Goal: Task Accomplishment & Management: Manage account settings

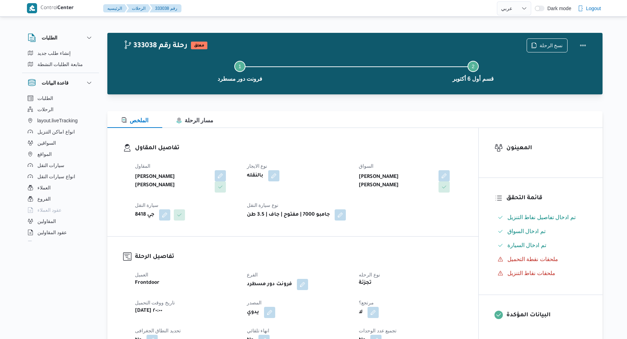
select select "ar"
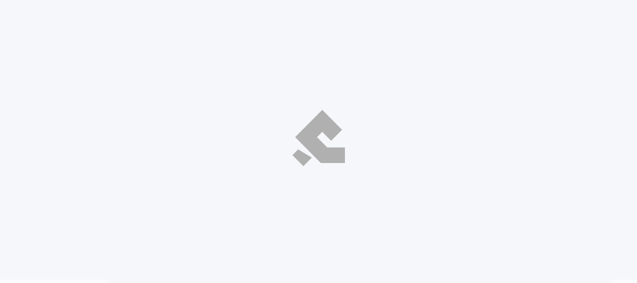
select select "ar"
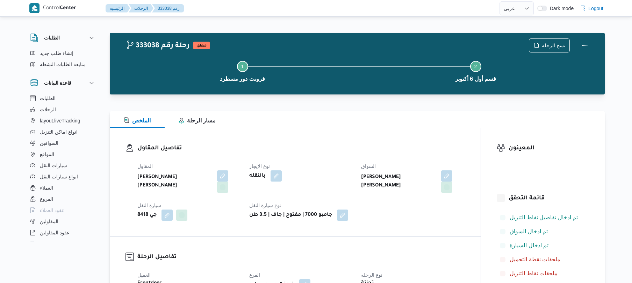
click at [346, 162] on dt "نوع الايجار" at bounding box center [301, 166] width 104 height 8
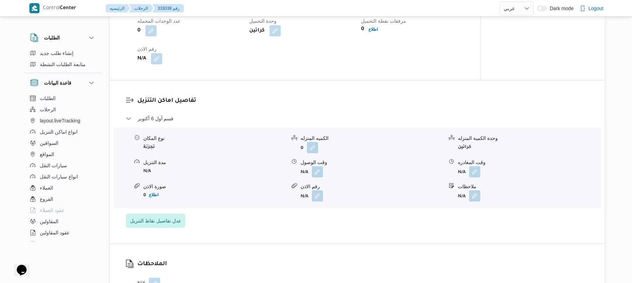
scroll to position [522, 0]
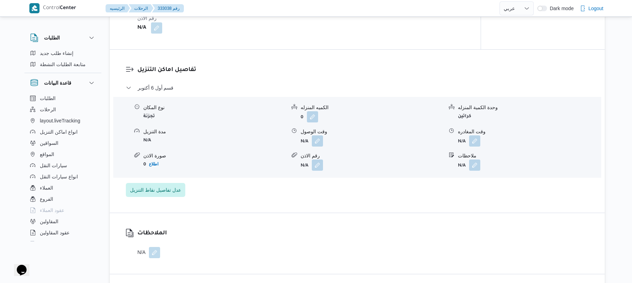
click at [386, 73] on h3 "تفاصيل اماكن التنزيل" at bounding box center [363, 69] width 452 height 9
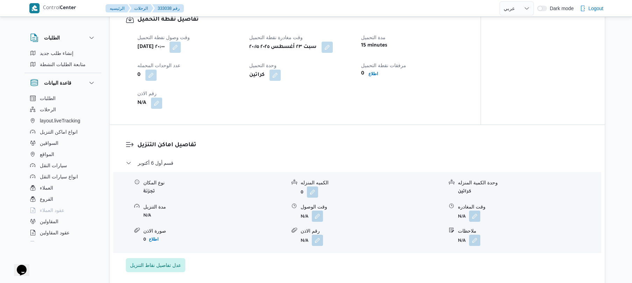
scroll to position [448, 0]
click at [319, 218] on button "button" at bounding box center [317, 215] width 11 height 11
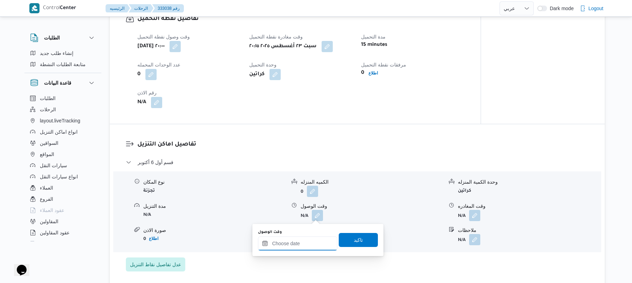
click at [298, 241] on input "وقت الوصول" at bounding box center [297, 243] width 79 height 14
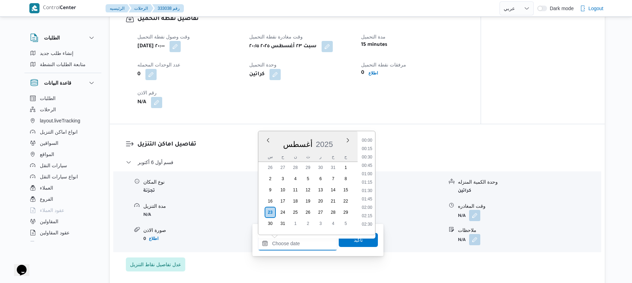
scroll to position [716, 0]
click at [368, 139] on li "21:15" at bounding box center [367, 140] width 16 height 7
type input "٢٣/٠٨/٢٠٢٥ ٢١:١٥"
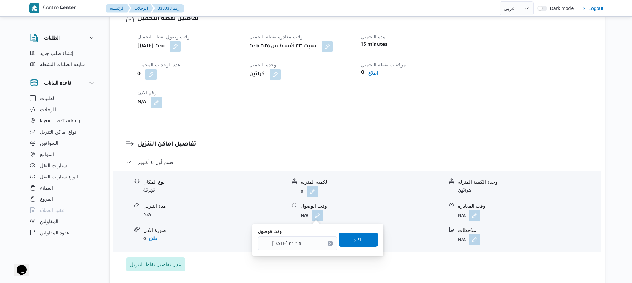
click at [354, 242] on span "تاكيد" at bounding box center [358, 239] width 9 height 8
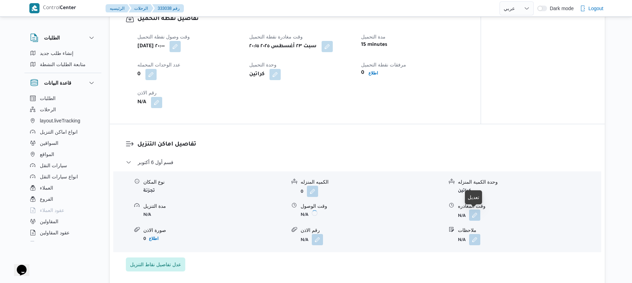
click at [474, 216] on button "button" at bounding box center [474, 215] width 11 height 11
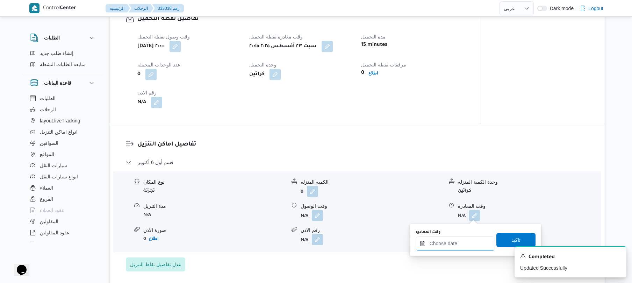
click at [447, 244] on input "وقت المغادره" at bounding box center [455, 243] width 79 height 14
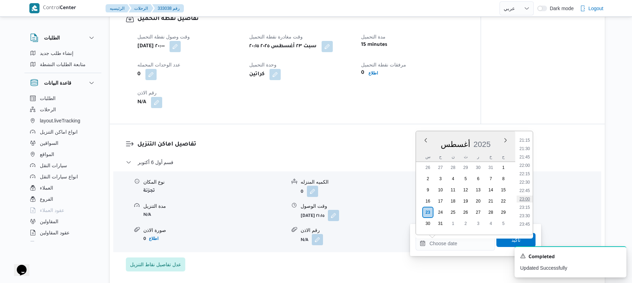
click at [525, 198] on li "23:00" at bounding box center [525, 199] width 16 height 7
type input "٢٣/٠٨/٢٠٢٥ ٢٣:٠٠"
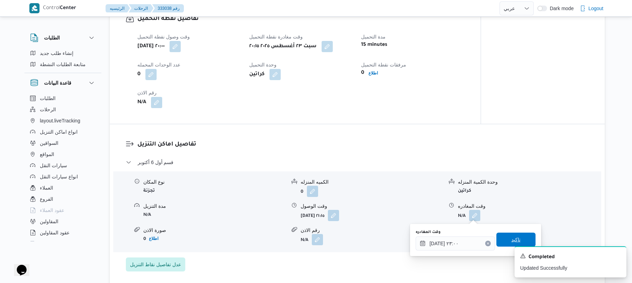
click at [504, 240] on span "تاكيد" at bounding box center [516, 240] width 39 height 14
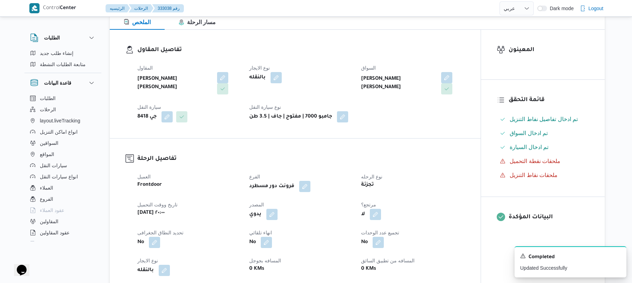
scroll to position [149, 0]
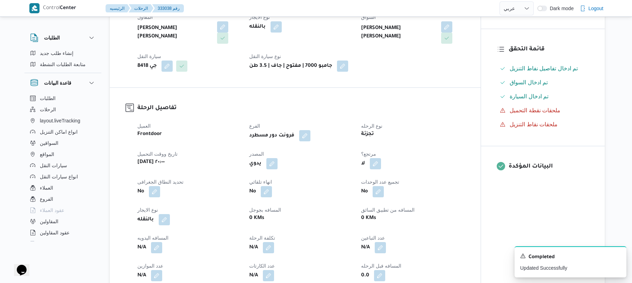
click at [224, 202] on div "العميل Frontdoor الفرع فرونت دور مسطرد نوع الرحله تجزئة تاريخ ووقت التحميل سبت …" at bounding box center [301, 202] width 336 height 168
click at [159, 249] on button "button" at bounding box center [156, 247] width 11 height 11
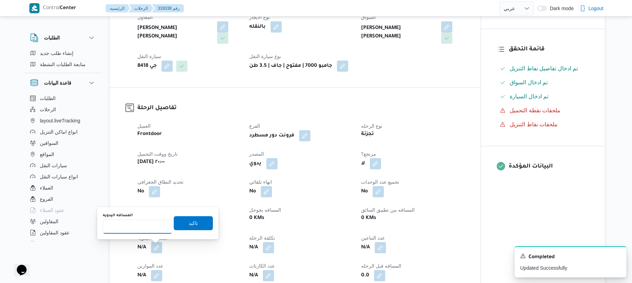
click at [155, 225] on input "المسافه اليدويه" at bounding box center [138, 227] width 70 height 14
type input "45"
click at [179, 222] on span "تاكيد" at bounding box center [193, 223] width 39 height 14
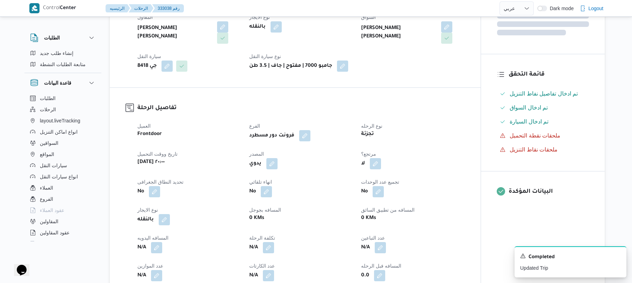
click at [451, 65] on div "المقاول محمد عيد عبدالسلام عبدالحافظ نوع الايجار بالنقله السواق فتحي عفيفي موسي…" at bounding box center [301, 42] width 336 height 67
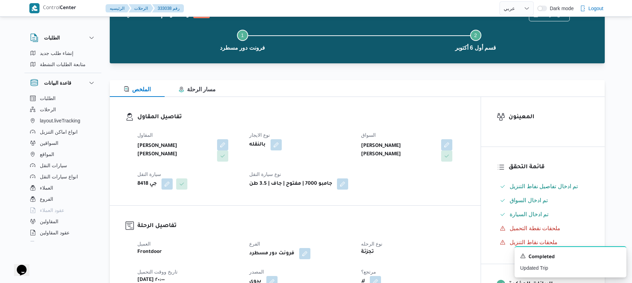
scroll to position [0, 0]
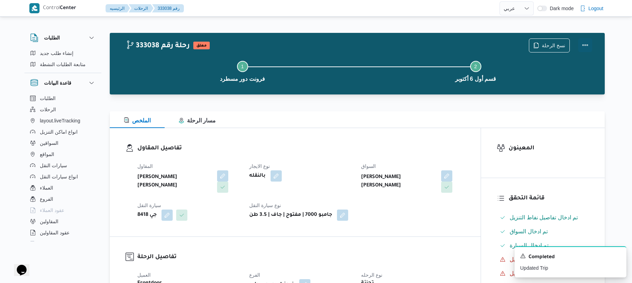
click at [584, 44] on button "Actions" at bounding box center [586, 45] width 14 height 14
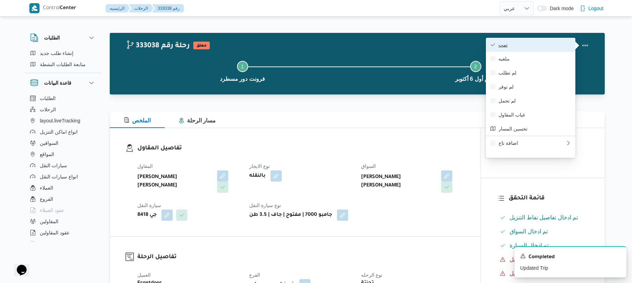
click at [527, 48] on button "تمت" at bounding box center [531, 45] width 90 height 14
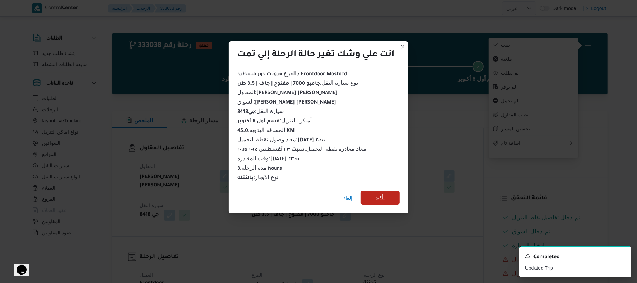
click at [396, 192] on span "تأكيد" at bounding box center [380, 198] width 39 height 14
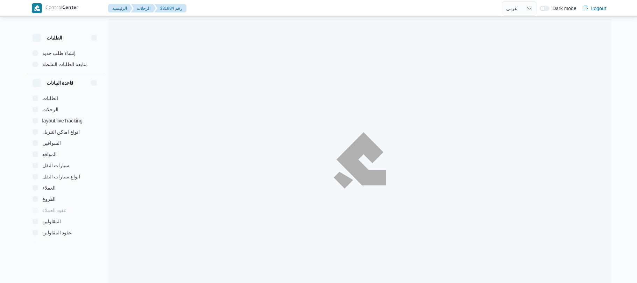
select select "ar"
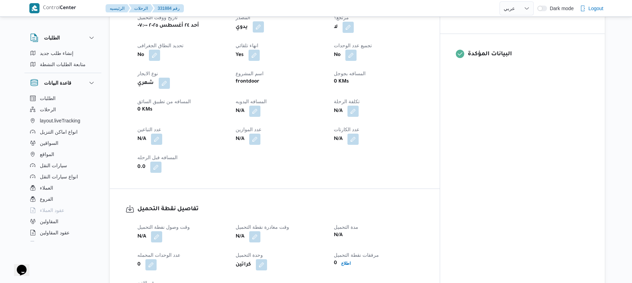
click at [264, 23] on button "button" at bounding box center [258, 26] width 11 height 11
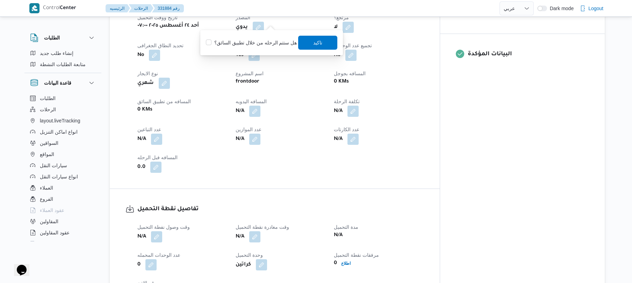
click at [271, 42] on label "هل ستتم الرحله من خلال تطبيق السائق؟" at bounding box center [251, 42] width 91 height 8
checkbox input "true"
click at [319, 43] on span "تاكيد" at bounding box center [318, 42] width 9 height 8
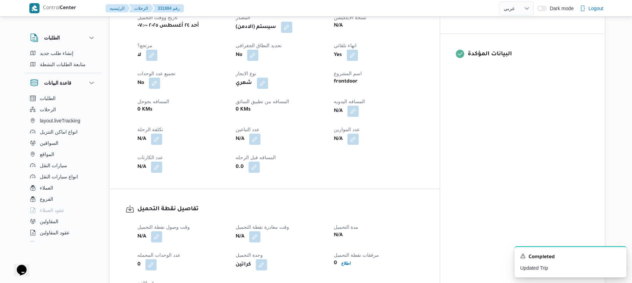
click at [425, 49] on div "Yes" at bounding box center [378, 55] width 91 height 13
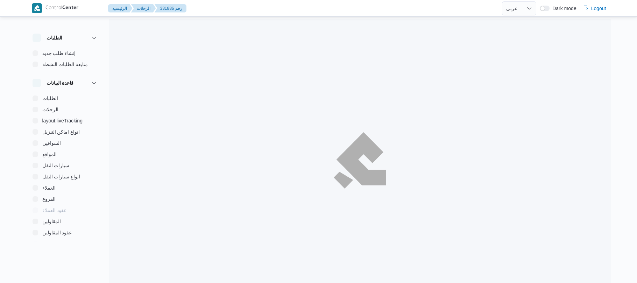
select select "ar"
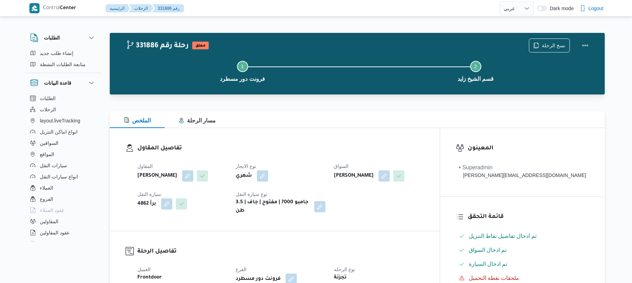
click at [390, 122] on div "الملخص مسار الرحلة" at bounding box center [357, 119] width 495 height 17
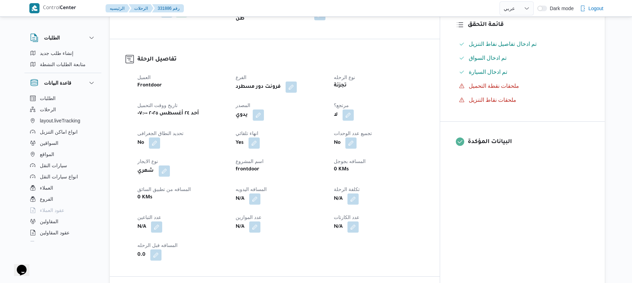
scroll to position [205, 0]
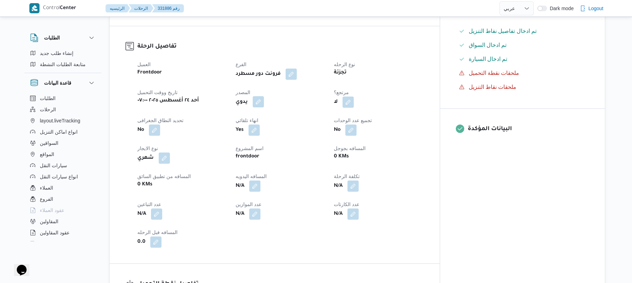
click at [264, 97] on button "button" at bounding box center [258, 101] width 11 height 11
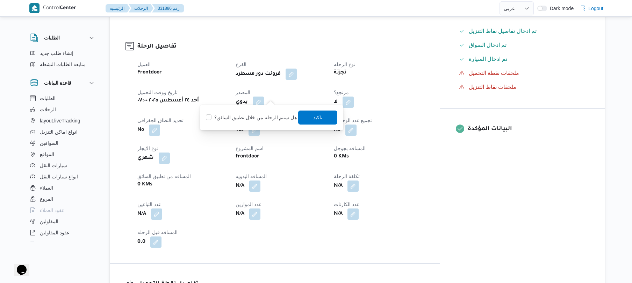
click at [261, 118] on label "هل ستتم الرحله من خلال تطبيق السائق؟" at bounding box center [251, 117] width 91 height 8
checkbox input "true"
click at [314, 117] on span "تاكيد" at bounding box center [318, 117] width 9 height 8
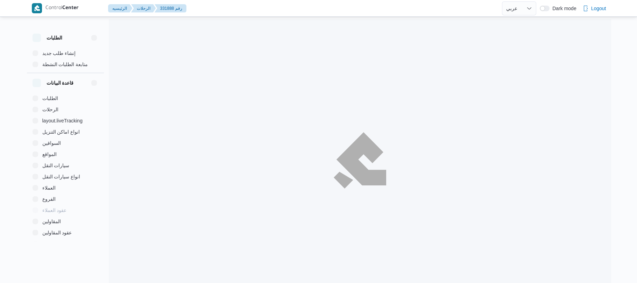
select select "ar"
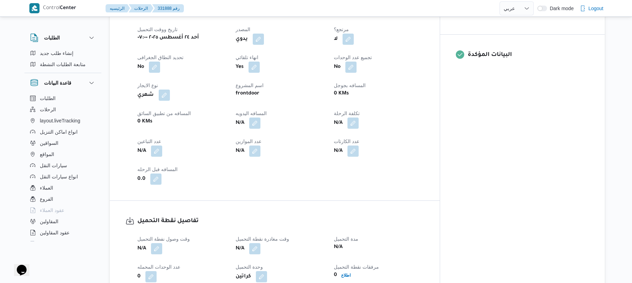
scroll to position [280, 0]
click at [264, 33] on button "button" at bounding box center [258, 38] width 11 height 11
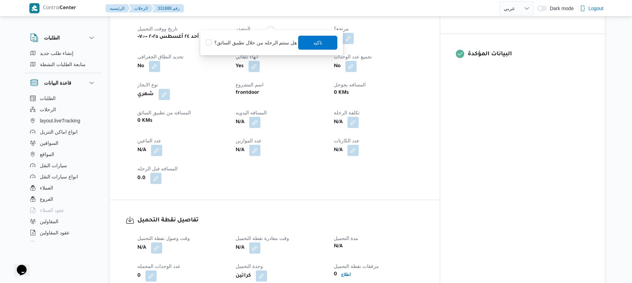
click at [278, 44] on label "هل ستتم الرحله من خلال تطبيق السائق؟" at bounding box center [251, 42] width 91 height 8
checkbox input "true"
click at [314, 44] on span "تاكيد" at bounding box center [318, 42] width 9 height 8
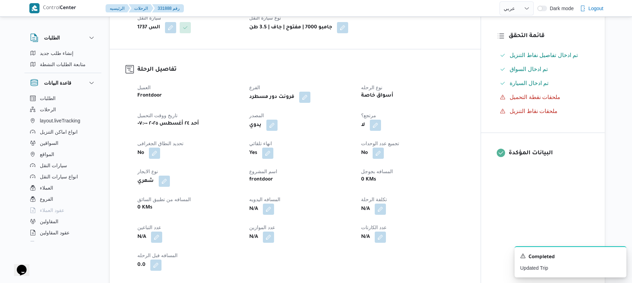
scroll to position [186, 0]
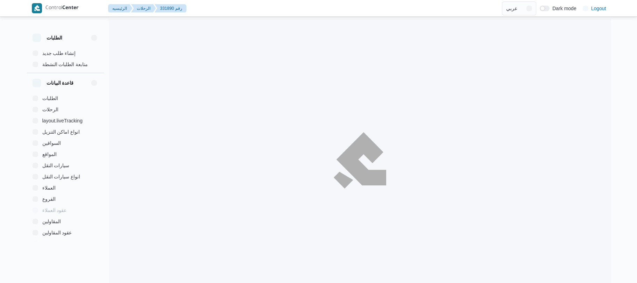
select select "ar"
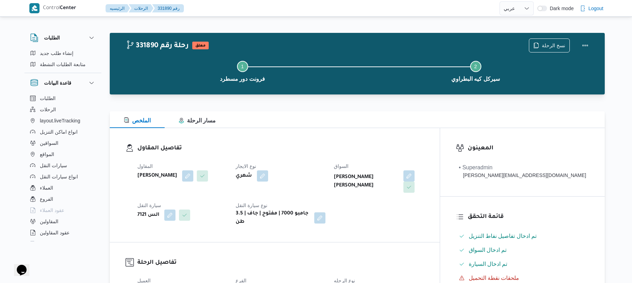
scroll to position [248, 0]
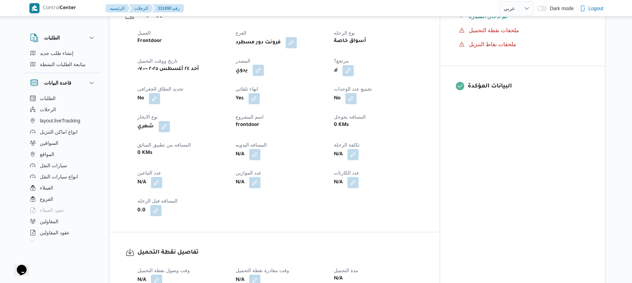
click at [264, 66] on button "button" at bounding box center [258, 70] width 11 height 11
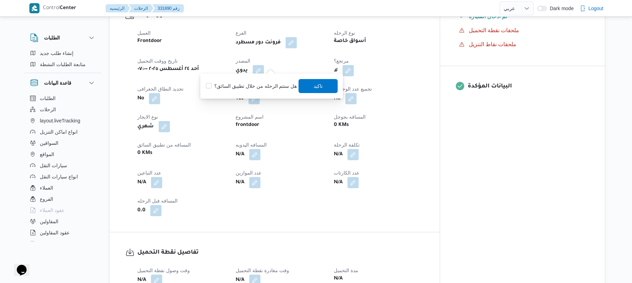
click at [281, 84] on label "هل ستتم الرحله من خلال تطبيق السائق؟" at bounding box center [251, 86] width 91 height 8
checkbox input "true"
click at [314, 84] on span "تاكيد" at bounding box center [318, 85] width 9 height 8
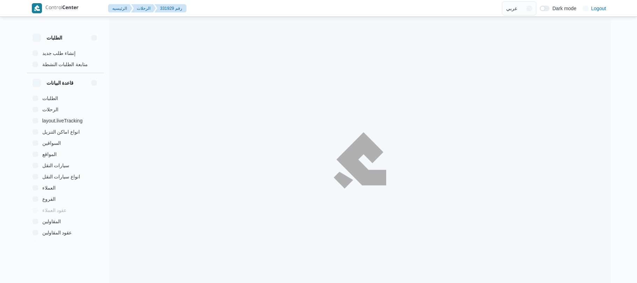
select select "ar"
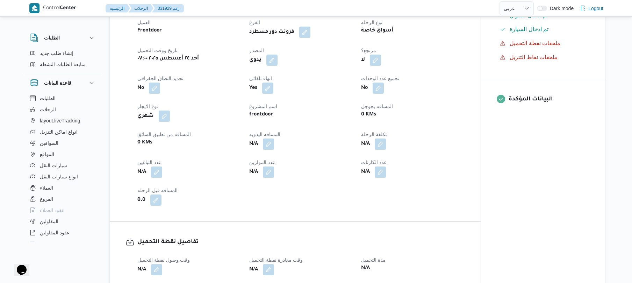
scroll to position [242, 0]
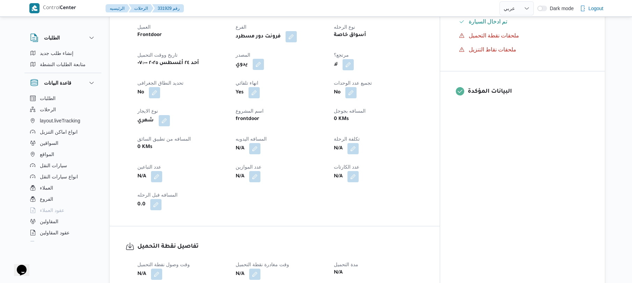
click at [264, 70] on button "button" at bounding box center [258, 64] width 11 height 11
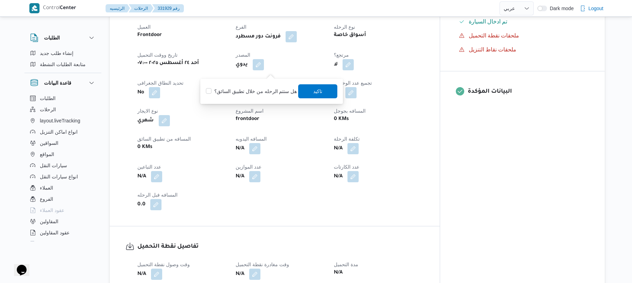
click at [269, 92] on label "هل ستتم الرحله من خلال تطبيق السائق؟" at bounding box center [251, 91] width 91 height 8
checkbox input "true"
click at [310, 90] on span "تاكيد" at bounding box center [318, 91] width 39 height 14
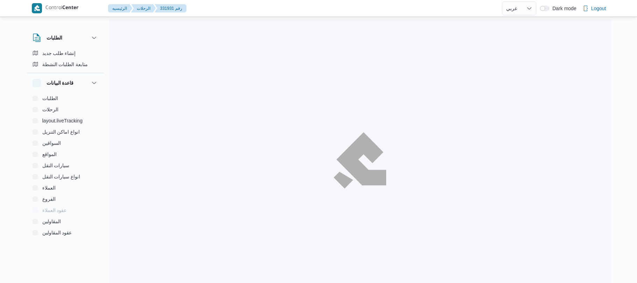
select select "ar"
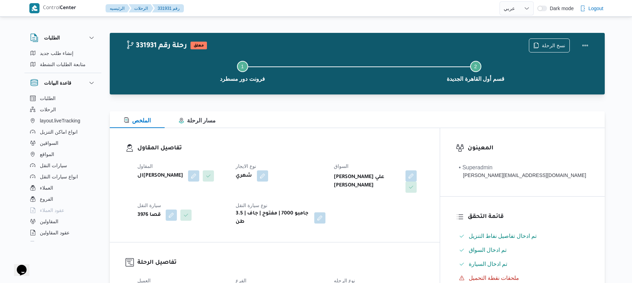
click at [381, 134] on div "تفاصيل المقاول المقاول الهامي [PERSON_NAME] نوع الايجار شهري السواق [PERSON_NAM…" at bounding box center [275, 185] width 330 height 114
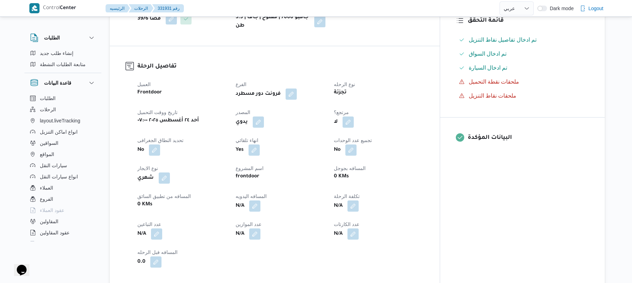
scroll to position [224, 0]
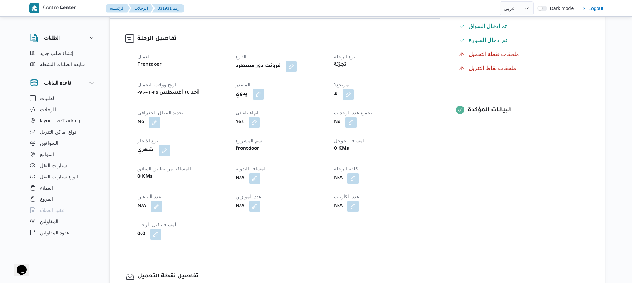
click at [264, 93] on button "button" at bounding box center [258, 93] width 11 height 11
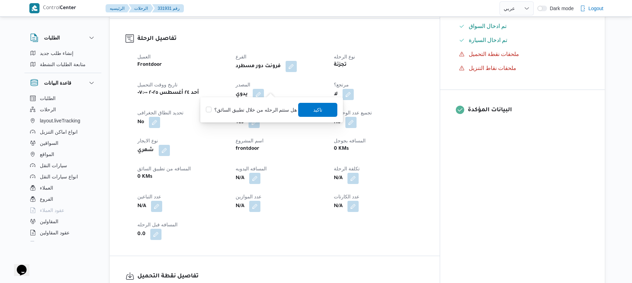
click at [269, 108] on label "هل ستتم الرحله من خلال تطبيق السائق؟" at bounding box center [251, 110] width 91 height 8
checkbox input "true"
click at [307, 107] on span "تاكيد" at bounding box center [318, 109] width 39 height 14
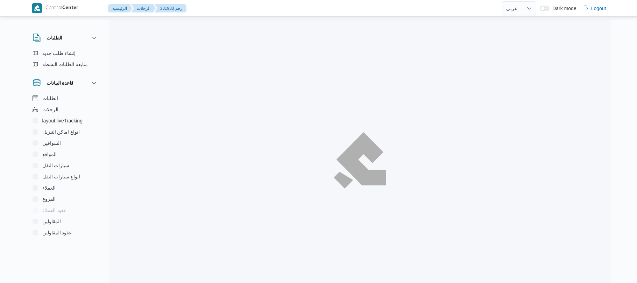
select select "ar"
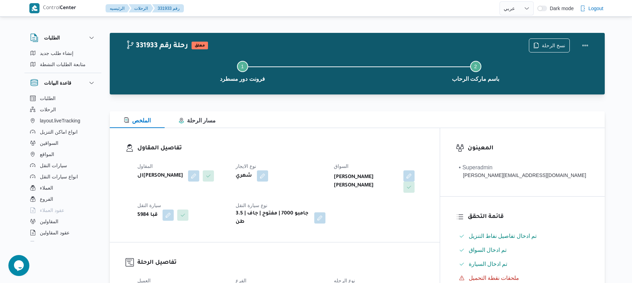
click at [325, 137] on div "تفاصيل المقاول المقاول الهامي [PERSON_NAME] نوع الايجار شهري السواق [PERSON_NAM…" at bounding box center [275, 185] width 330 height 114
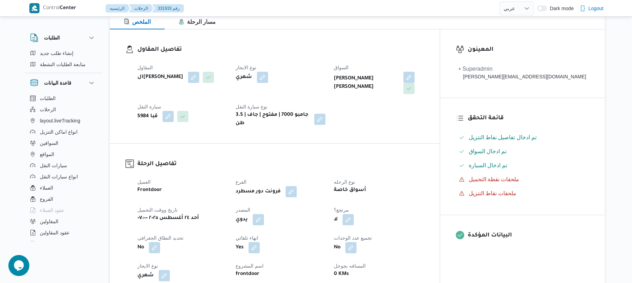
scroll to position [186, 0]
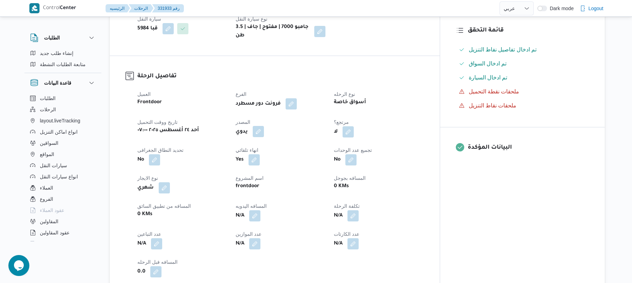
click at [264, 127] on button "button" at bounding box center [258, 131] width 11 height 11
click at [279, 146] on label "هل ستتم الرحله من خلال تطبيق السائق؟" at bounding box center [251, 147] width 91 height 8
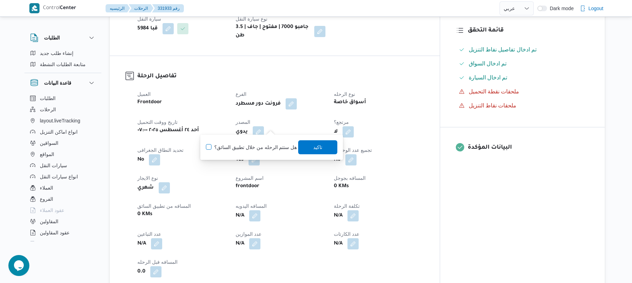
checkbox input "true"
click at [320, 146] on span "تاكيد" at bounding box center [318, 147] width 9 height 8
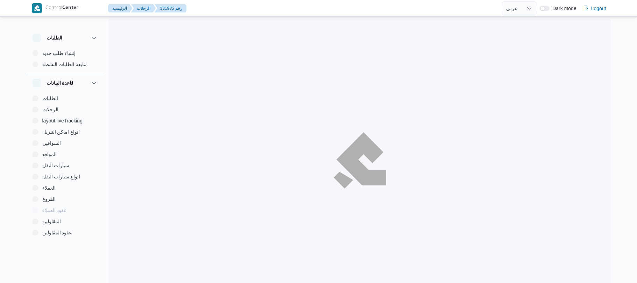
select select "ar"
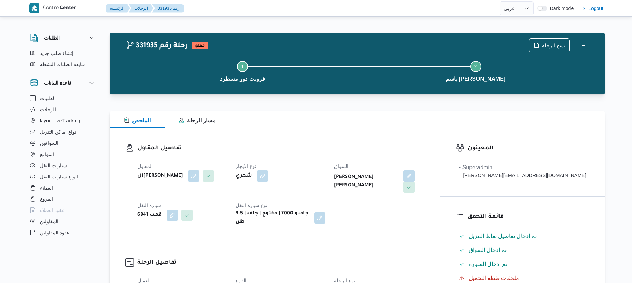
click at [326, 134] on div "تفاصيل المقاول المقاول الهامي محمد خالد علي نوع الايجار شهري السواق محمد سيد مح…" at bounding box center [275, 185] width 330 height 114
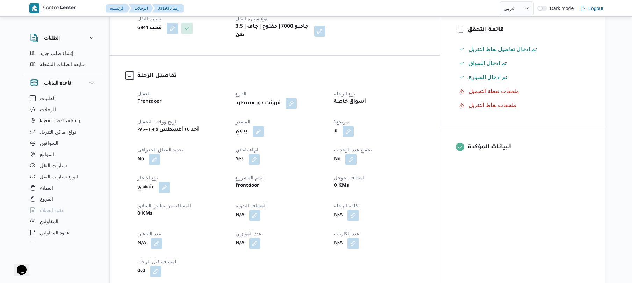
scroll to position [205, 0]
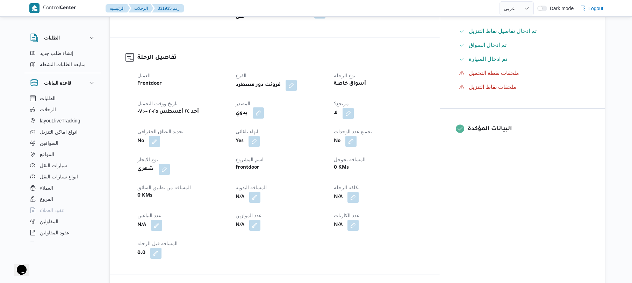
click at [264, 107] on button "button" at bounding box center [258, 112] width 11 height 11
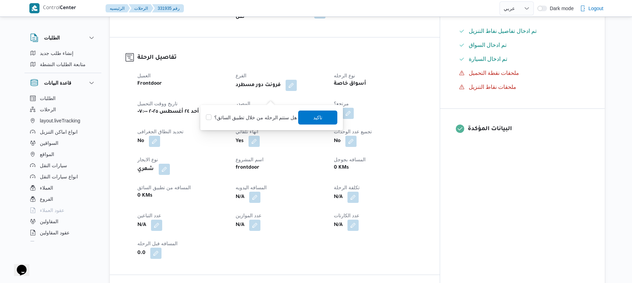
click at [266, 117] on label "هل ستتم الرحله من خلال تطبيق السائق؟" at bounding box center [251, 117] width 91 height 8
checkbox input "true"
click at [322, 116] on span "تاكيد" at bounding box center [318, 117] width 39 height 14
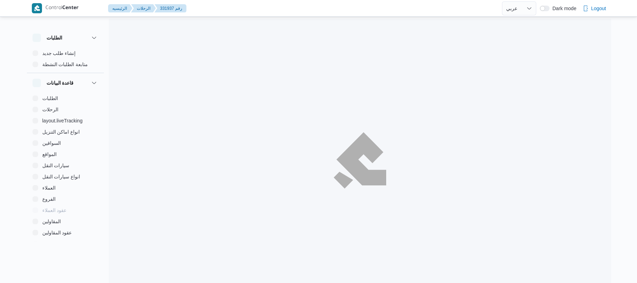
select select "ar"
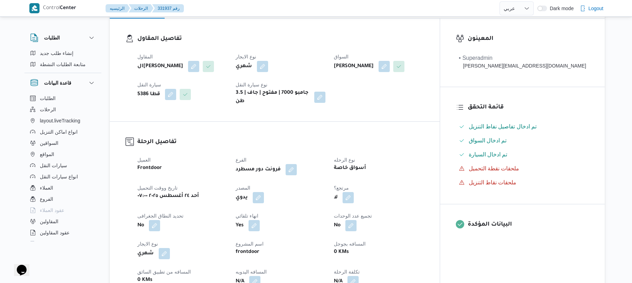
scroll to position [112, 0]
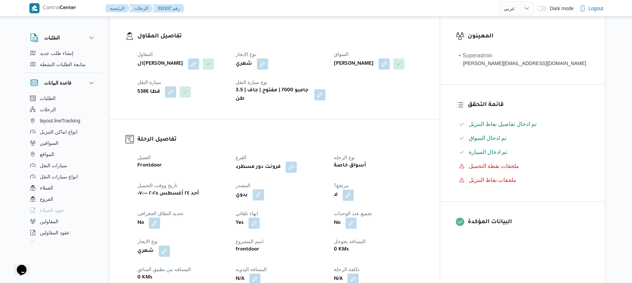
click at [264, 189] on button "button" at bounding box center [258, 194] width 11 height 11
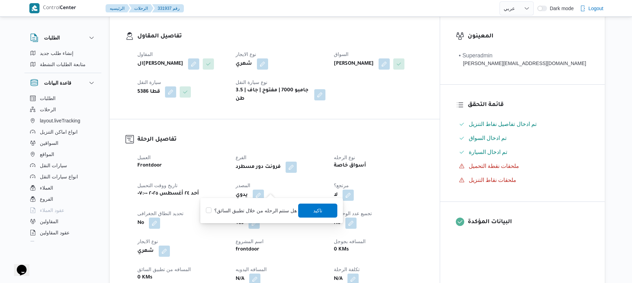
click at [255, 212] on label "هل ستتم الرحله من خلال تطبيق السائق؟" at bounding box center [251, 210] width 91 height 8
checkbox input "true"
click at [313, 214] on span "تاكيد" at bounding box center [318, 210] width 39 height 14
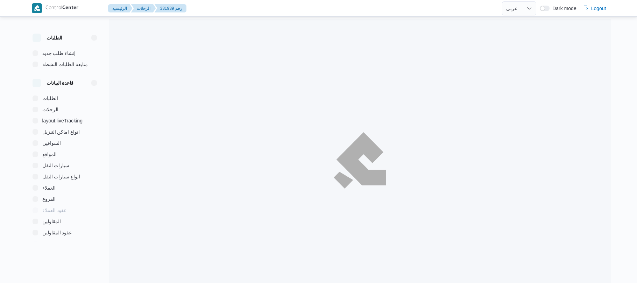
select select "ar"
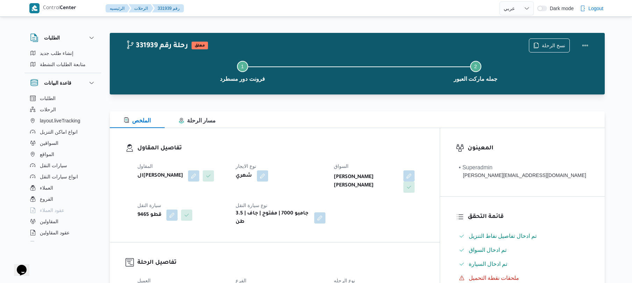
click at [308, 158] on div "المقاول الهامي [PERSON_NAME] نوع الايجار شهري [PERSON_NAME] [PERSON_NAME] سيارة…" at bounding box center [280, 194] width 295 height 73
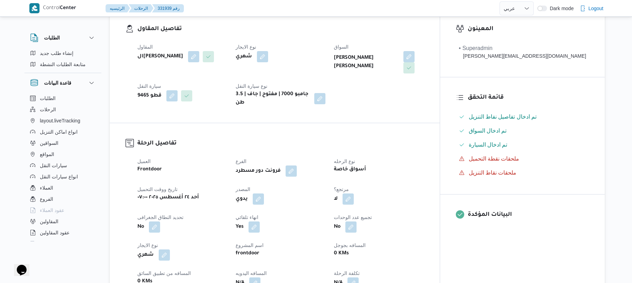
scroll to position [149, 0]
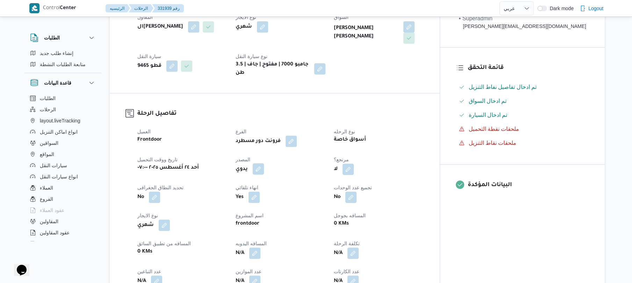
click at [264, 163] on button "button" at bounding box center [258, 168] width 11 height 11
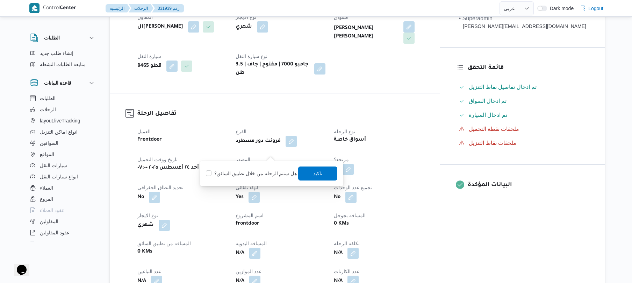
click at [266, 173] on label "هل ستتم الرحله من خلال تطبيق السائق؟" at bounding box center [251, 173] width 91 height 8
checkbox input "true"
click at [319, 173] on span "تاكيد" at bounding box center [318, 173] width 9 height 8
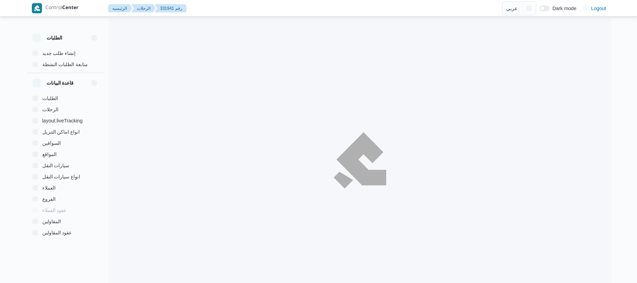
select select "ar"
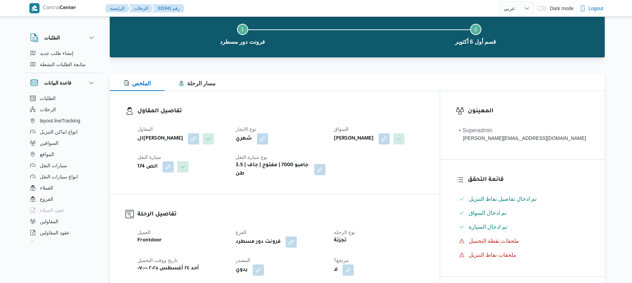
scroll to position [56, 0]
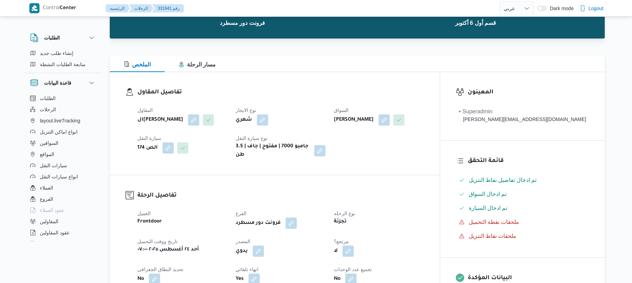
click at [264, 247] on button "button" at bounding box center [258, 250] width 11 height 11
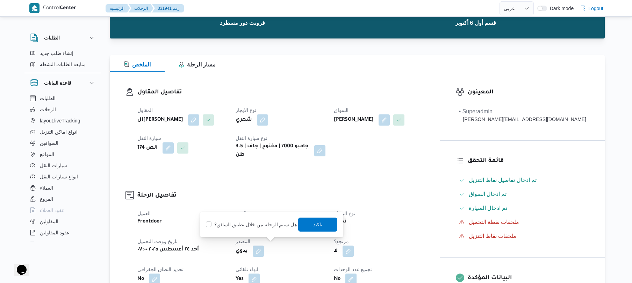
click at [270, 227] on label "هل ستتم الرحله من خلال تطبيق السائق؟" at bounding box center [251, 224] width 91 height 8
checkbox input "true"
click at [314, 225] on span "تاكيد" at bounding box center [318, 224] width 9 height 8
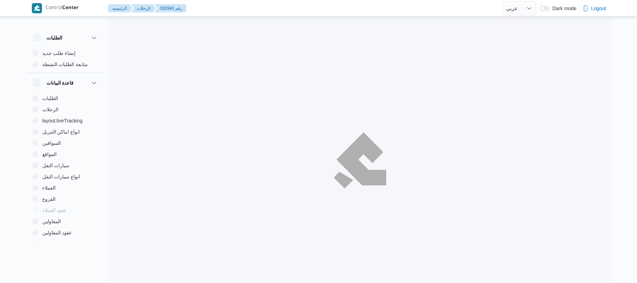
select select "ar"
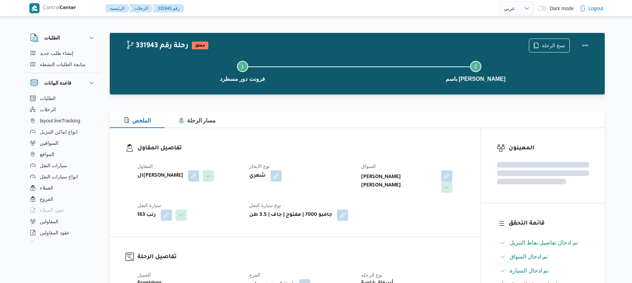
click at [333, 168] on dt "نوع الايجار" at bounding box center [301, 166] width 104 height 8
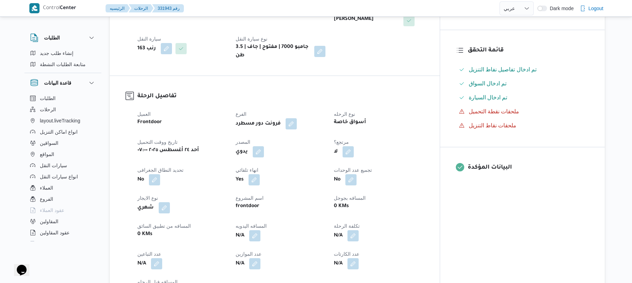
scroll to position [168, 0]
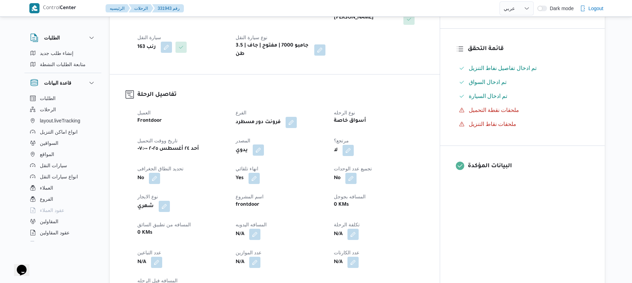
click at [264, 144] on button "button" at bounding box center [258, 149] width 11 height 11
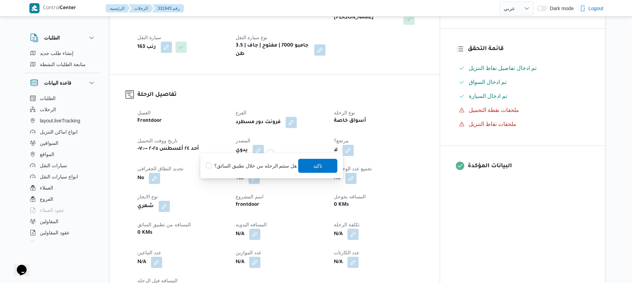
click at [263, 162] on label "هل ستتم الرحله من خلال تطبيق السائق؟" at bounding box center [251, 166] width 91 height 8
checkbox input "true"
click at [326, 164] on dt "انهاء تلقائي" at bounding box center [281, 168] width 90 height 8
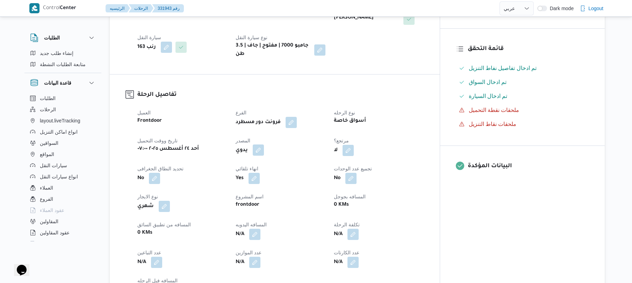
click at [264, 146] on button "button" at bounding box center [258, 149] width 11 height 11
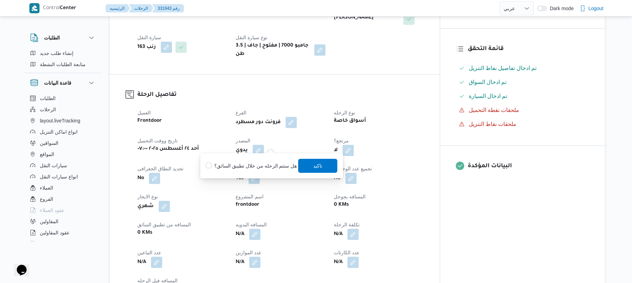
click at [257, 164] on label "هل ستتم الرحله من خلال تطبيق السائق؟" at bounding box center [251, 166] width 91 height 8
checkbox input "true"
click at [302, 164] on span "تاكيد" at bounding box center [318, 165] width 39 height 14
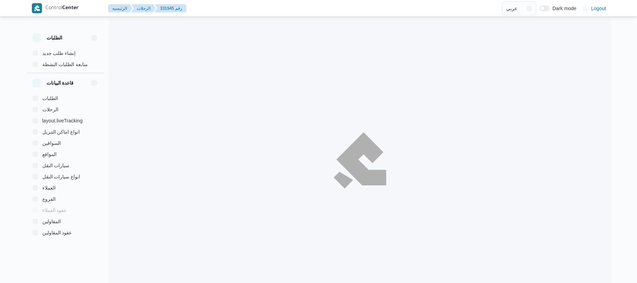
select select "ar"
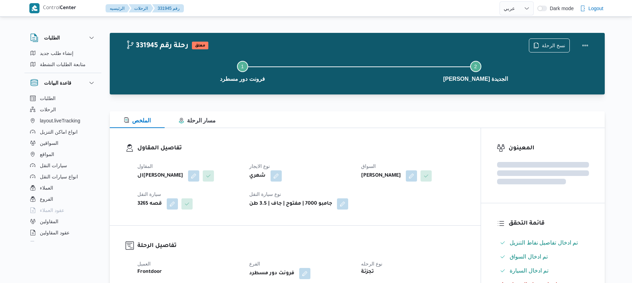
click at [367, 146] on h3 "تفاصيل المقاول" at bounding box center [301, 148] width 328 height 9
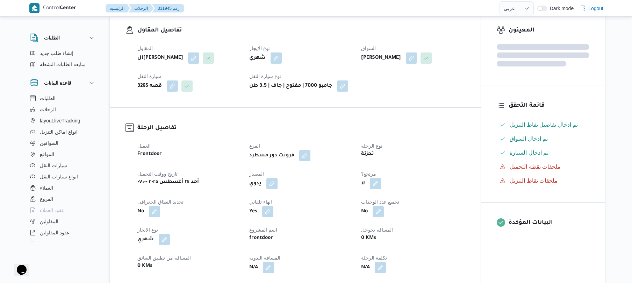
scroll to position [186, 0]
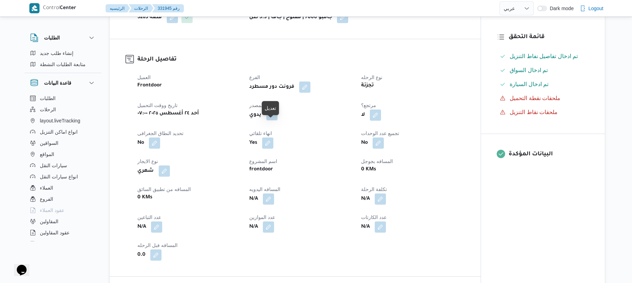
click at [274, 120] on button "button" at bounding box center [272, 114] width 11 height 11
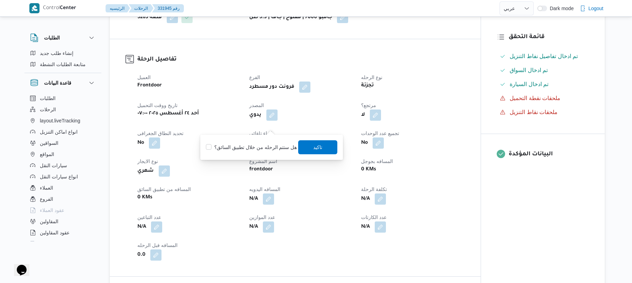
click at [262, 144] on label "هل ستتم الرحله من خلال تطبيق السائق؟" at bounding box center [251, 147] width 91 height 8
checkbox input "true"
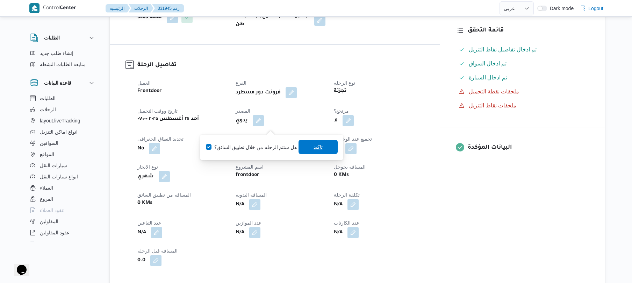
click at [319, 146] on span "تاكيد" at bounding box center [318, 147] width 9 height 8
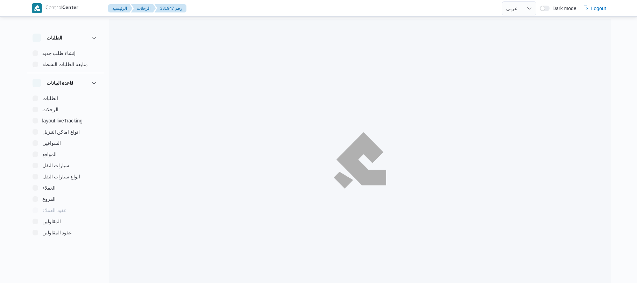
select select "ar"
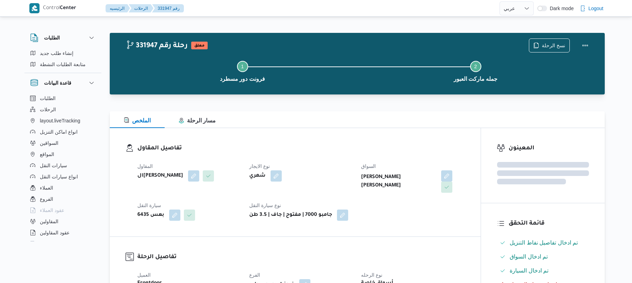
click at [374, 144] on h3 "تفاصيل المقاول" at bounding box center [301, 148] width 328 height 9
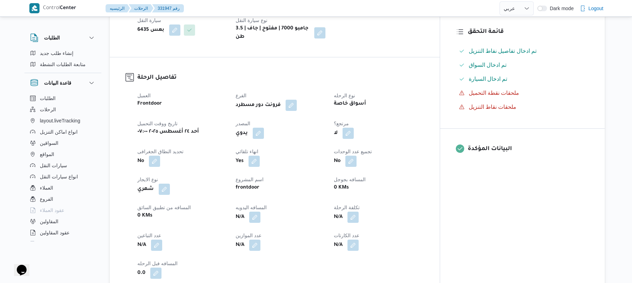
scroll to position [186, 0]
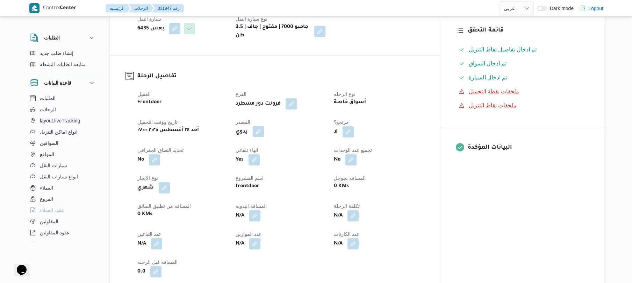
click at [264, 126] on button "button" at bounding box center [258, 131] width 11 height 11
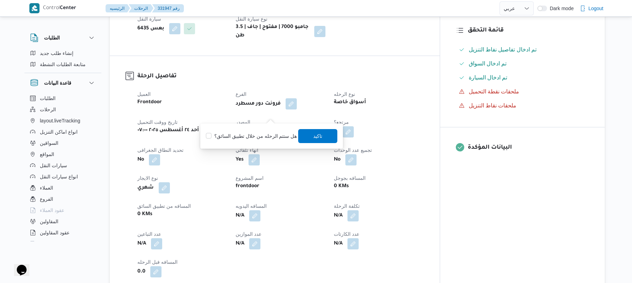
click at [260, 136] on label "هل ستتم الرحله من خلال تطبيق السائق؟" at bounding box center [251, 136] width 91 height 8
checkbox input "true"
click at [327, 141] on span "تاكيد" at bounding box center [318, 136] width 39 height 14
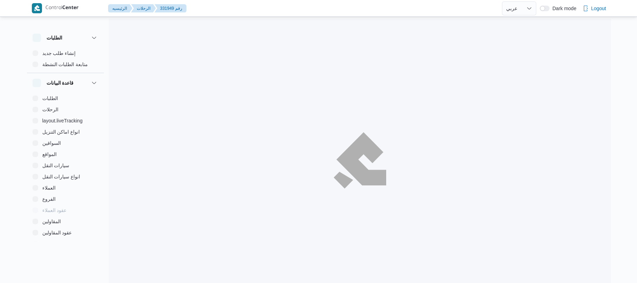
select select "ar"
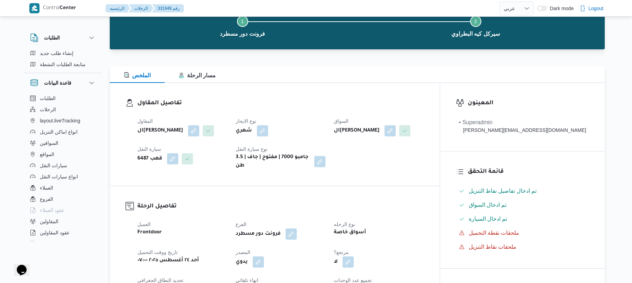
scroll to position [149, 0]
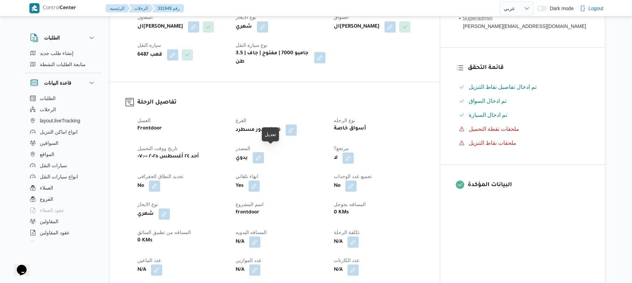
click at [264, 155] on button "button" at bounding box center [258, 157] width 11 height 11
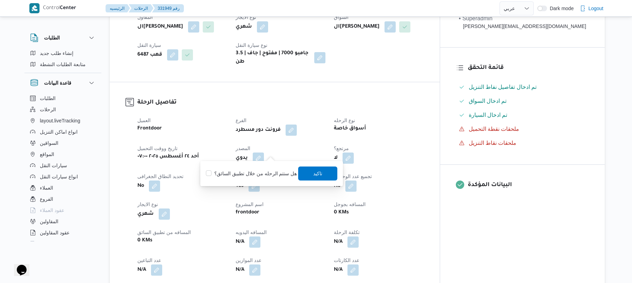
click at [261, 174] on label "هل ستتم الرحله من خلال تطبيق السائق؟" at bounding box center [251, 173] width 91 height 8
checkbox input "true"
click at [306, 173] on span "تاكيد" at bounding box center [318, 173] width 39 height 14
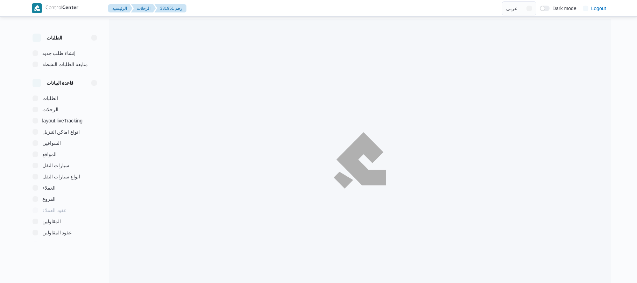
select select "ar"
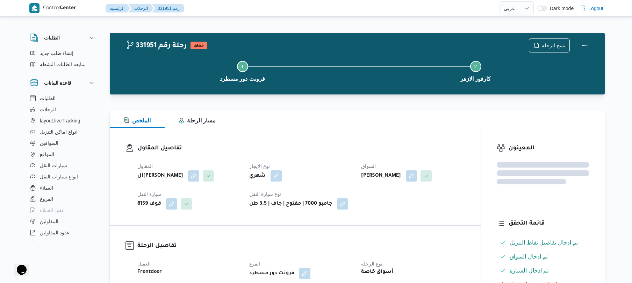
click at [348, 150] on h3 "تفاصيل المقاول" at bounding box center [301, 148] width 328 height 9
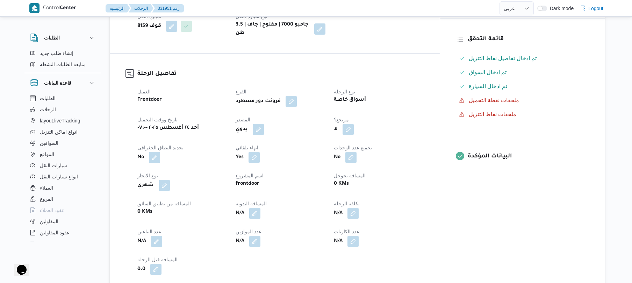
scroll to position [205, 0]
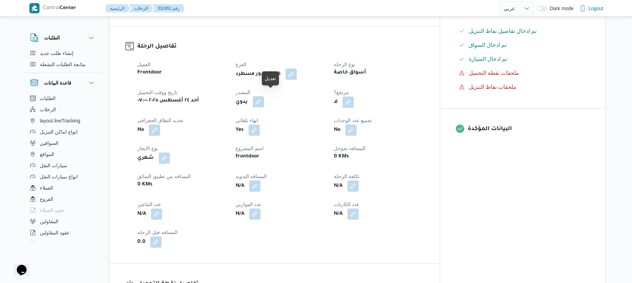
click at [264, 96] on button "button" at bounding box center [258, 101] width 11 height 11
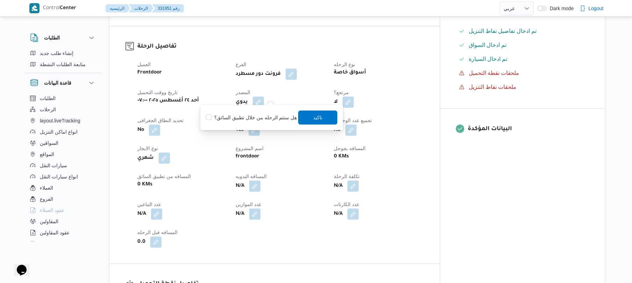
click at [259, 116] on label "هل ستتم الرحله من خلال تطبيق السائق؟" at bounding box center [251, 117] width 91 height 8
checkbox input "true"
click at [308, 115] on span "تاكيد" at bounding box center [318, 117] width 39 height 14
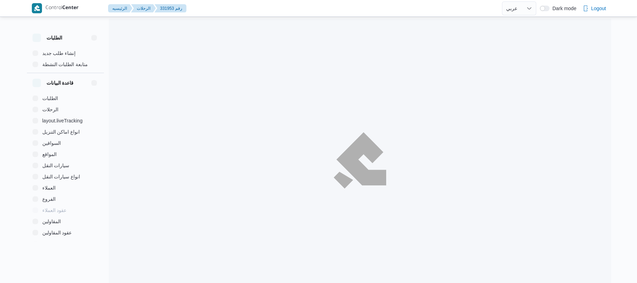
select select "ar"
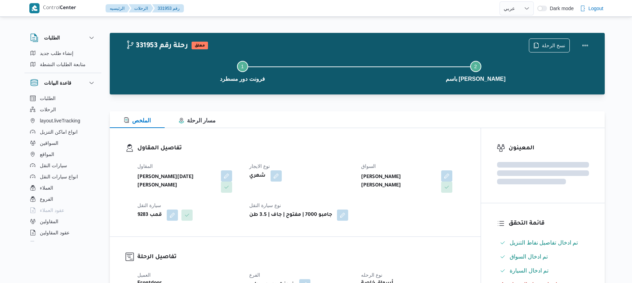
click at [348, 144] on h3 "تفاصيل المقاول" at bounding box center [301, 148] width 328 height 9
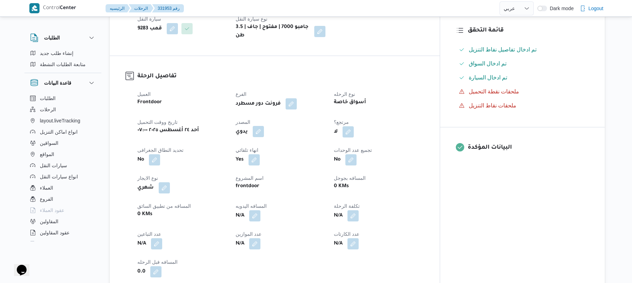
click at [264, 126] on button "button" at bounding box center [258, 131] width 11 height 11
click at [257, 147] on label "هل ستتم الرحله من خلال تطبيق السائق؟" at bounding box center [251, 147] width 91 height 8
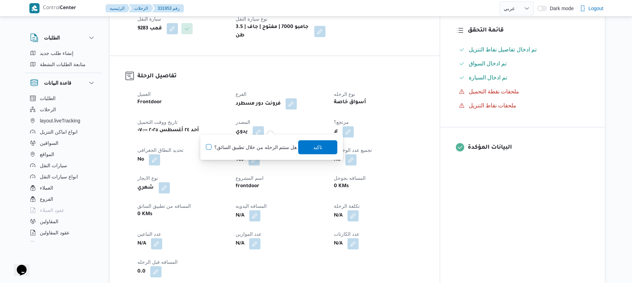
checkbox input "true"
click at [318, 151] on span "تاكيد" at bounding box center [318, 147] width 39 height 14
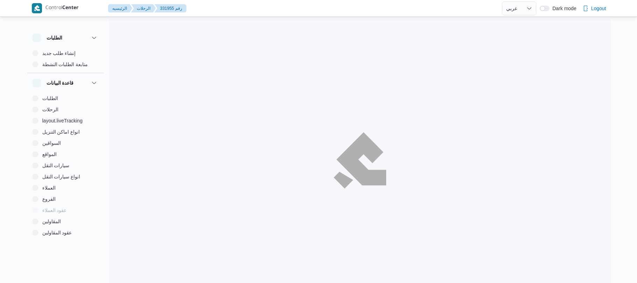
select select "ar"
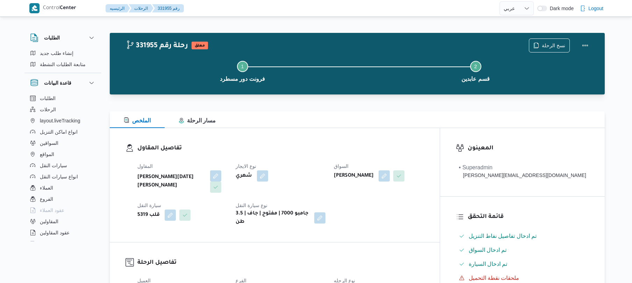
click at [341, 132] on div "تفاصيل المقاول المقاول [PERSON_NAME][DATE] [PERSON_NAME] نوع الايجار شهري السوا…" at bounding box center [275, 185] width 330 height 114
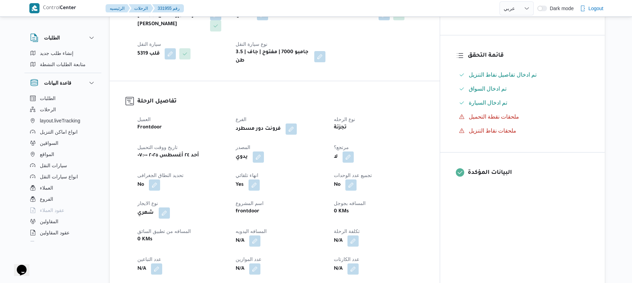
scroll to position [168, 0]
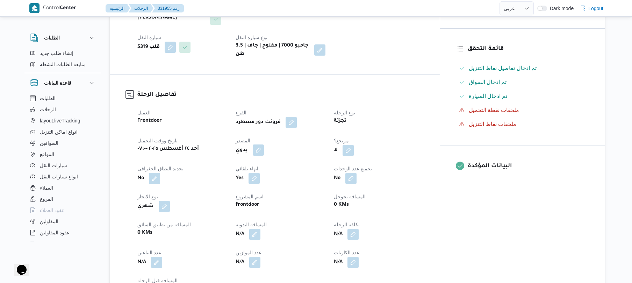
click at [264, 144] on button "button" at bounding box center [258, 149] width 11 height 11
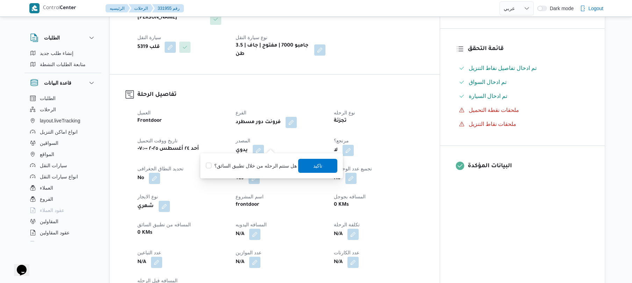
click at [274, 164] on label "هل ستتم الرحله من خلال تطبيق السائق؟" at bounding box center [251, 166] width 91 height 8
checkbox input "true"
click at [314, 163] on span "تاكيد" at bounding box center [318, 165] width 9 height 8
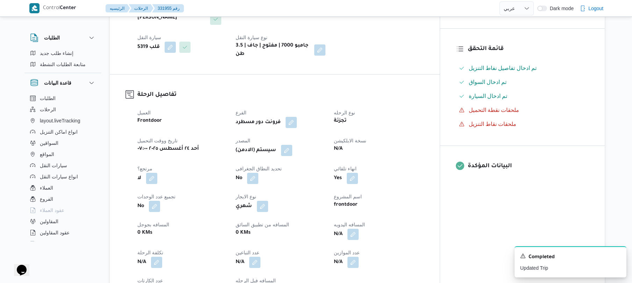
click at [271, 82] on div "تفاصيل الرحلة العميل Frontdoor الفرع فرونت دور مسطرد نوع الرحله تجزئة تاريخ ووق…" at bounding box center [275, 192] width 330 height 237
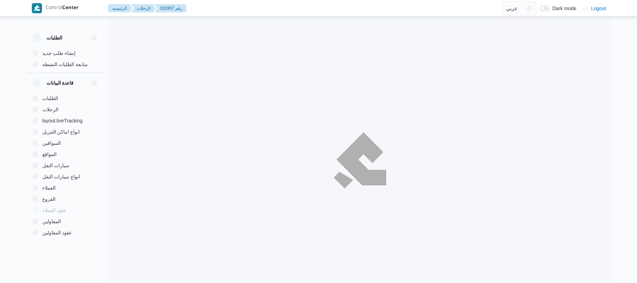
select select "ar"
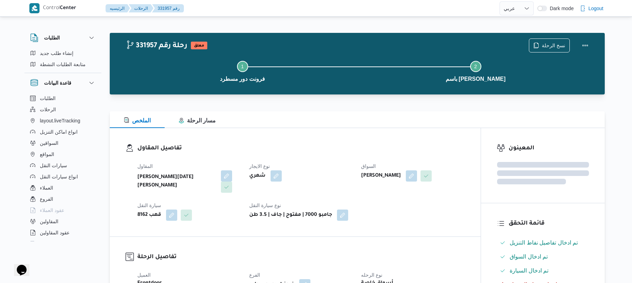
click at [352, 152] on h3 "تفاصيل المقاول" at bounding box center [301, 148] width 328 height 9
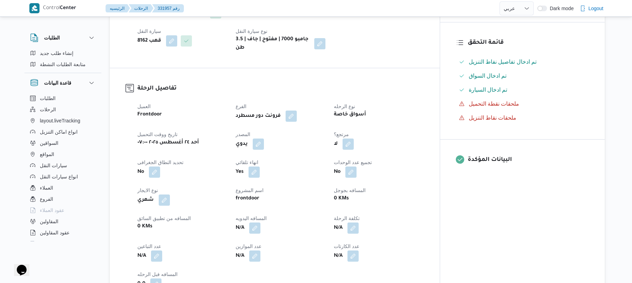
scroll to position [186, 0]
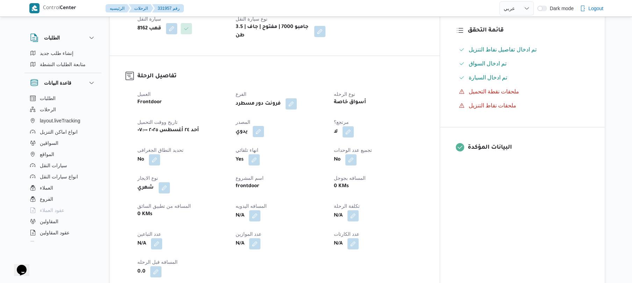
click at [264, 128] on button "button" at bounding box center [258, 131] width 11 height 11
click at [262, 151] on label "هل ستتم الرحله من خلال تطبيق السائق؟" at bounding box center [251, 147] width 91 height 8
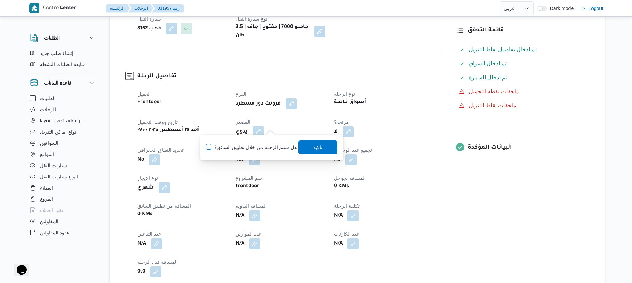
checkbox input "true"
click at [321, 146] on span "تاكيد" at bounding box center [318, 147] width 39 height 14
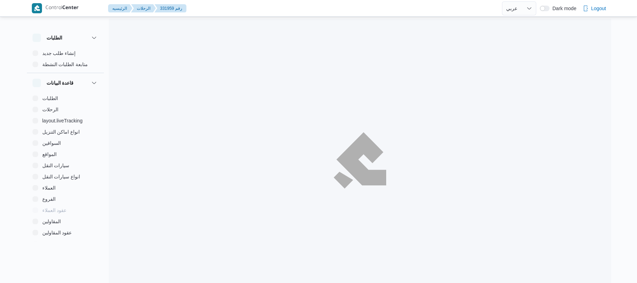
select select "ar"
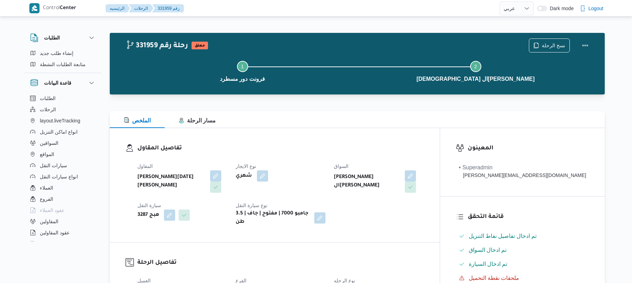
click at [362, 157] on dl "تفاصيل المقاول المقاول [PERSON_NAME][DATE] [PERSON_NAME] نوع الايجار شهري السوا…" at bounding box center [280, 185] width 287 height 83
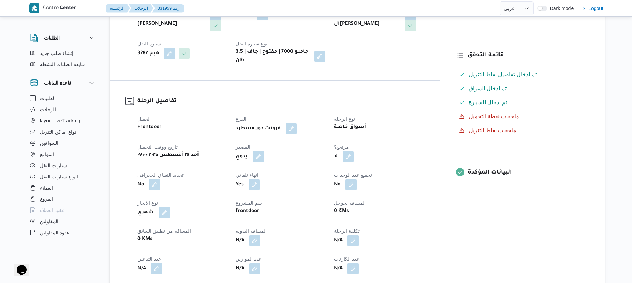
scroll to position [186, 0]
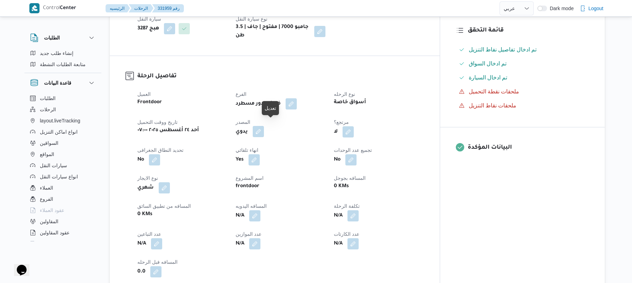
click at [264, 126] on button "button" at bounding box center [258, 131] width 11 height 11
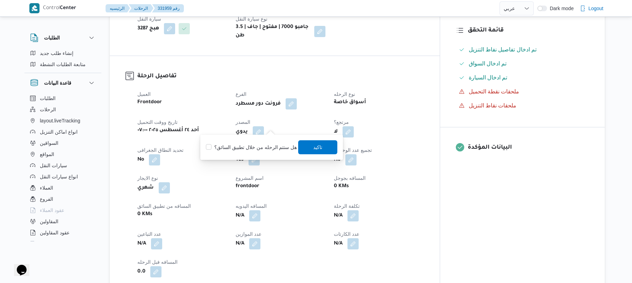
click at [253, 145] on label "هل ستتم الرحله من خلال تطبيق السائق؟" at bounding box center [251, 147] width 91 height 8
checkbox input "true"
click at [304, 146] on span "تاكيد" at bounding box center [318, 147] width 39 height 14
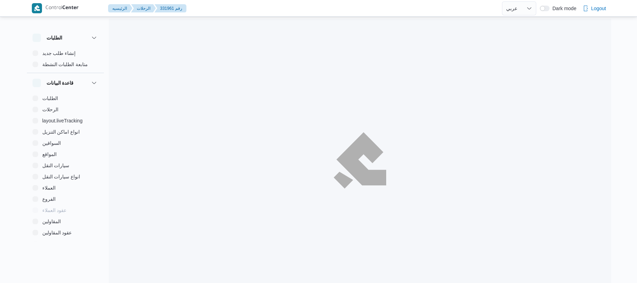
select select "ar"
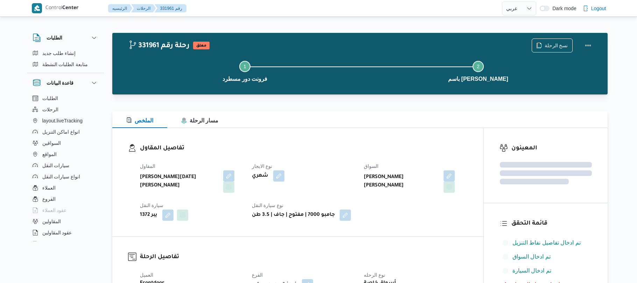
select select "ar"
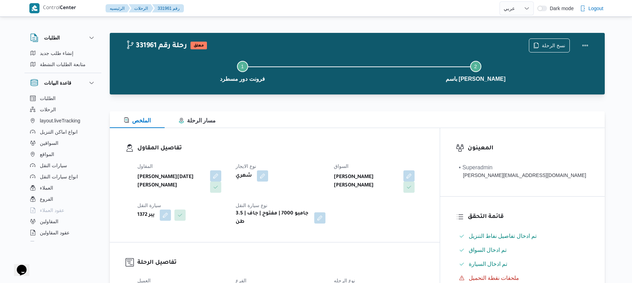
click at [332, 151] on h3 "تفاصيل المقاول" at bounding box center [280, 148] width 287 height 9
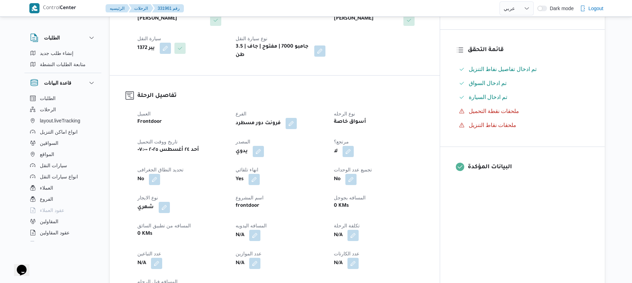
scroll to position [168, 0]
click at [264, 144] on button "button" at bounding box center [258, 149] width 11 height 11
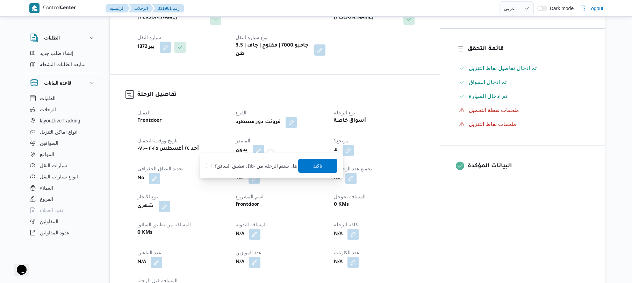
click at [266, 163] on label "هل ستتم الرحله من خلال تطبيق السائق؟" at bounding box center [251, 166] width 91 height 8
checkbox input "true"
click at [304, 164] on span "تاكيد" at bounding box center [318, 165] width 39 height 14
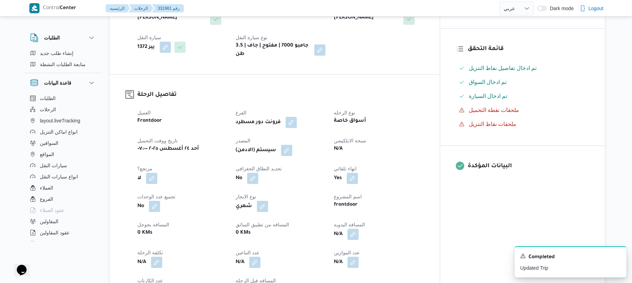
click at [331, 93] on h3 "تفاصيل الرحلة" at bounding box center [280, 94] width 287 height 9
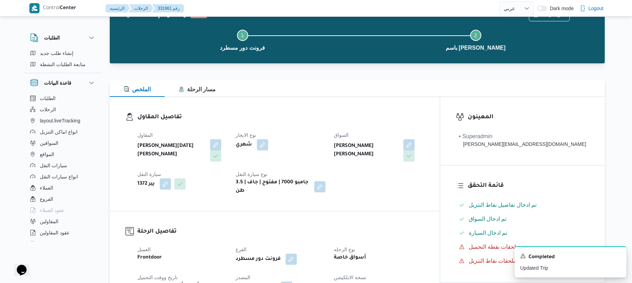
scroll to position [19, 0]
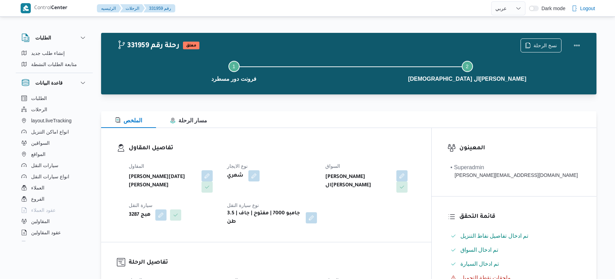
select select "ar"
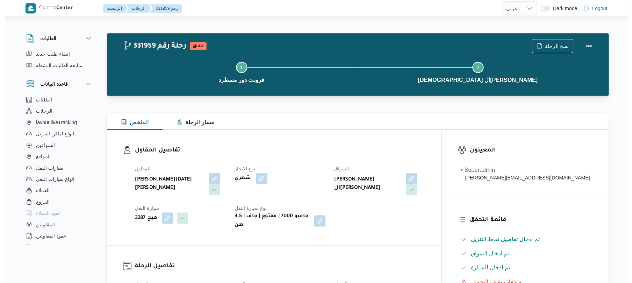
scroll to position [186, 0]
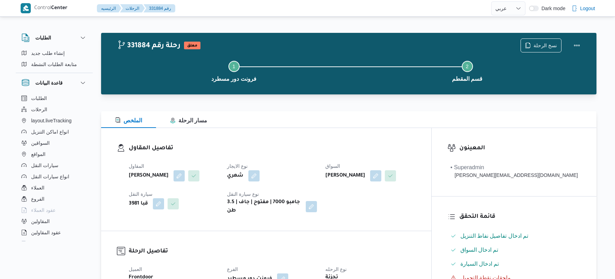
select select "ar"
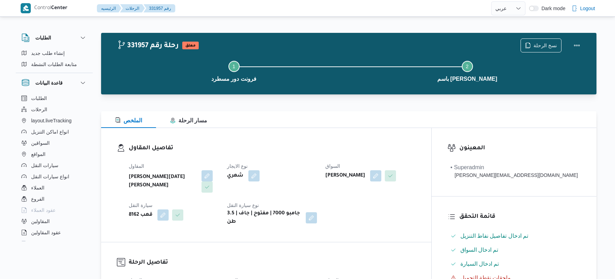
select select "ar"
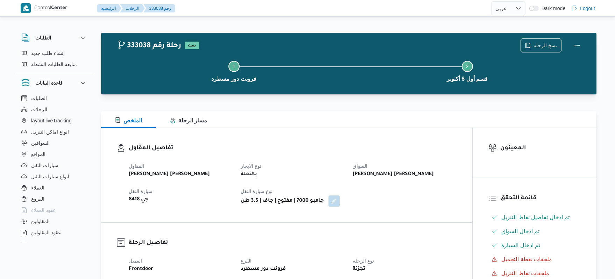
select select "ar"
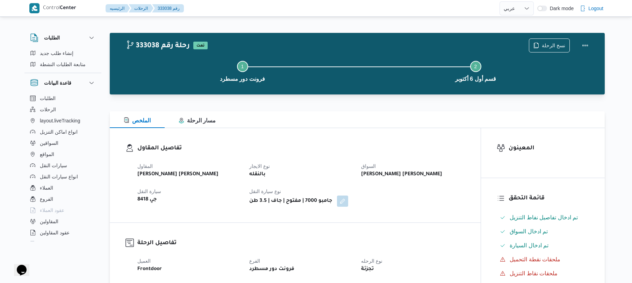
click at [330, 103] on div at bounding box center [357, 107] width 495 height 8
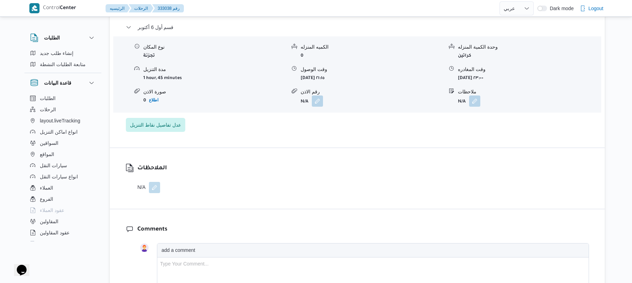
scroll to position [541, 0]
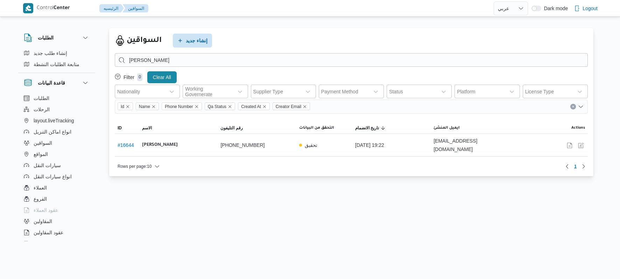
select select "ar"
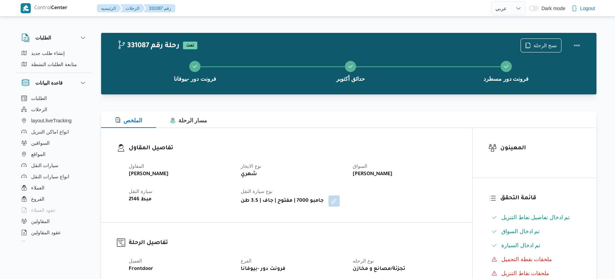
select select "ar"
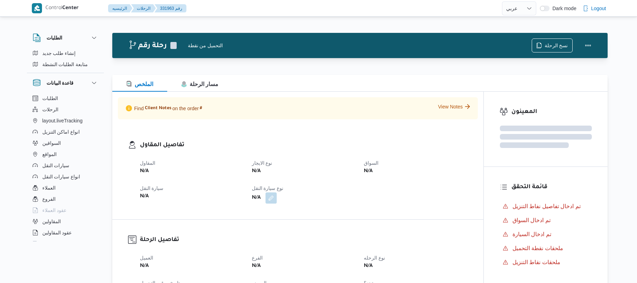
select select "ar"
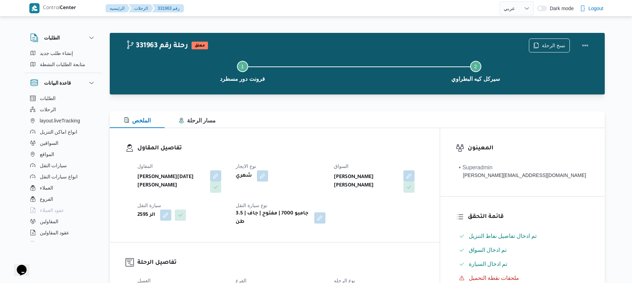
click at [335, 113] on div "الملخص مسار الرحلة" at bounding box center [357, 119] width 495 height 17
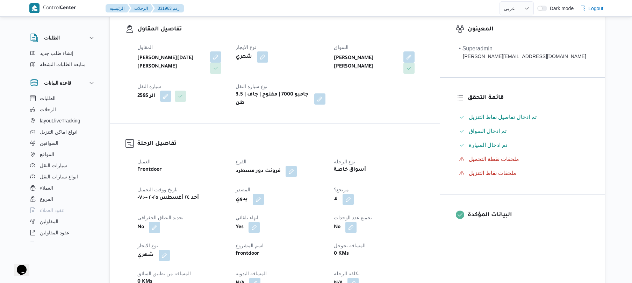
scroll to position [149, 0]
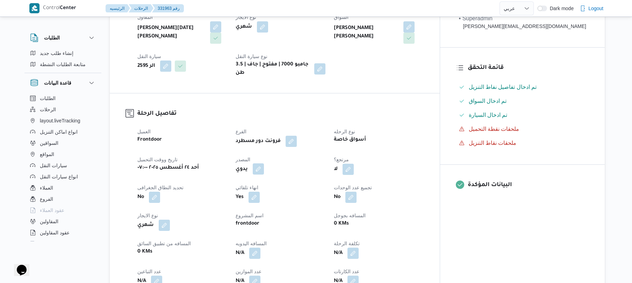
click at [264, 164] on button "button" at bounding box center [258, 168] width 11 height 11
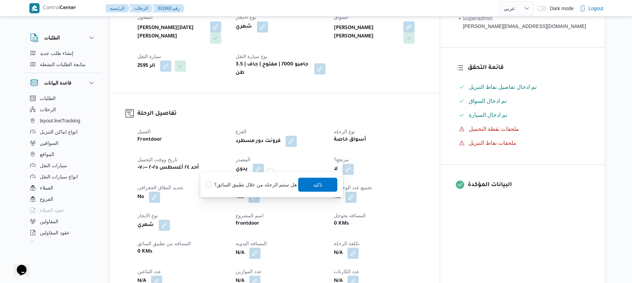
click at [261, 183] on label "هل ستتم الرحله من خلال تطبيق السائق؟" at bounding box center [251, 184] width 91 height 8
checkbox input "true"
click at [314, 185] on span "تاكيد" at bounding box center [318, 184] width 9 height 8
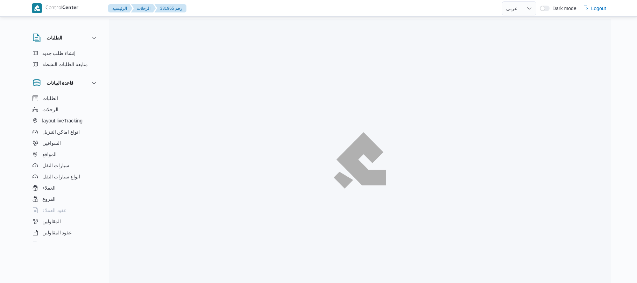
select select "ar"
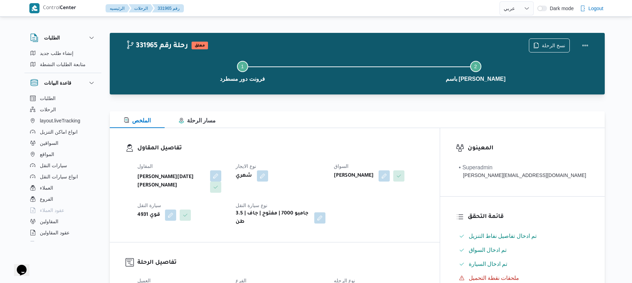
click at [360, 139] on div "تفاصيل المقاول المقاول ابراهيم رمضان ابراهيم عثمان ابوباشا نوع الايجار شهري الس…" at bounding box center [275, 185] width 330 height 114
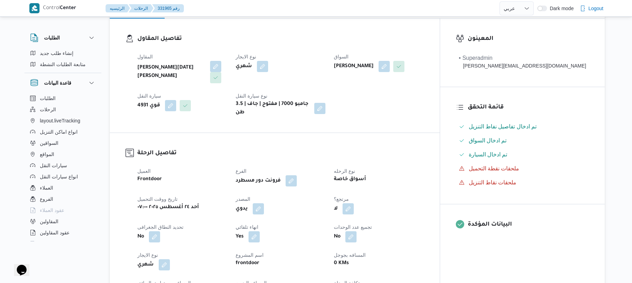
scroll to position [149, 0]
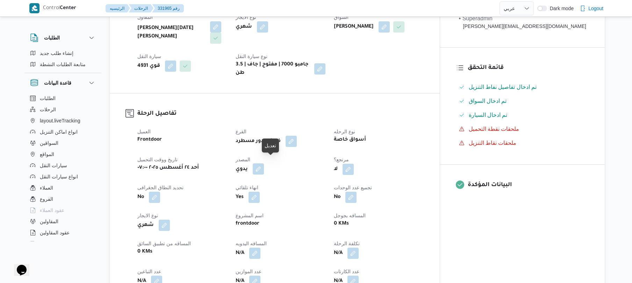
click at [264, 164] on button "button" at bounding box center [258, 168] width 11 height 11
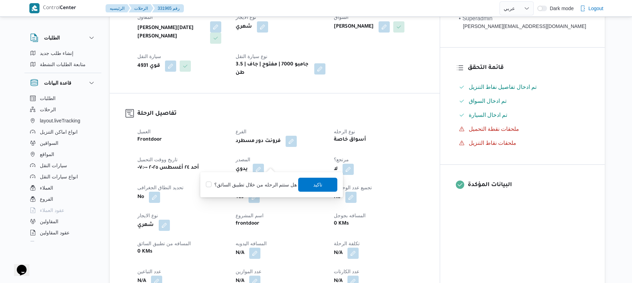
click at [257, 186] on label "هل ستتم الرحله من خلال تطبيق السائق؟" at bounding box center [251, 184] width 91 height 8
checkbox input "true"
click at [321, 185] on span "تاكيد" at bounding box center [318, 184] width 39 height 14
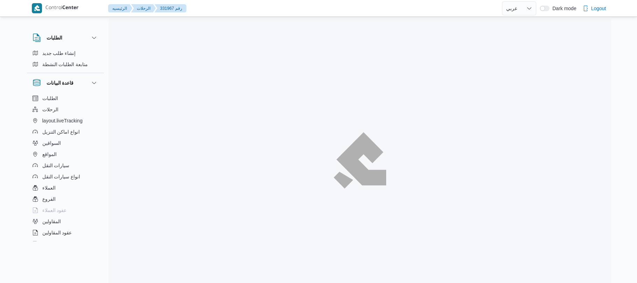
select select "ar"
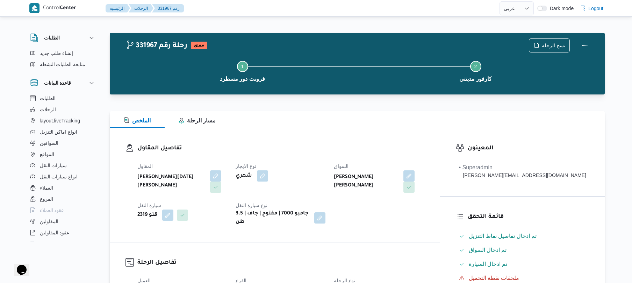
click at [376, 133] on div "تفاصيل المقاول المقاول [PERSON_NAME][DATE] [PERSON_NAME] نوع الايجار شهري السوا…" at bounding box center [275, 185] width 330 height 114
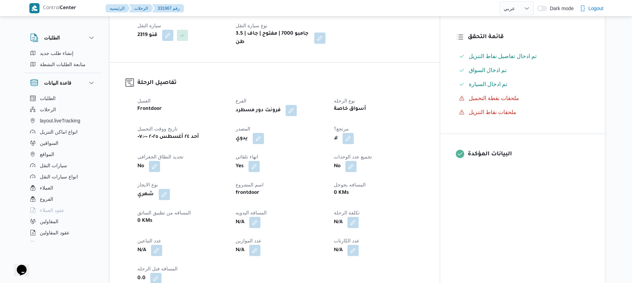
scroll to position [186, 0]
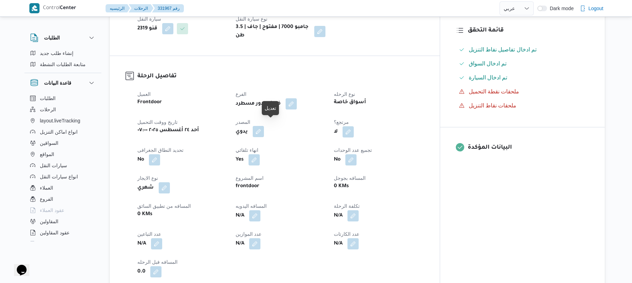
click at [264, 126] on button "button" at bounding box center [258, 131] width 11 height 11
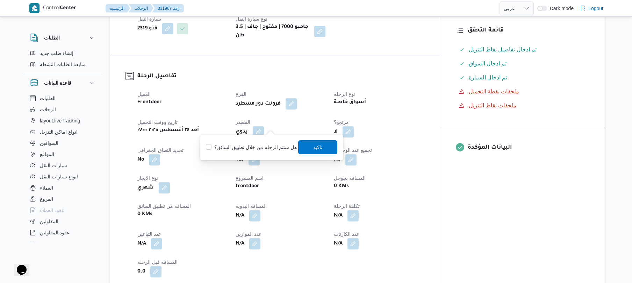
click at [261, 147] on label "هل ستتم الرحله من خلال تطبيق السائق؟" at bounding box center [251, 147] width 91 height 8
checkbox input "true"
click at [306, 147] on span "تاكيد" at bounding box center [318, 147] width 39 height 14
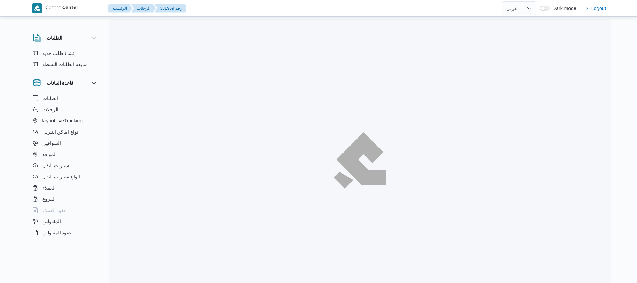
select select "ar"
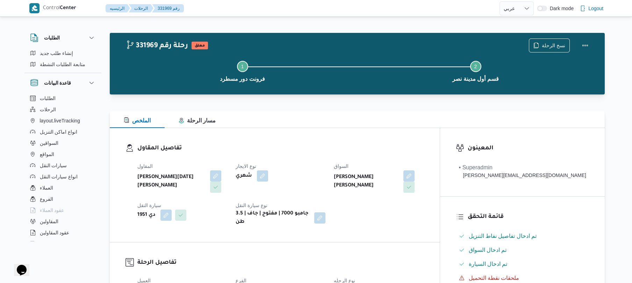
click at [323, 150] on h3 "تفاصيل المقاول" at bounding box center [280, 148] width 287 height 9
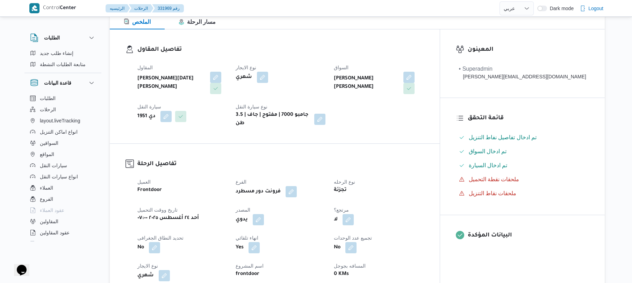
scroll to position [205, 0]
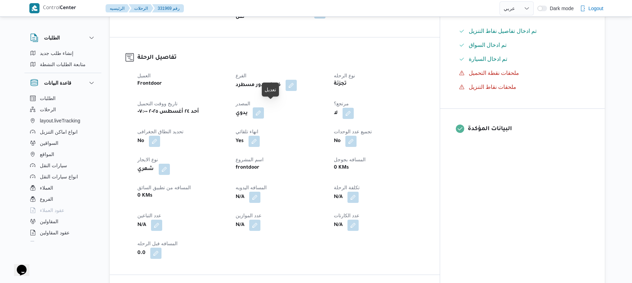
click at [264, 109] on button "button" at bounding box center [258, 112] width 11 height 11
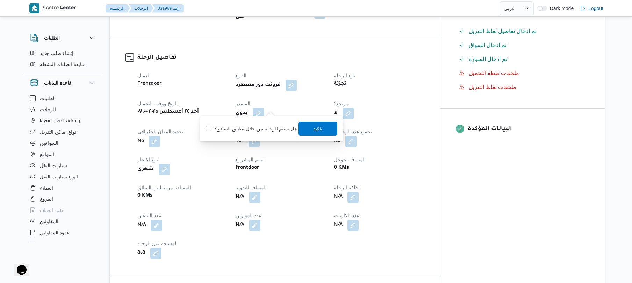
click at [263, 126] on label "هل ستتم الرحله من خلال تطبيق السائق؟" at bounding box center [251, 129] width 91 height 8
checkbox input "true"
click at [308, 135] on span "تاكيد" at bounding box center [318, 128] width 39 height 14
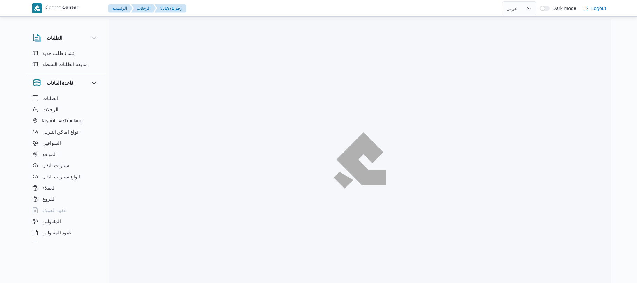
select select "ar"
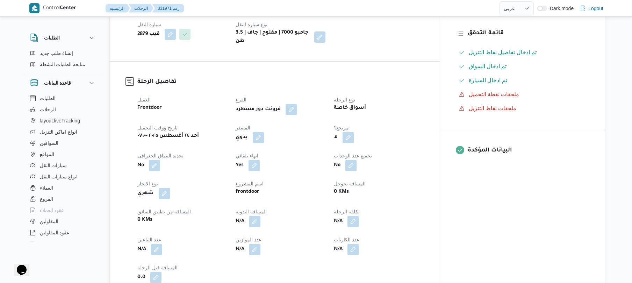
scroll to position [186, 0]
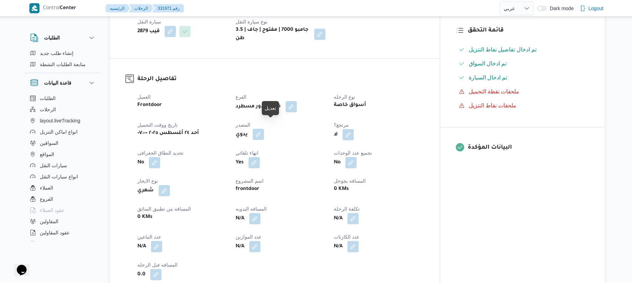
click at [264, 129] on button "button" at bounding box center [258, 134] width 11 height 11
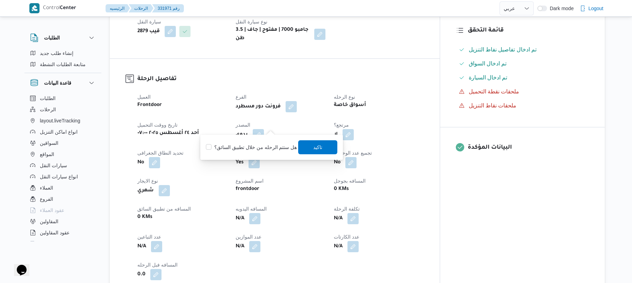
click at [263, 151] on label "هل ستتم الرحله من خلال تطبيق السائق؟" at bounding box center [251, 147] width 91 height 8
checkbox input "true"
click at [307, 146] on span "تاكيد" at bounding box center [318, 147] width 39 height 14
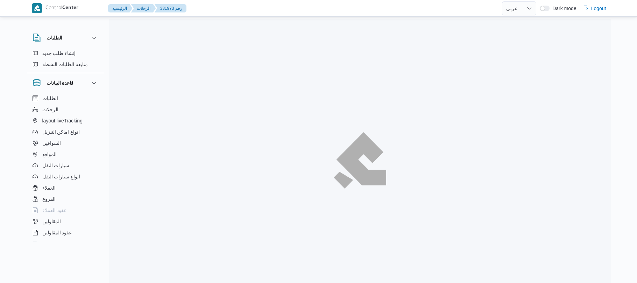
select select "ar"
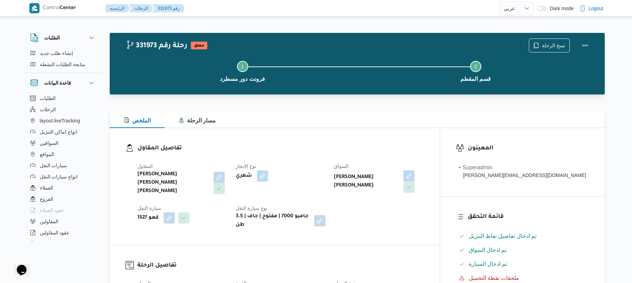
click at [376, 118] on div "الملخص مسار الرحلة" at bounding box center [357, 119] width 495 height 17
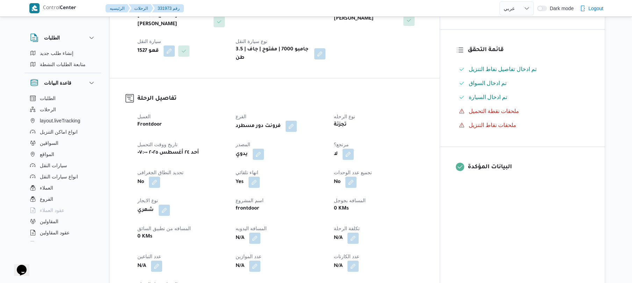
scroll to position [168, 0]
click at [264, 147] on button "button" at bounding box center [258, 152] width 11 height 11
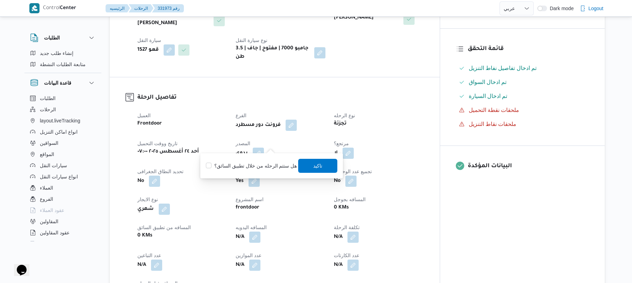
click at [266, 167] on label "هل ستتم الرحله من خلال تطبيق السائق؟" at bounding box center [251, 166] width 91 height 8
checkbox input "true"
click at [315, 165] on span "تاكيد" at bounding box center [318, 165] width 9 height 8
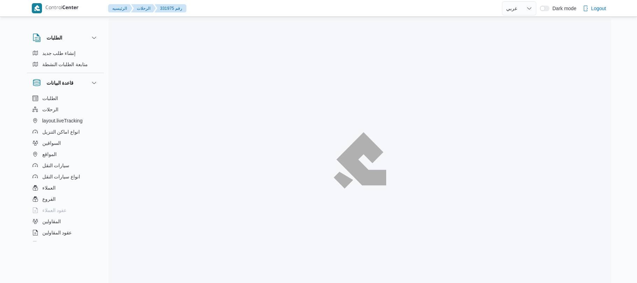
select select "ar"
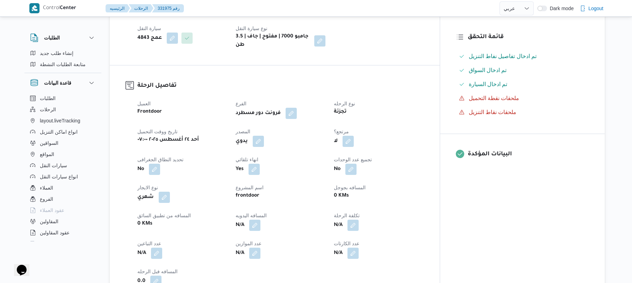
scroll to position [186, 0]
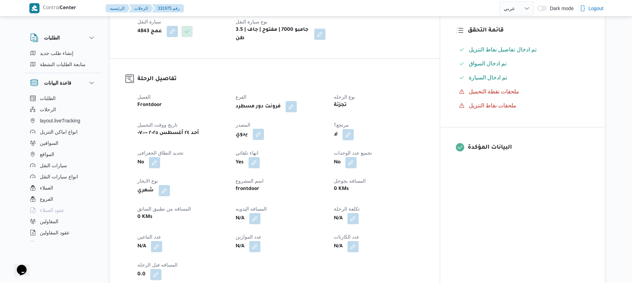
click at [264, 129] on button "button" at bounding box center [258, 134] width 11 height 11
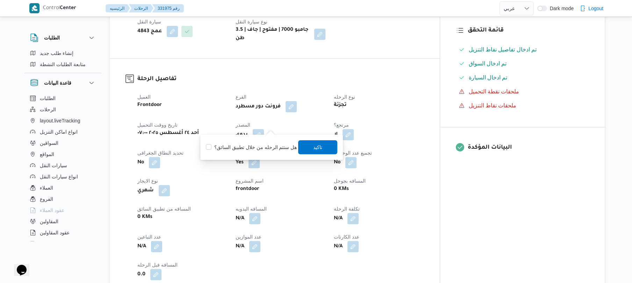
click at [265, 144] on label "هل ستتم الرحله من خلال تطبيق السائق؟" at bounding box center [251, 147] width 91 height 8
checkbox input "true"
click at [324, 146] on span "تاكيد" at bounding box center [318, 147] width 39 height 14
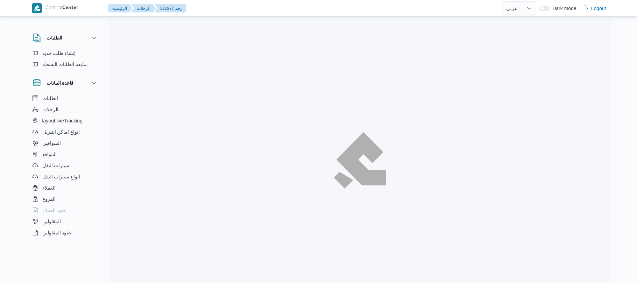
select select "ar"
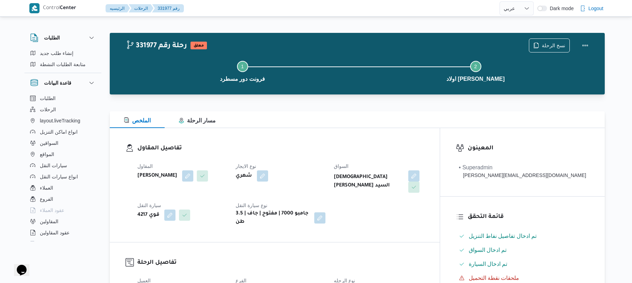
click at [329, 140] on div "تفاصيل المقاول المقاول محمد ناصر كامل عباس نوع الايجار شهري السواق اسلام صباح ع…" at bounding box center [275, 185] width 330 height 114
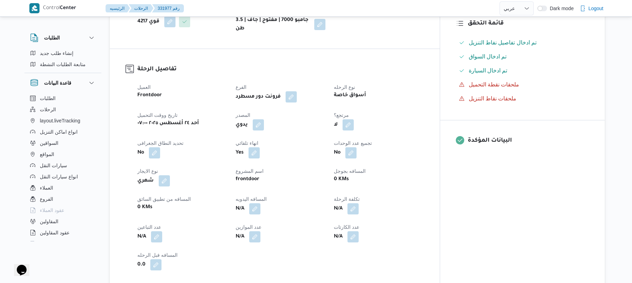
scroll to position [205, 0]
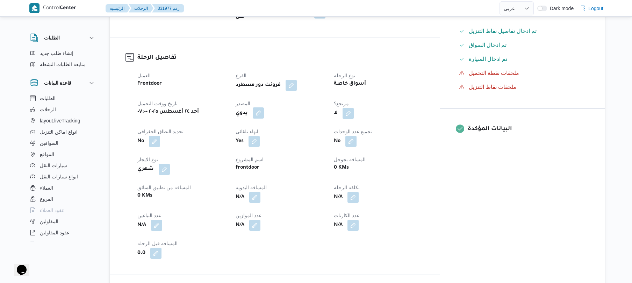
click at [264, 111] on button "button" at bounding box center [258, 112] width 11 height 11
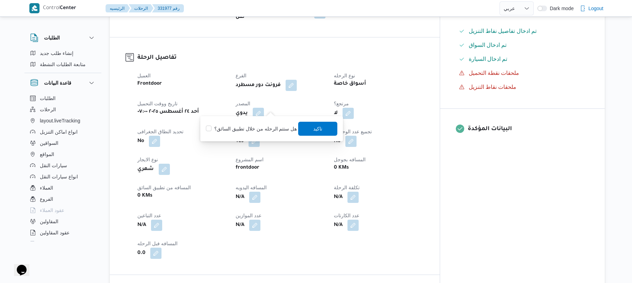
click at [266, 128] on label "هل ستتم الرحله من خلال تطبيق السائق؟" at bounding box center [251, 129] width 91 height 8
checkbox input "true"
click at [324, 126] on span "تاكيد" at bounding box center [318, 128] width 39 height 14
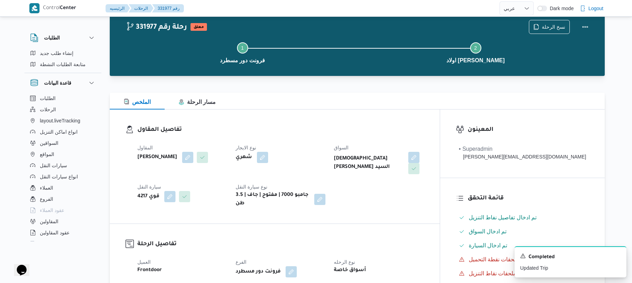
scroll to position [0, 0]
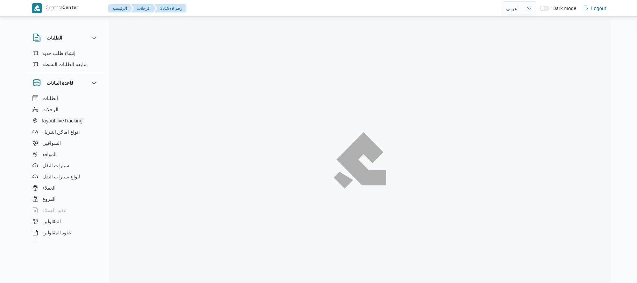
select select "ar"
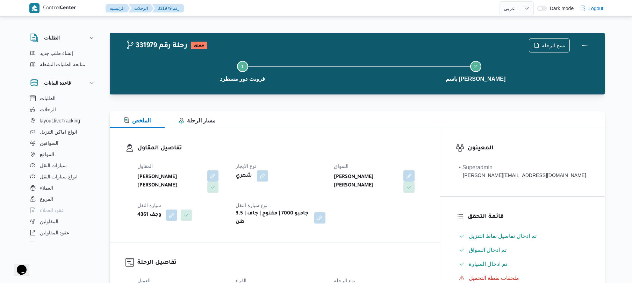
click at [402, 113] on div "الملخص مسار الرحلة" at bounding box center [357, 119] width 495 height 17
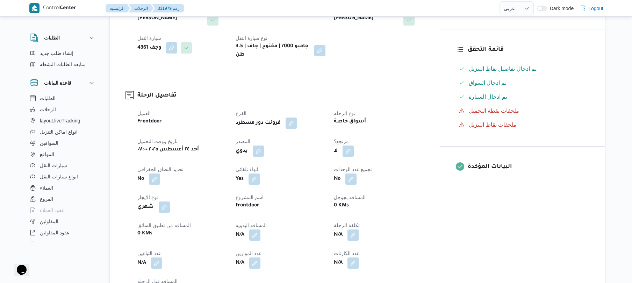
scroll to position [168, 0]
click at [264, 147] on button "button" at bounding box center [258, 149] width 11 height 11
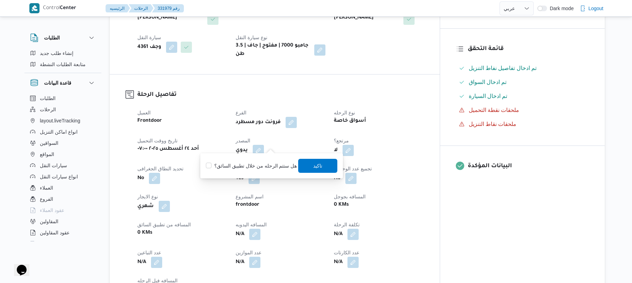
click at [265, 165] on label "هل ستتم الرحله من خلال تطبيق السائق؟" at bounding box center [251, 166] width 91 height 8
checkbox input "true"
click at [318, 164] on span "تاكيد" at bounding box center [318, 165] width 9 height 8
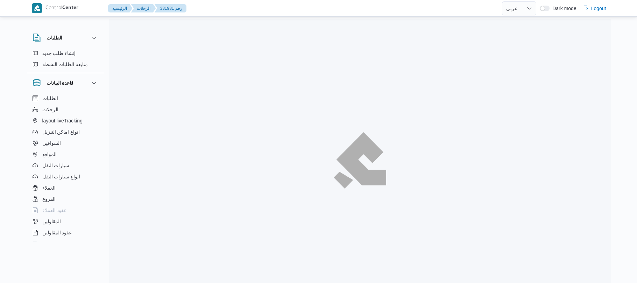
select select "ar"
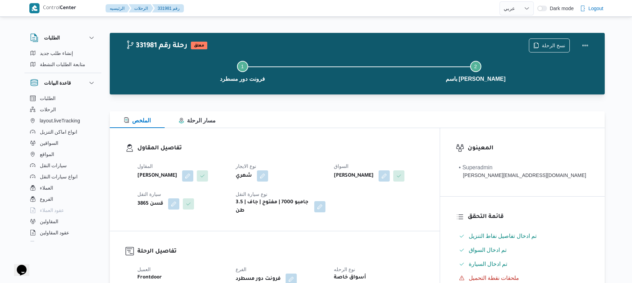
click at [362, 118] on div "الملخص مسار الرحلة" at bounding box center [357, 119] width 495 height 17
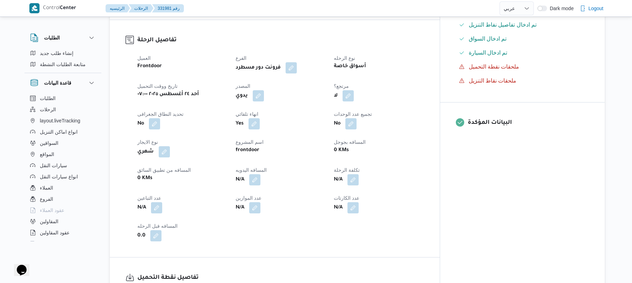
scroll to position [224, 0]
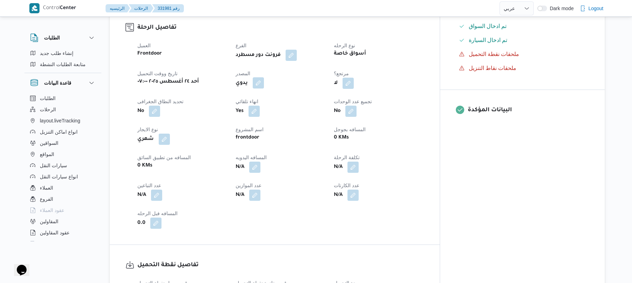
click at [264, 88] on button "button" at bounding box center [258, 82] width 11 height 11
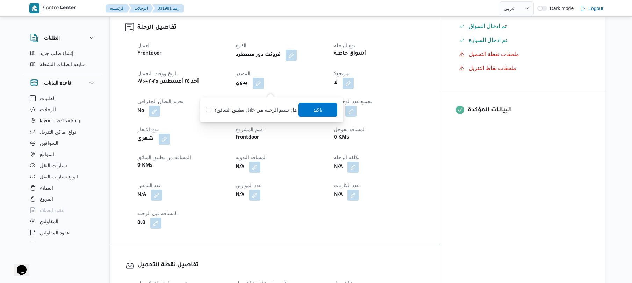
click at [258, 113] on label "هل ستتم الرحله من خلال تطبيق السائق؟" at bounding box center [251, 110] width 91 height 8
checkbox input "true"
click at [317, 108] on span "تاكيد" at bounding box center [318, 109] width 9 height 8
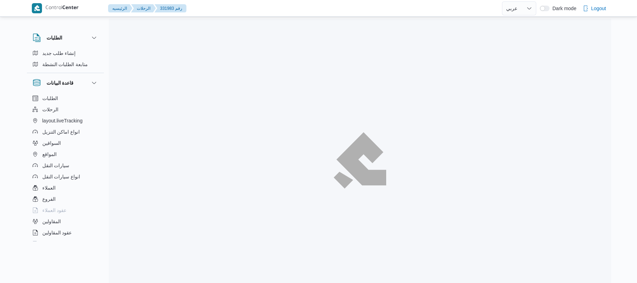
select select "ar"
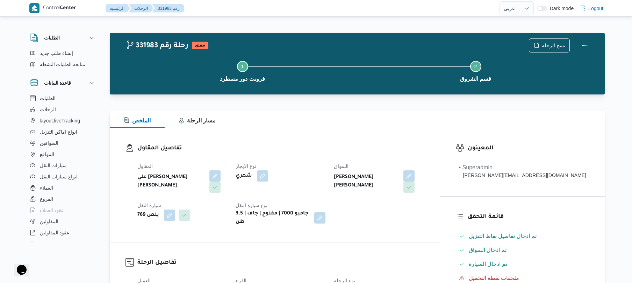
click at [306, 153] on dl "تفاصيل المقاول المقاول علي [PERSON_NAME] [PERSON_NAME] نوع الايجار شهري السواق …" at bounding box center [280, 185] width 287 height 83
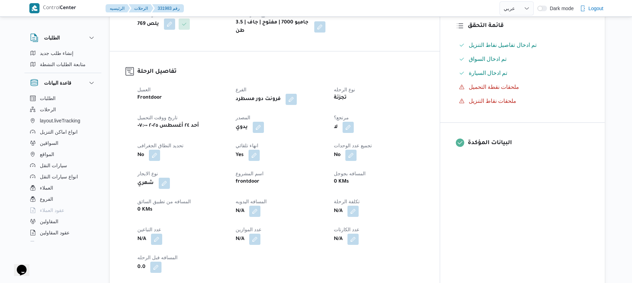
scroll to position [205, 0]
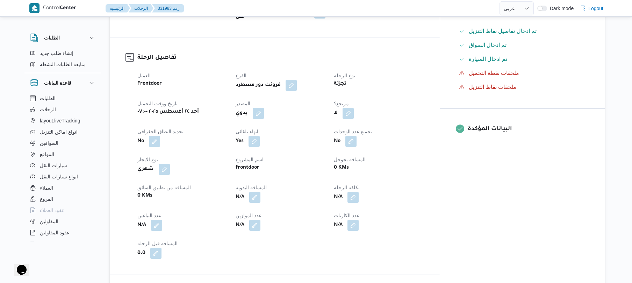
drag, startPoint x: 275, startPoint y: 99, endPoint x: 273, endPoint y: 102, distance: 4.1
click at [264, 108] on button "button" at bounding box center [258, 113] width 11 height 11
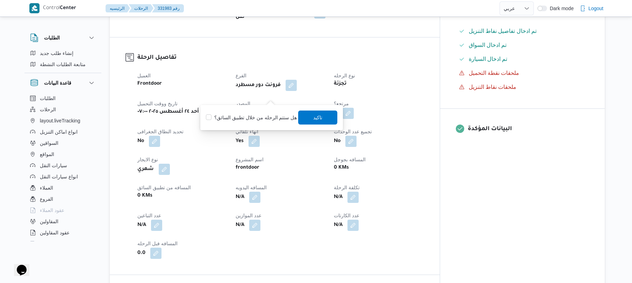
click at [263, 122] on div "هل ستتم الرحله من خلال تطبيق السائق؟ [GEOGRAPHIC_DATA]" at bounding box center [271, 117] width 133 height 15
click at [271, 118] on label "هل ستتم الرحله من خلال تطبيق السائق؟" at bounding box center [251, 117] width 91 height 8
checkbox input "true"
click at [308, 117] on span "تاكيد" at bounding box center [318, 117] width 39 height 14
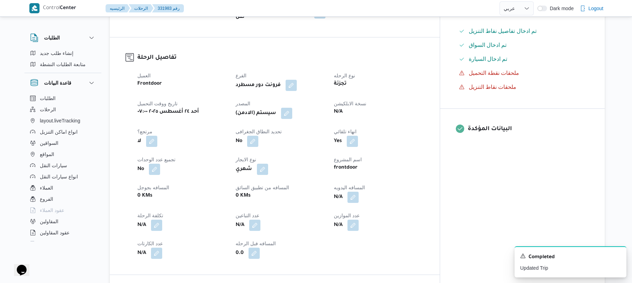
click at [311, 135] on div "No" at bounding box center [280, 141] width 91 height 13
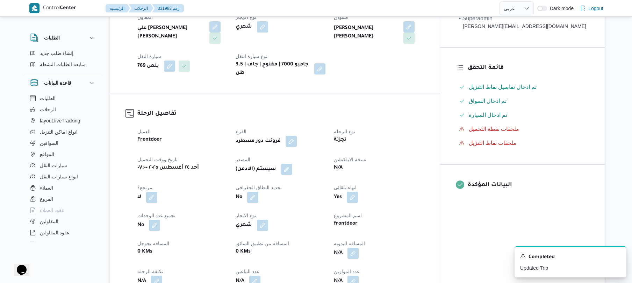
scroll to position [168, 0]
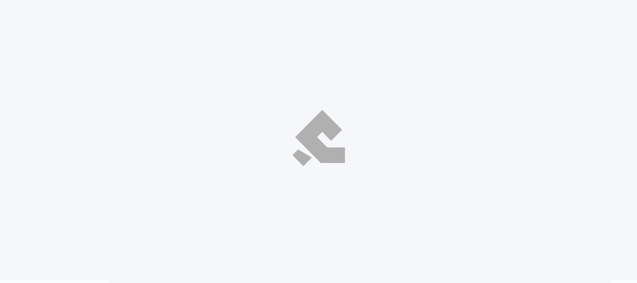
select select "ar"
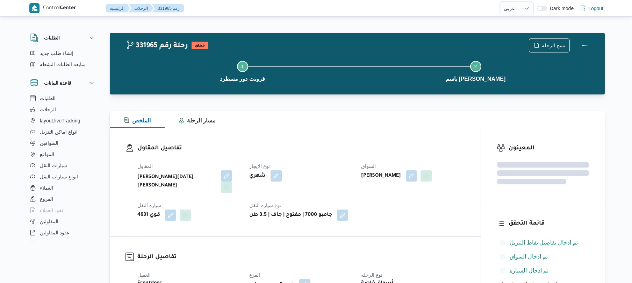
click at [349, 107] on div at bounding box center [357, 107] width 495 height 8
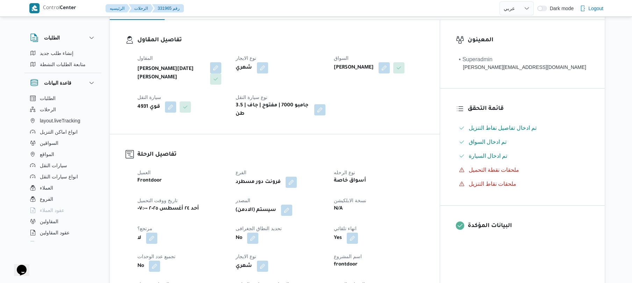
scroll to position [165, 0]
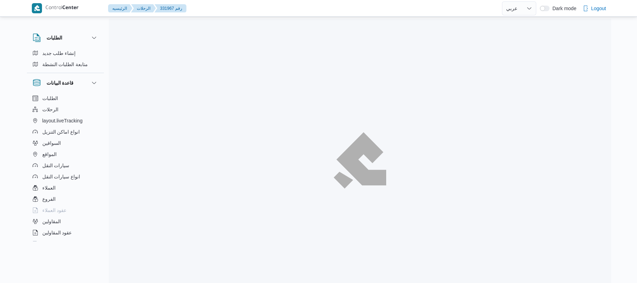
select select "ar"
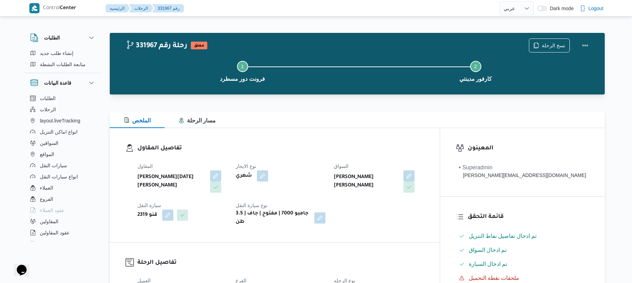
click at [334, 144] on h3 "تفاصيل المقاول" at bounding box center [280, 148] width 287 height 9
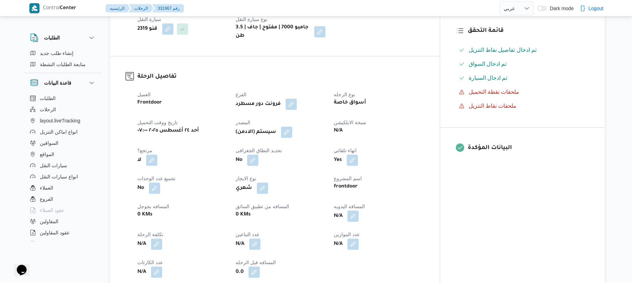
scroll to position [205, 0]
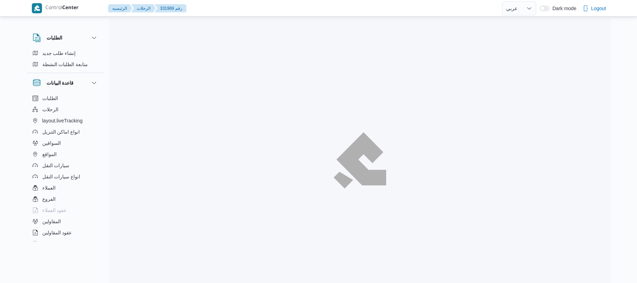
select select "ar"
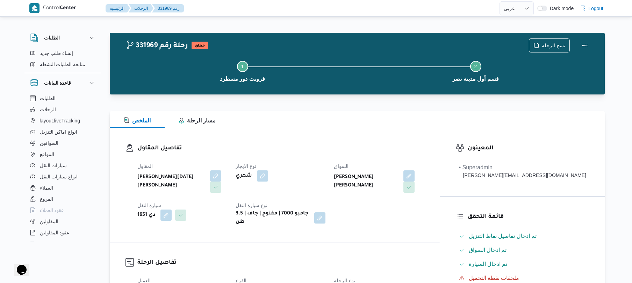
click at [379, 212] on div "المقاول [PERSON_NAME][DATE] [PERSON_NAME] نوع الايجار شهري السواق [PERSON_NAME]…" at bounding box center [280, 194] width 295 height 73
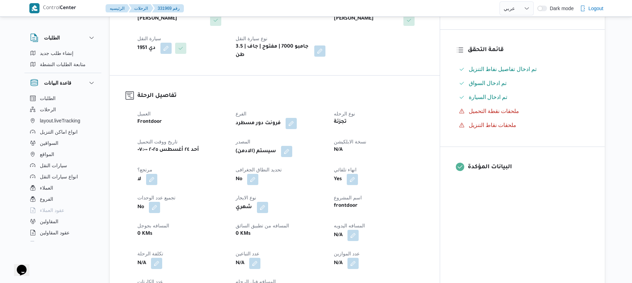
scroll to position [168, 0]
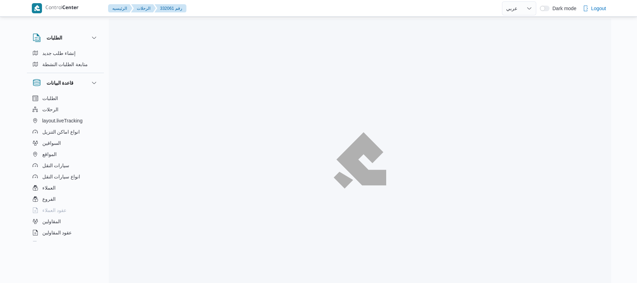
select select "ar"
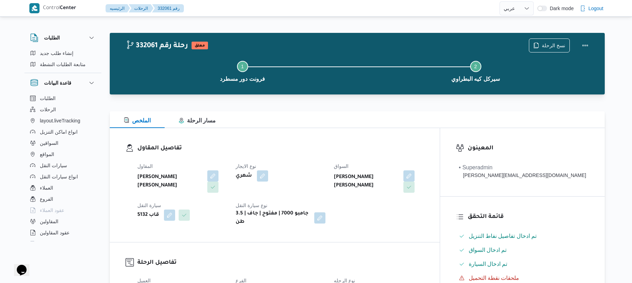
click at [324, 151] on h3 "تفاصيل المقاول" at bounding box center [280, 148] width 287 height 9
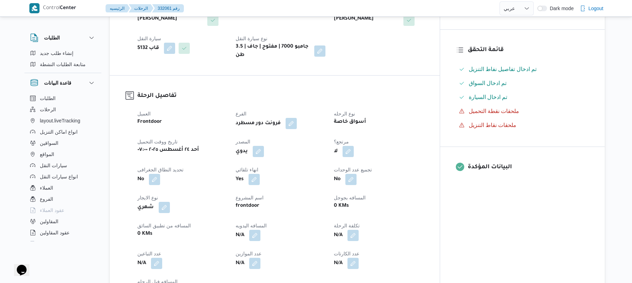
scroll to position [168, 0]
click at [264, 144] on button "button" at bounding box center [258, 149] width 11 height 11
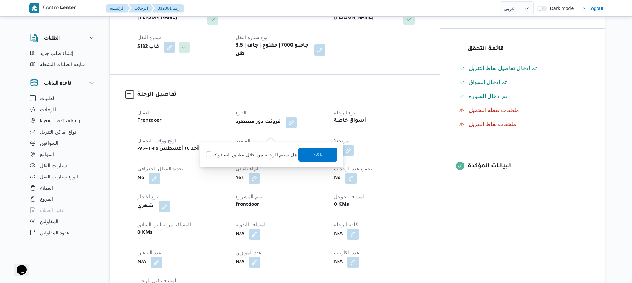
click at [264, 154] on label "هل ستتم الرحله من خلال تطبيق السائق؟" at bounding box center [251, 154] width 91 height 8
checkbox input "true"
click at [328, 154] on span "تاكيد" at bounding box center [318, 154] width 39 height 14
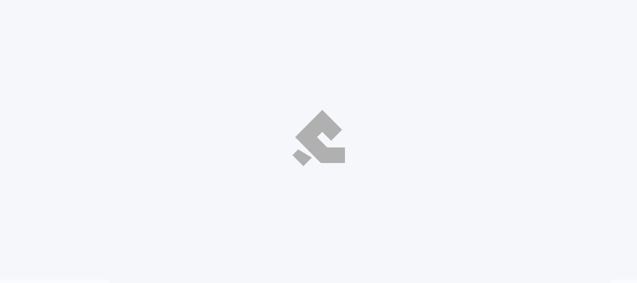
select select "ar"
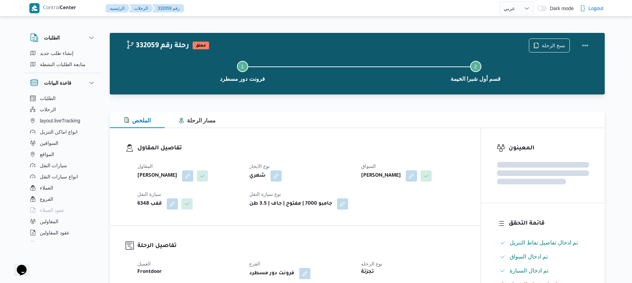
click at [322, 166] on dt "نوع الايجار" at bounding box center [301, 166] width 104 height 8
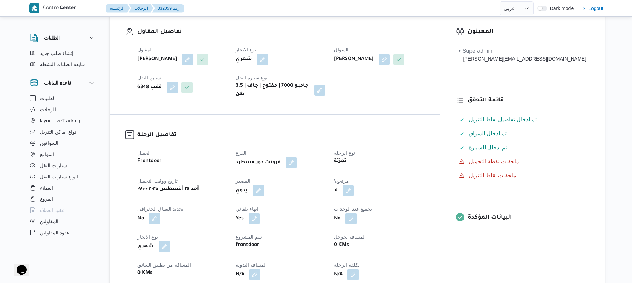
scroll to position [130, 0]
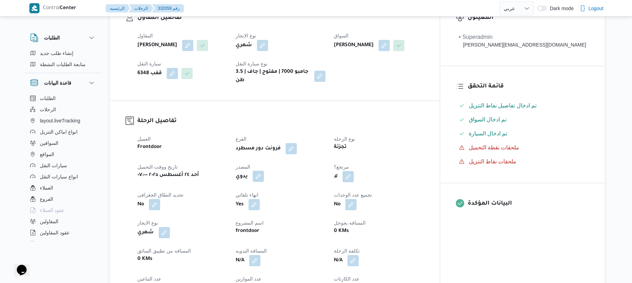
click at [264, 173] on button "button" at bounding box center [258, 176] width 11 height 11
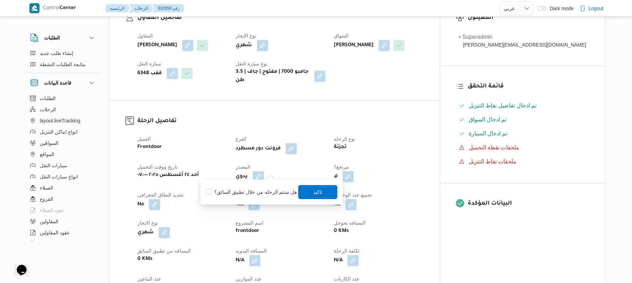
click at [261, 188] on label "هل ستتم الرحله من خلال تطبيق السائق؟" at bounding box center [251, 192] width 91 height 8
checkbox input "true"
click at [317, 189] on span "تاكيد" at bounding box center [318, 191] width 9 height 8
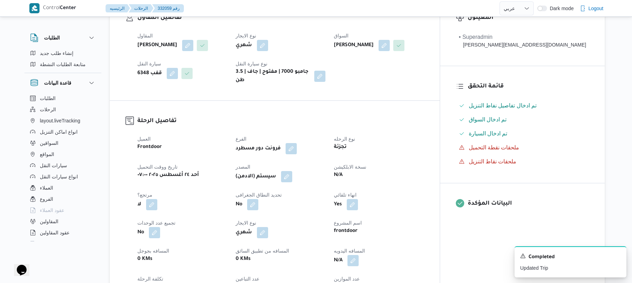
click at [419, 88] on div "تفاصيل المقاول المقاول محمد شبل عبدالقادر شبل نوع الايجار شهري السواق علي صلاح …" at bounding box center [275, 49] width 330 height 103
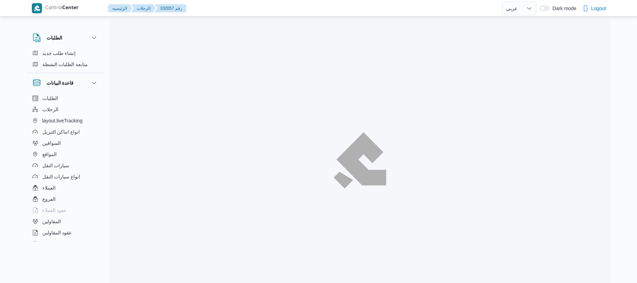
select select "ar"
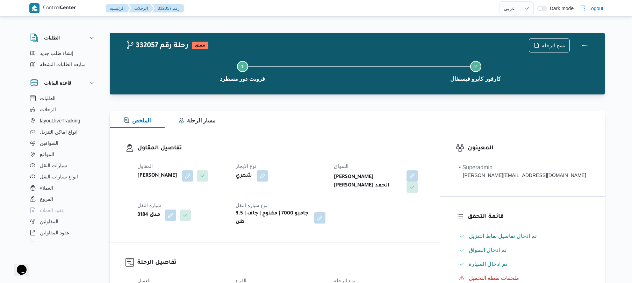
click at [324, 172] on div "شهري" at bounding box center [280, 176] width 91 height 13
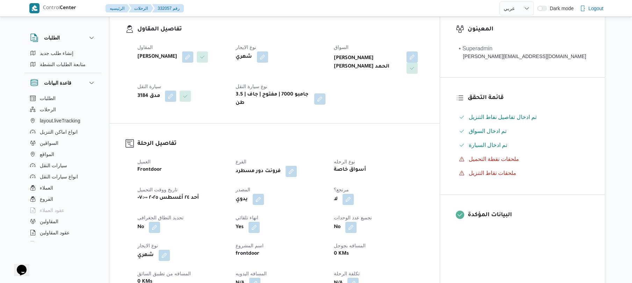
scroll to position [205, 0]
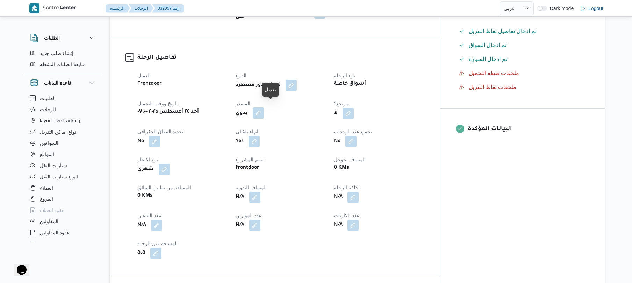
click at [264, 107] on button "button" at bounding box center [258, 112] width 11 height 11
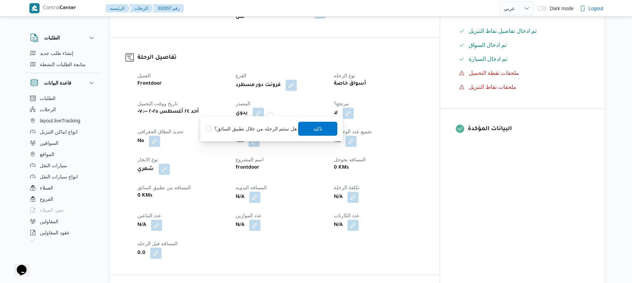
click at [256, 127] on label "هل ستتم الرحله من خلال تطبيق السائق؟" at bounding box center [251, 129] width 91 height 8
checkbox input "true"
click at [325, 124] on span "تاكيد" at bounding box center [318, 129] width 39 height 14
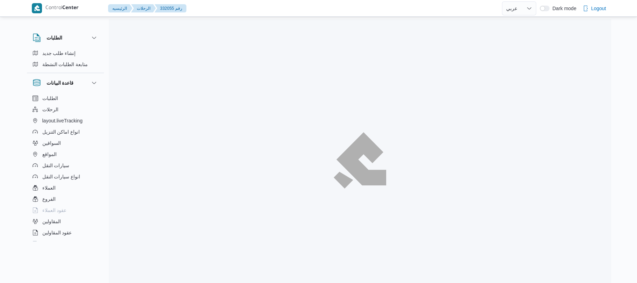
select select "ar"
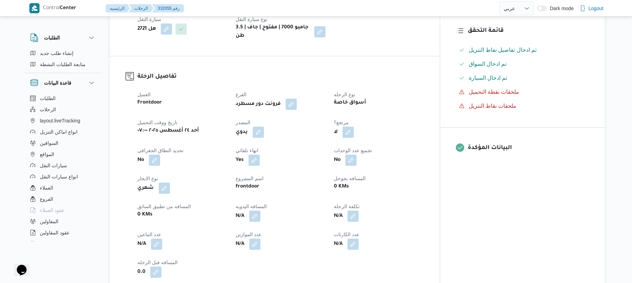
scroll to position [205, 0]
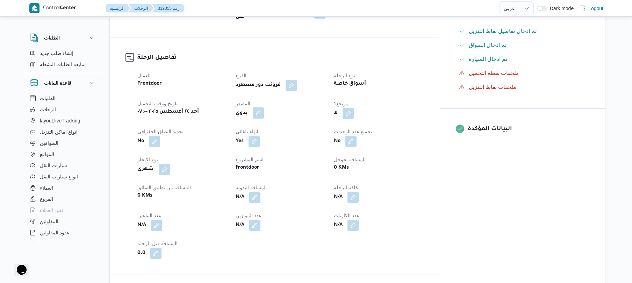
click at [264, 110] on button "button" at bounding box center [258, 112] width 11 height 11
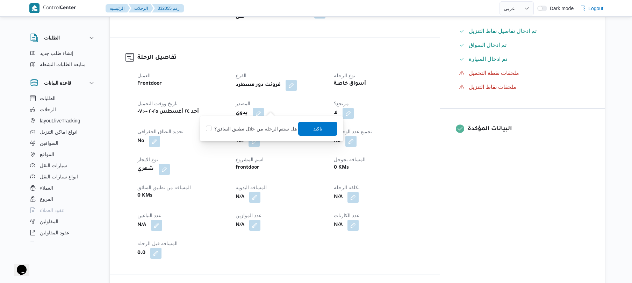
click at [263, 126] on label "هل ستتم الرحله من خلال تطبيق السائق؟" at bounding box center [251, 129] width 91 height 8
checkbox input "true"
click at [320, 131] on span "تاكيد" at bounding box center [318, 128] width 9 height 8
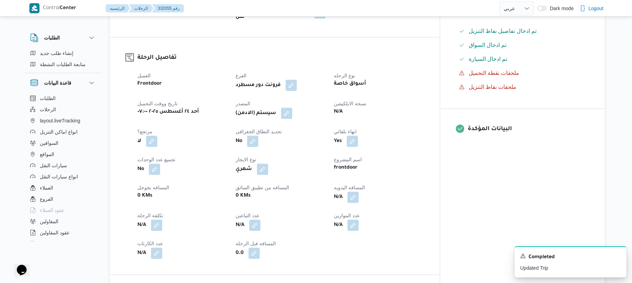
click at [428, 67] on div "العميل Frontdoor الفرع فرونت دور مسطرد نوع الرحله أسواق خاصة تاريخ ووقت التحميل…" at bounding box center [280, 165] width 295 height 196
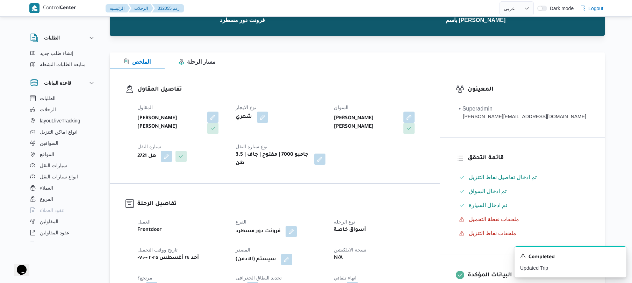
scroll to position [0, 0]
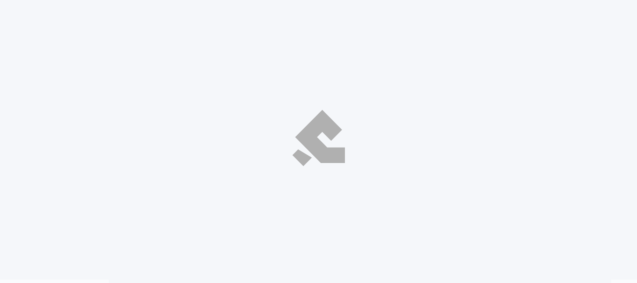
select select "ar"
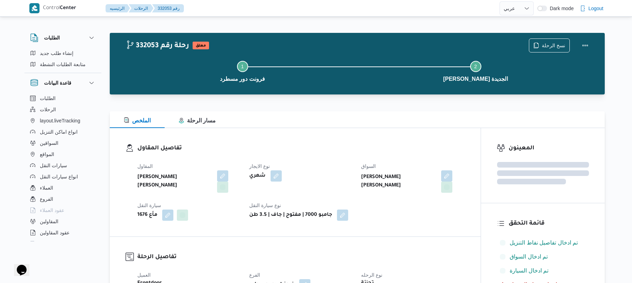
click at [317, 164] on dt "نوع الايجار" at bounding box center [301, 166] width 104 height 8
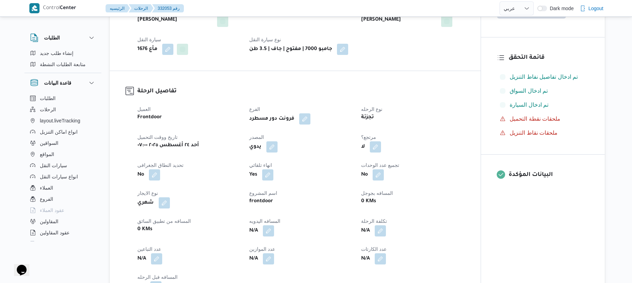
scroll to position [186, 0]
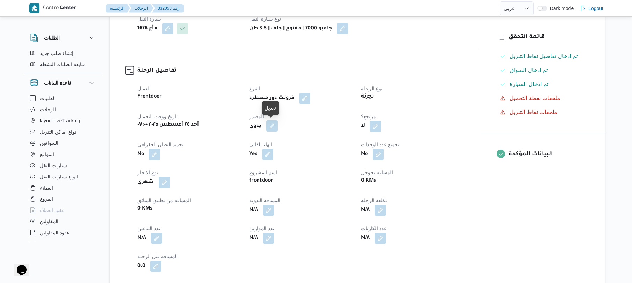
click at [275, 123] on button "button" at bounding box center [272, 125] width 11 height 11
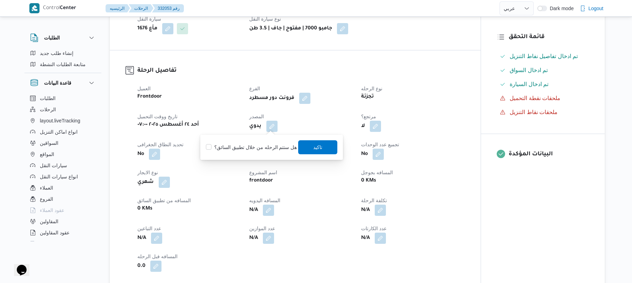
click at [265, 144] on label "هل ستتم الرحله من خلال تطبيق السائق؟" at bounding box center [251, 147] width 91 height 8
checkbox input "true"
click at [324, 142] on span "تاكيد" at bounding box center [318, 147] width 39 height 14
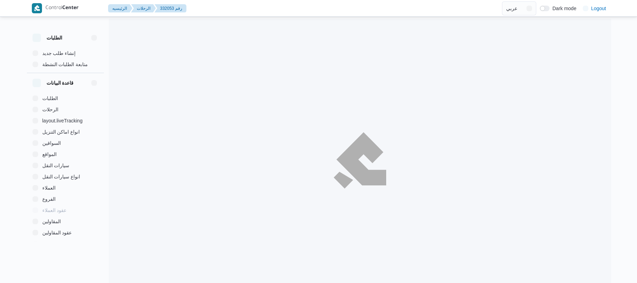
select select "ar"
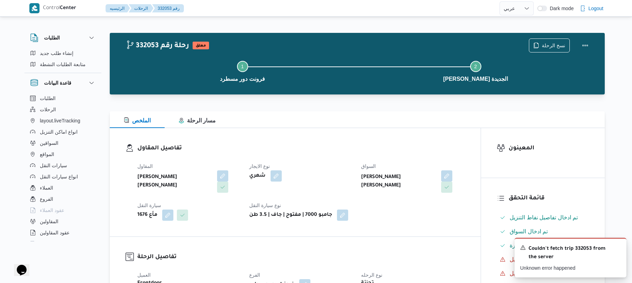
click at [265, 133] on div "تفاصيل المقاول المقاول محمد هاني محمد جوده محمود نوع الايجار شهري السواق عمرو ج…" at bounding box center [295, 182] width 371 height 108
click at [320, 127] on div "الملخص مسار الرحلة" at bounding box center [357, 119] width 495 height 17
click at [324, 140] on div "تفاصيل المقاول المقاول محمد هاني محمد جوده محمود نوع الايجار شهري السواق عمرو ج…" at bounding box center [295, 182] width 371 height 108
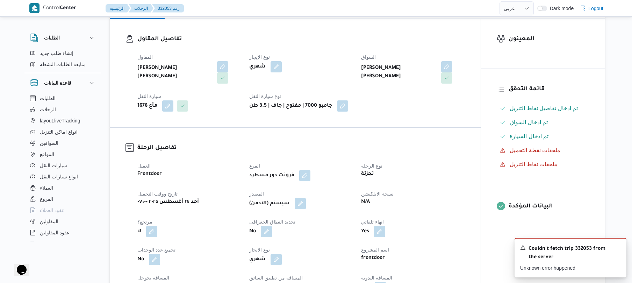
scroll to position [130, 0]
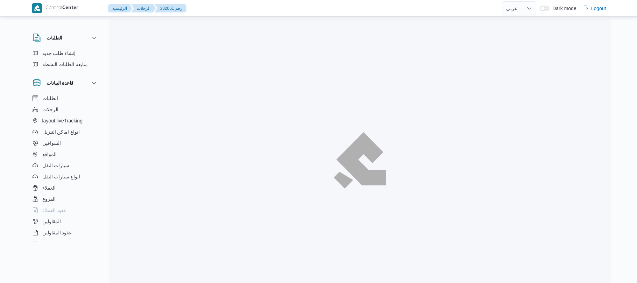
select select "ar"
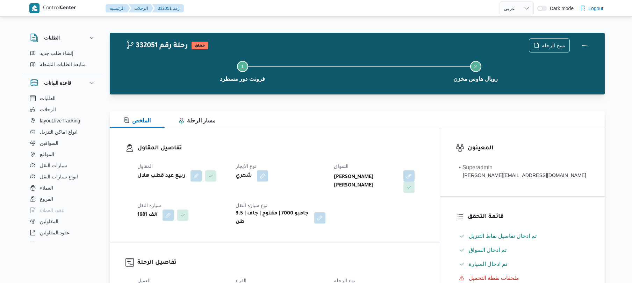
click at [349, 164] on span "السواق" at bounding box center [341, 166] width 15 height 6
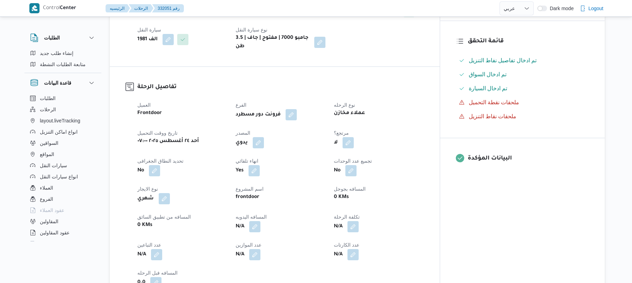
scroll to position [186, 0]
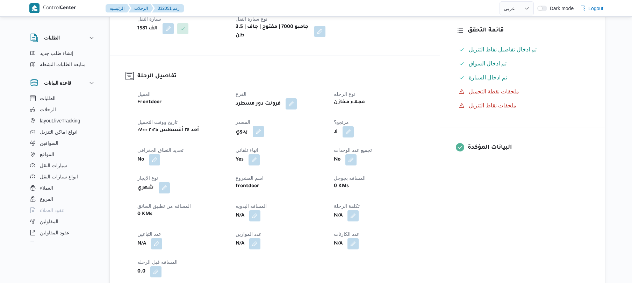
click at [264, 126] on button "button" at bounding box center [258, 131] width 11 height 11
click at [259, 146] on label "هل ستتم الرحله من خلال تطبيق السائق؟" at bounding box center [251, 147] width 91 height 8
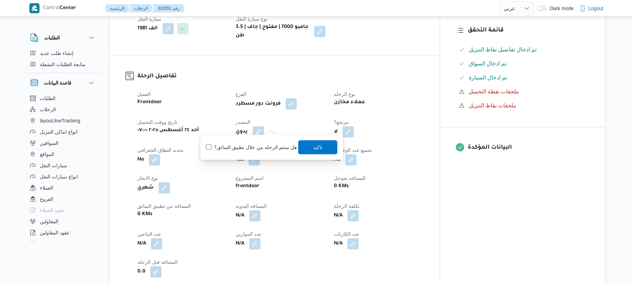
checkbox input "true"
click at [325, 150] on span "تاكيد" at bounding box center [318, 147] width 39 height 14
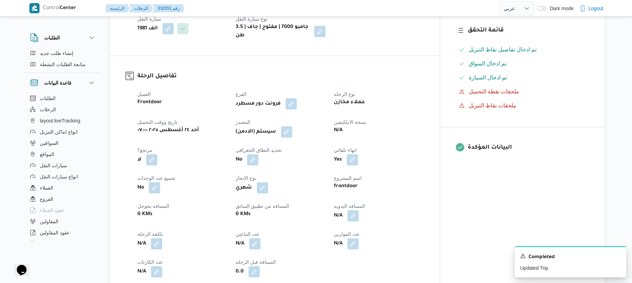
scroll to position [0, 0]
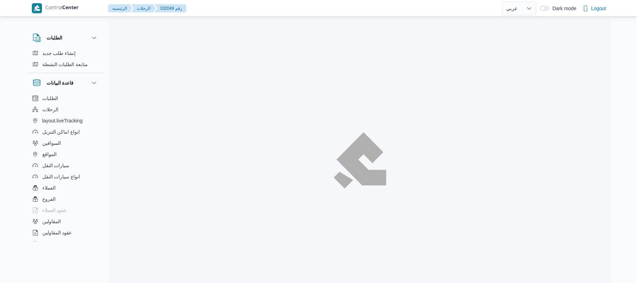
select select "ar"
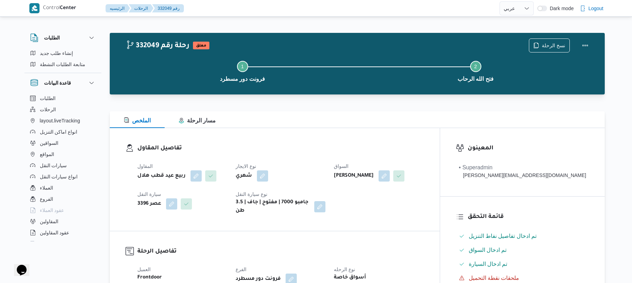
click at [411, 136] on div "تفاصيل المقاول المقاول ربيع عيد قطب هلال نوع الايجار شهري السواق [PERSON_NAME] …" at bounding box center [275, 179] width 330 height 103
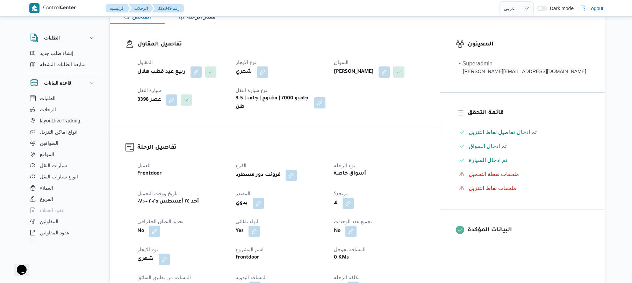
scroll to position [130, 0]
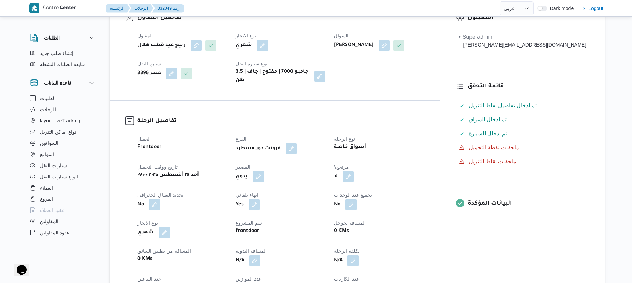
click at [264, 182] on button "button" at bounding box center [258, 176] width 11 height 11
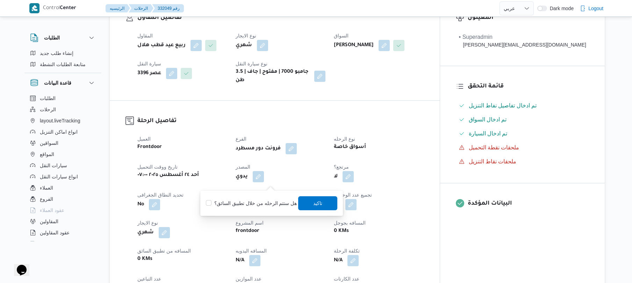
click at [250, 202] on label "هل ستتم الرحله من خلال تطبيق السائق؟" at bounding box center [251, 203] width 91 height 8
checkbox input "true"
click at [314, 199] on span "تاكيد" at bounding box center [318, 203] width 9 height 8
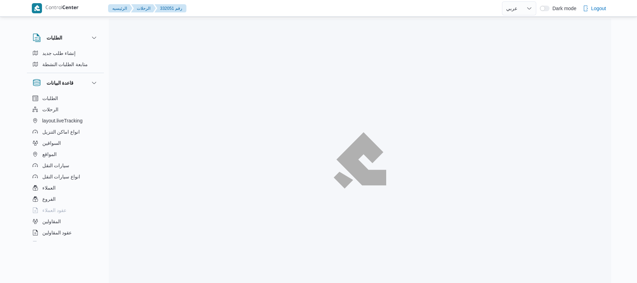
select select "ar"
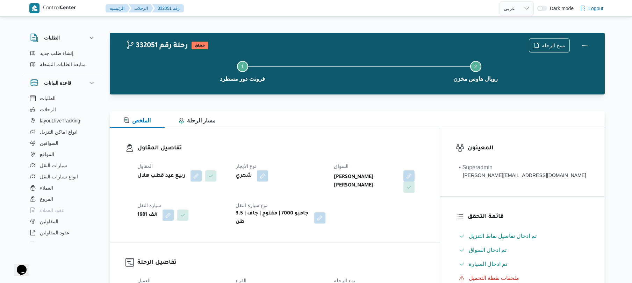
click at [335, 150] on h3 "تفاصيل المقاول" at bounding box center [280, 148] width 287 height 9
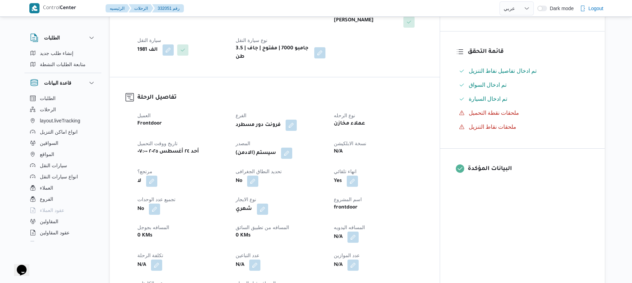
scroll to position [168, 0]
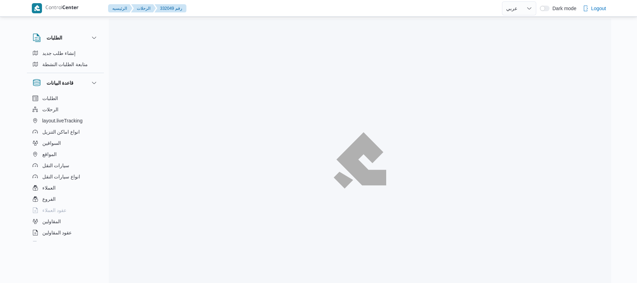
select select "ar"
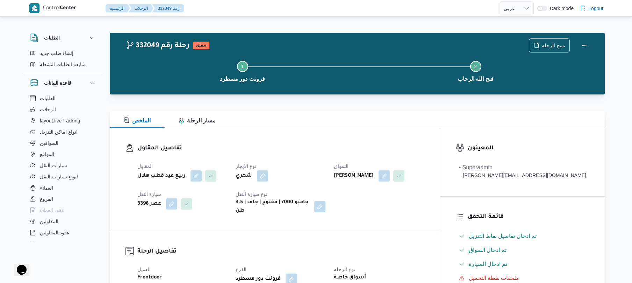
click at [319, 161] on div "المقاول ربيع عيد قطب هلال نوع الايجار شهري السواق ابراهيم عاطف ابراهيم الابيدي …" at bounding box center [280, 189] width 295 height 62
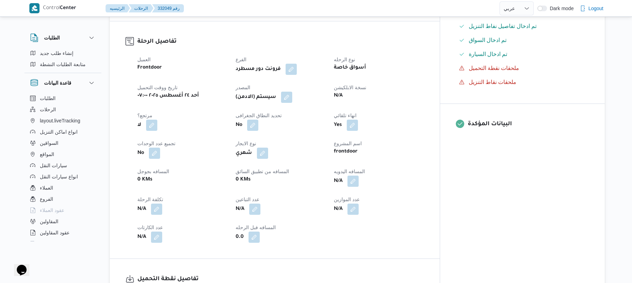
scroll to position [224, 0]
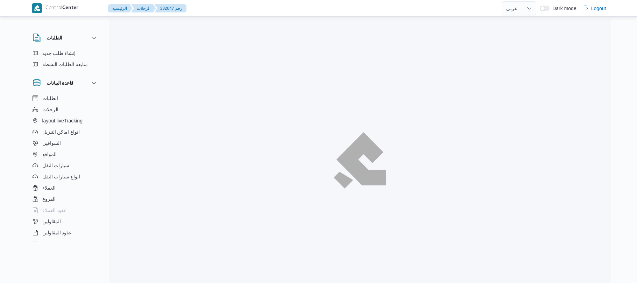
select select "ar"
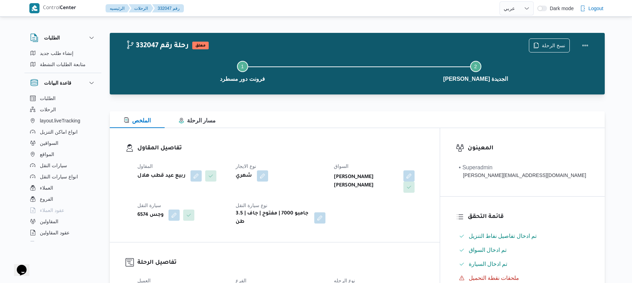
click at [315, 158] on div "المقاول ربيع عيد قطب هلال نوع الايجار شهري السواق مصطفي حسن عبدالرسول احمد سيار…" at bounding box center [280, 194] width 295 height 73
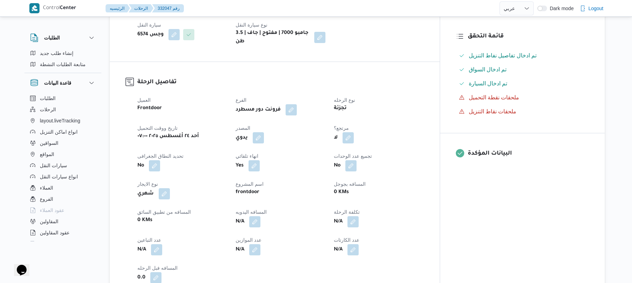
scroll to position [186, 0]
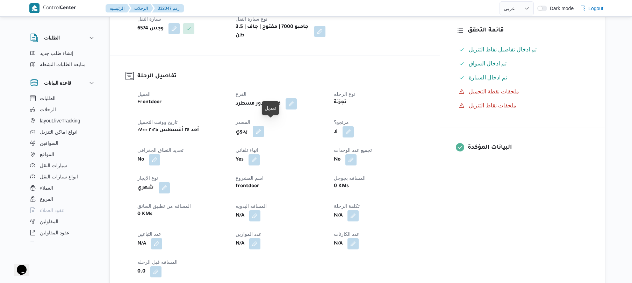
click at [264, 126] on button "button" at bounding box center [258, 131] width 11 height 11
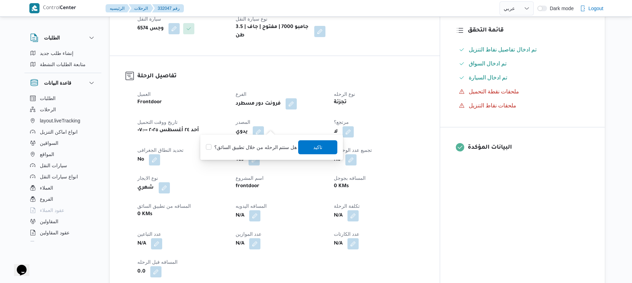
click at [264, 148] on label "هل ستتم الرحله من خلال تطبيق السائق؟" at bounding box center [251, 147] width 91 height 8
checkbox input "true"
click at [308, 150] on span "تاكيد" at bounding box center [318, 147] width 39 height 14
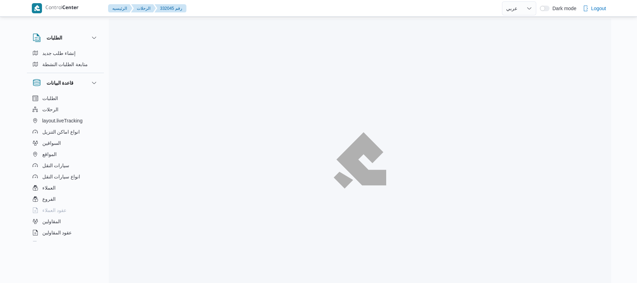
select select "ar"
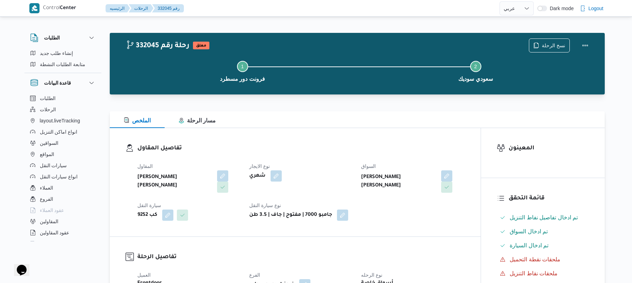
click at [347, 135] on div "تفاصيل المقاول المقاول [PERSON_NAME] [PERSON_NAME] نوع الايجار شهري السواق [PER…" at bounding box center [295, 182] width 371 height 108
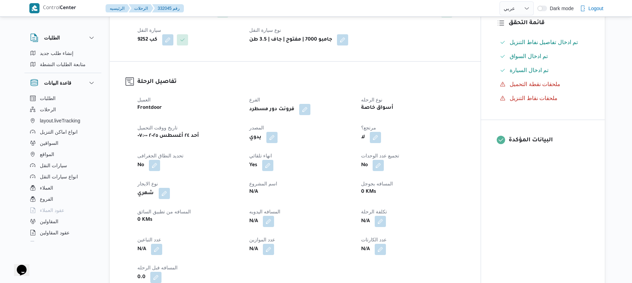
scroll to position [186, 0]
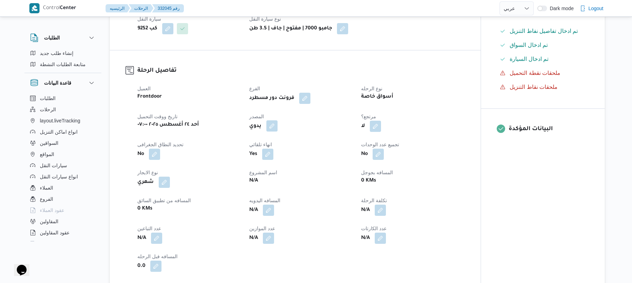
click at [267, 128] on button "button" at bounding box center [272, 125] width 11 height 11
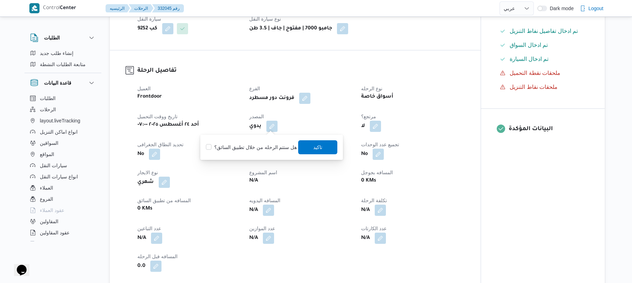
click at [267, 146] on label "هل ستتم الرحله من خلال تطبيق السائق؟" at bounding box center [251, 147] width 91 height 8
checkbox input "true"
click at [315, 150] on span "تاكيد" at bounding box center [318, 147] width 9 height 8
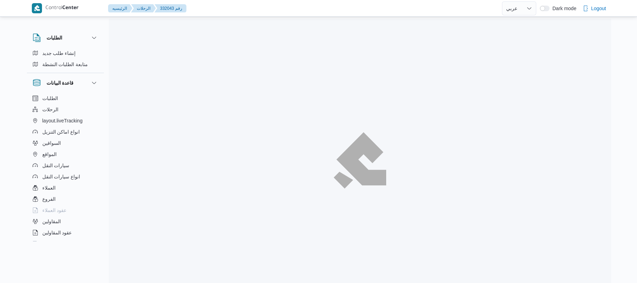
select select "ar"
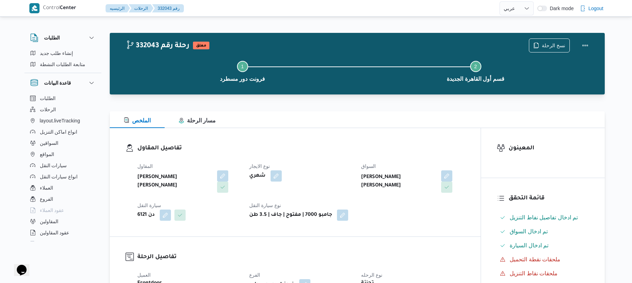
click at [314, 140] on div "تفاصيل المقاول المقاول [PERSON_NAME] [PERSON_NAME] نوع الايجار شهري السواق [PER…" at bounding box center [295, 182] width 371 height 108
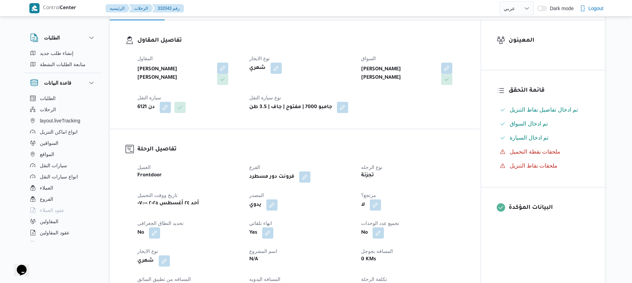
scroll to position [130, 0]
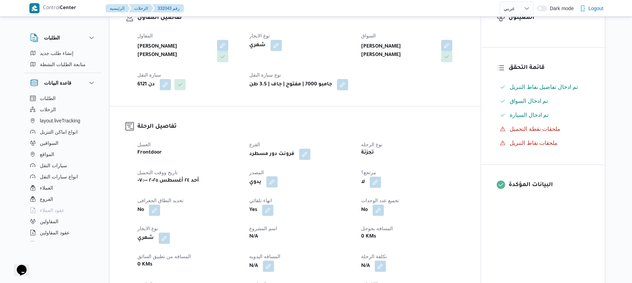
click at [272, 183] on button "button" at bounding box center [272, 181] width 11 height 11
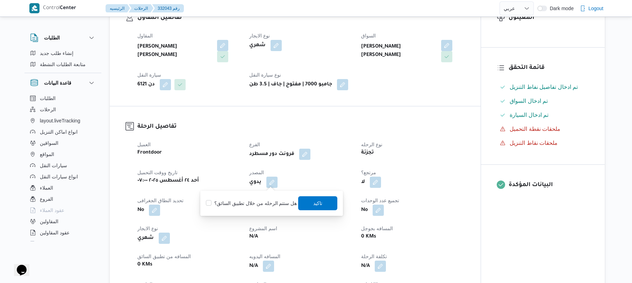
click at [264, 202] on label "هل ستتم الرحله من خلال تطبيق السائق؟" at bounding box center [251, 203] width 91 height 8
checkbox input "true"
click at [319, 200] on span "تاكيد" at bounding box center [318, 203] width 9 height 8
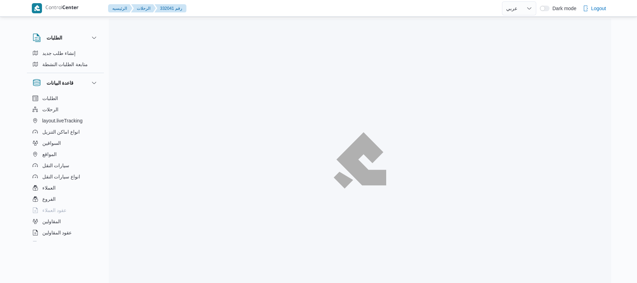
select select "ar"
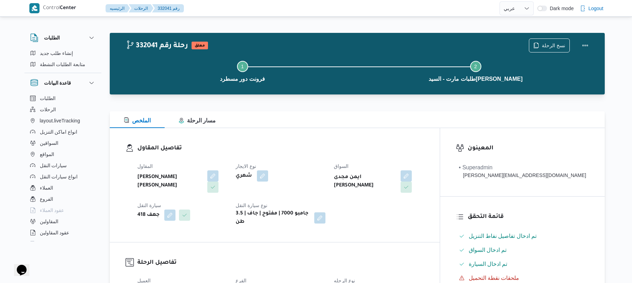
click at [390, 153] on h3 "تفاصيل المقاول" at bounding box center [280, 148] width 287 height 9
click at [331, 160] on div "المقاول محمد عيد عبدالسلام عبدالحافظ نوع الايجار شهري السواق ايمن مجدى السيد عو…" at bounding box center [280, 194] width 295 height 73
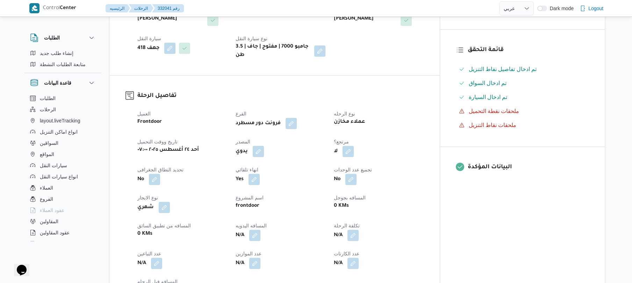
scroll to position [168, 0]
click at [264, 144] on button "button" at bounding box center [258, 149] width 11 height 11
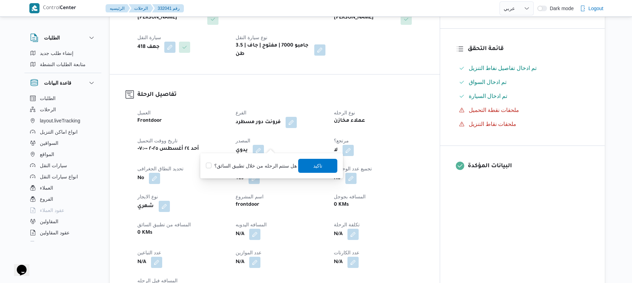
click at [273, 168] on label "هل ستتم الرحله من خلال تطبيق السائق؟" at bounding box center [251, 166] width 91 height 8
checkbox input "true"
click at [315, 167] on span "تاكيد" at bounding box center [318, 165] width 9 height 8
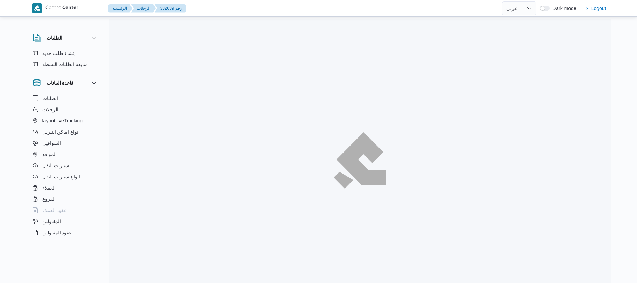
select select "ar"
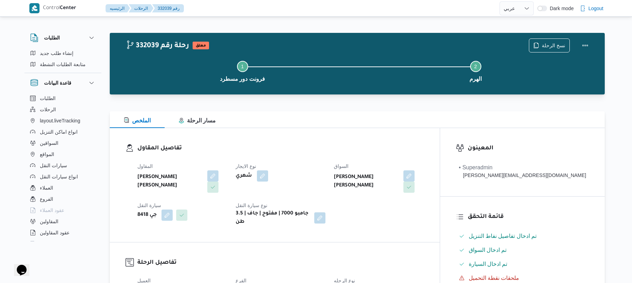
click at [316, 177] on div "شهري" at bounding box center [280, 176] width 91 height 13
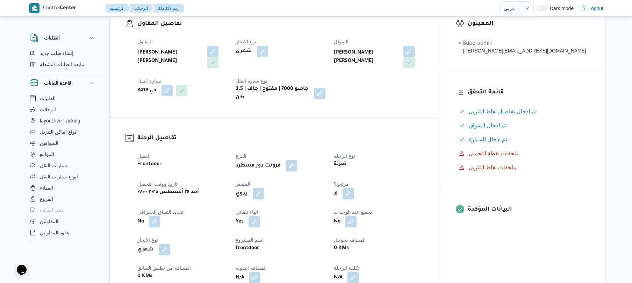
scroll to position [205, 0]
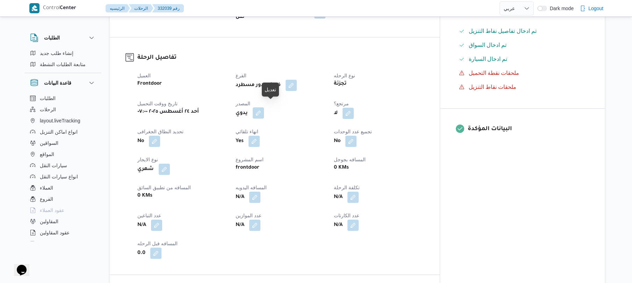
click at [264, 107] on button "button" at bounding box center [258, 112] width 11 height 11
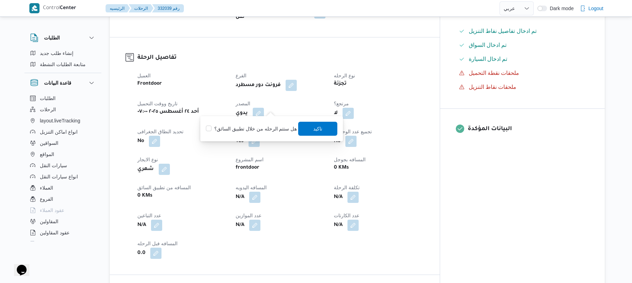
click at [258, 125] on label "هل ستتم الرحله من خلال تطبيق السائق؟" at bounding box center [251, 129] width 91 height 8
checkbox input "true"
click at [306, 132] on span "تاكيد" at bounding box center [318, 129] width 39 height 14
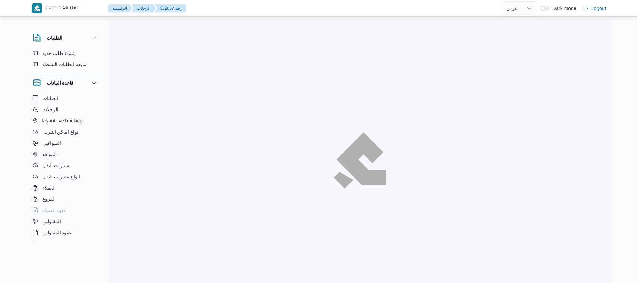
select select "ar"
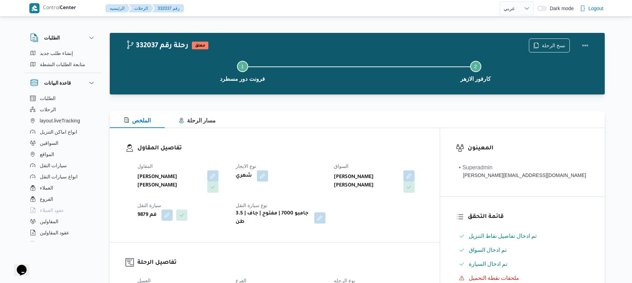
click at [350, 154] on dl "تفاصيل المقاول المقاول [PERSON_NAME] [PERSON_NAME] نوع الايجار شهري السواق [PER…" at bounding box center [280, 185] width 287 height 83
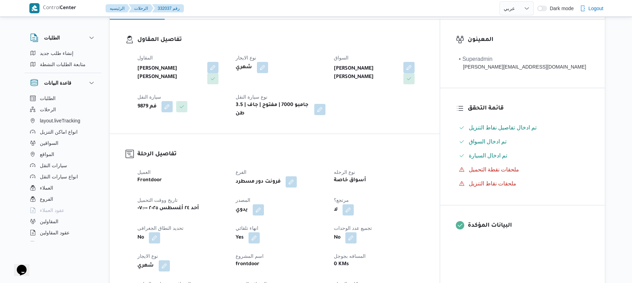
scroll to position [130, 0]
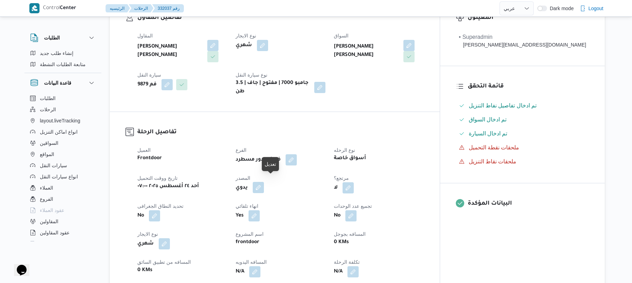
click at [264, 183] on button "button" at bounding box center [258, 187] width 11 height 11
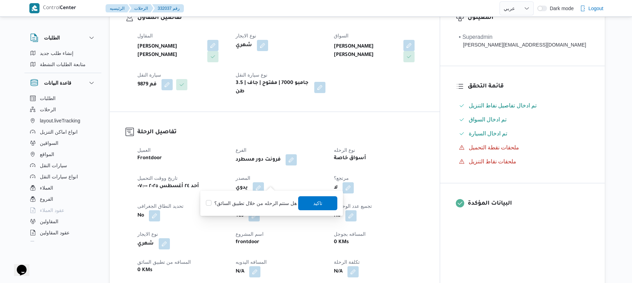
click at [257, 200] on label "هل ستتم الرحله من خلال تطبيق السائق؟" at bounding box center [251, 203] width 91 height 8
checkbox input "true"
click at [308, 201] on span "تاكيد" at bounding box center [318, 203] width 39 height 14
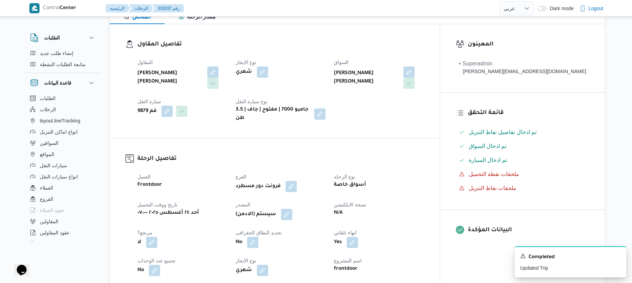
scroll to position [0, 0]
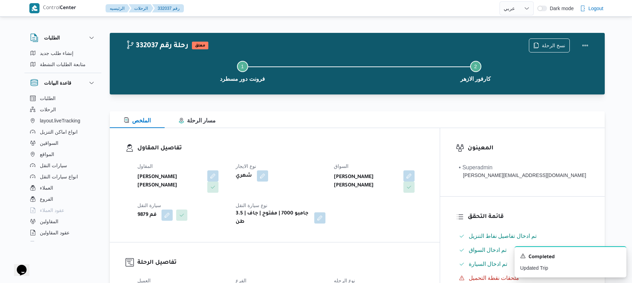
click at [383, 136] on div "تفاصيل المقاول المقاول محمد عيد عبدالسلام عبدالحافظ نوع الايجار شهري السواق عمر…" at bounding box center [275, 185] width 330 height 114
click at [375, 148] on h3 "تفاصيل المقاول" at bounding box center [280, 148] width 287 height 9
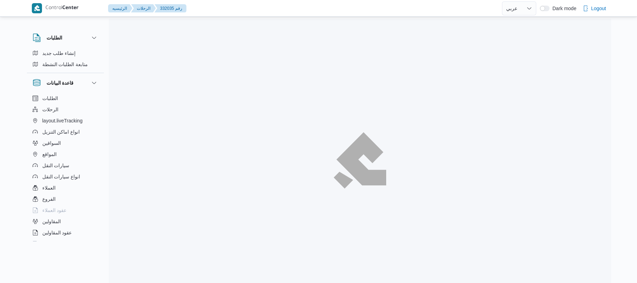
select select "ar"
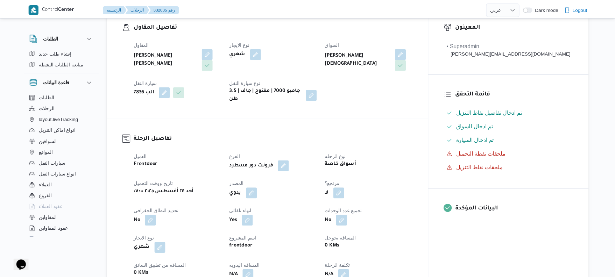
scroll to position [130, 0]
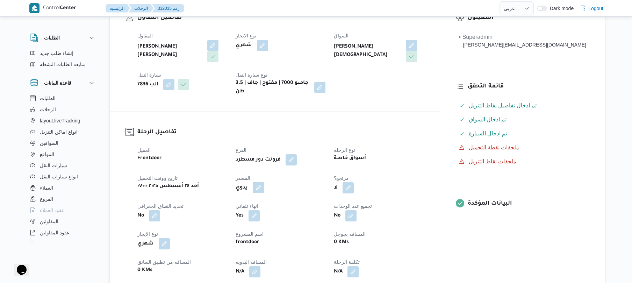
click at [264, 182] on button "button" at bounding box center [258, 187] width 11 height 11
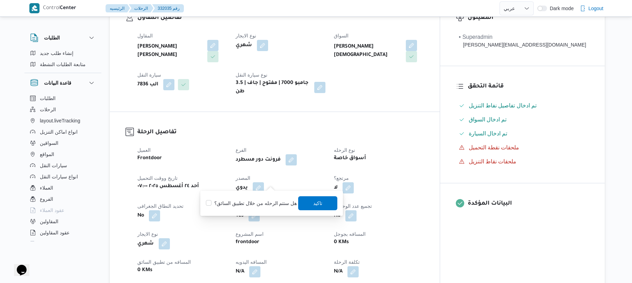
click at [272, 199] on label "هل ستتم الرحله من خلال تطبيق السائق؟" at bounding box center [251, 203] width 91 height 8
checkbox input "true"
click at [310, 204] on span "تاكيد" at bounding box center [318, 203] width 39 height 14
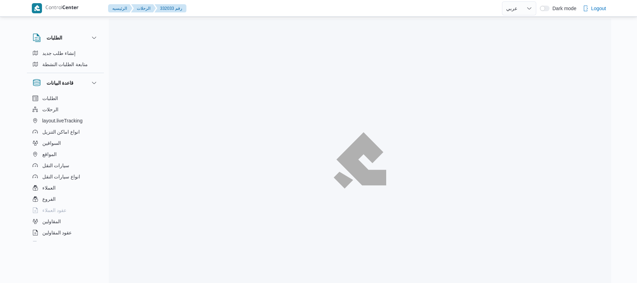
select select "ar"
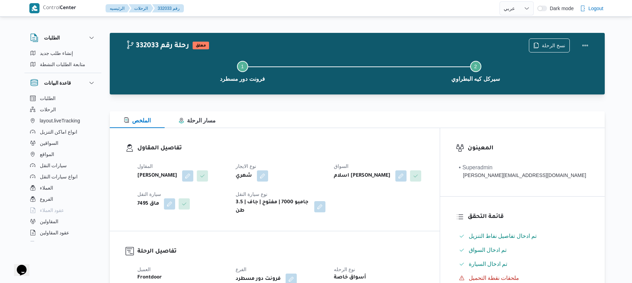
click at [418, 124] on div "الملخص مسار الرحلة" at bounding box center [357, 119] width 495 height 17
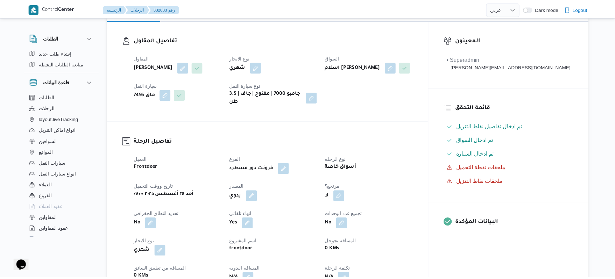
scroll to position [130, 0]
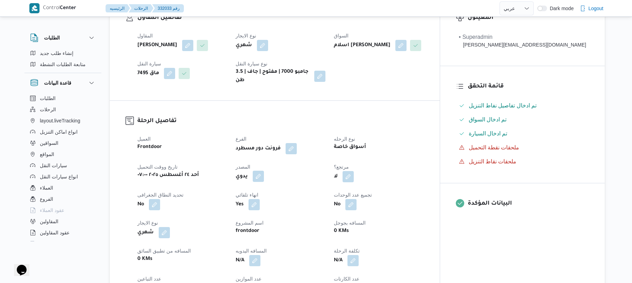
click at [264, 180] on button "button" at bounding box center [258, 176] width 11 height 11
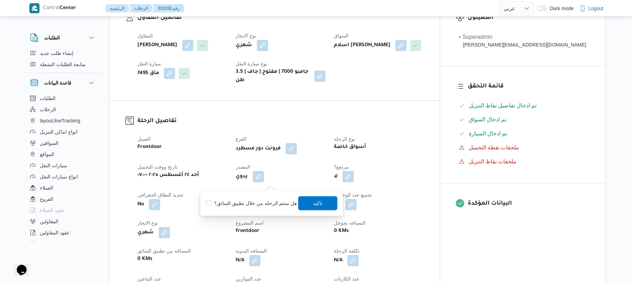
click at [253, 201] on label "هل ستتم الرحله من خلال تطبيق السائق؟" at bounding box center [251, 203] width 91 height 8
checkbox input "true"
click at [318, 203] on span "تاكيد" at bounding box center [318, 203] width 9 height 8
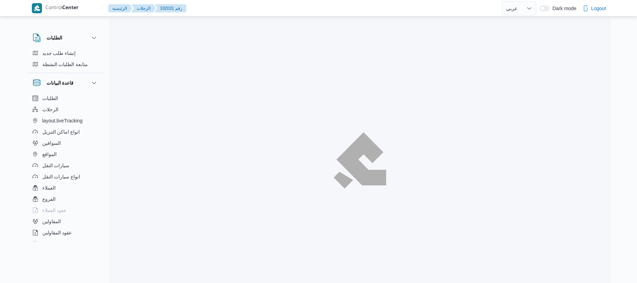
select select "ar"
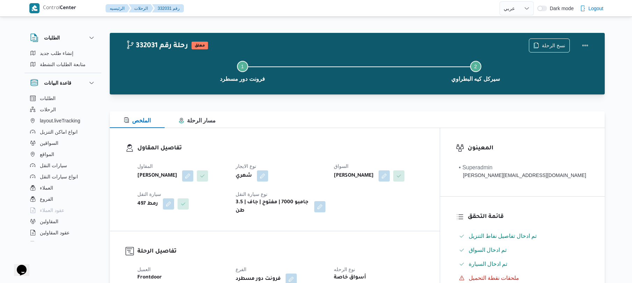
click at [394, 136] on div "تفاصيل المقاول المقاول [PERSON_NAME] نوع الايجار شهري السواق [PERSON_NAME] البر…" at bounding box center [275, 179] width 330 height 103
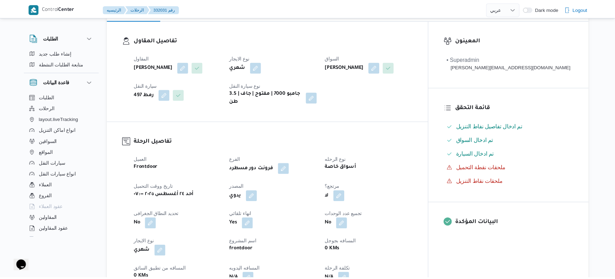
scroll to position [112, 0]
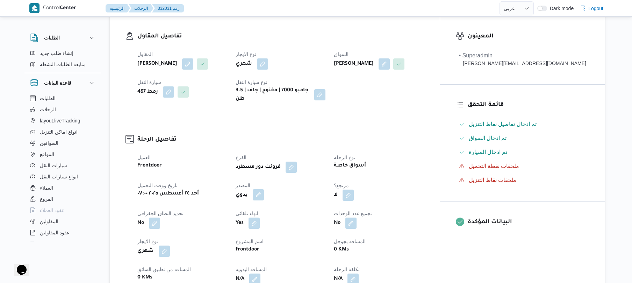
click at [264, 200] on button "button" at bounding box center [258, 194] width 11 height 11
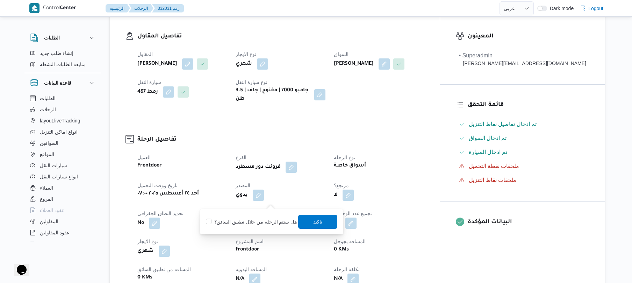
click at [268, 222] on label "هل ستتم الرحله من خلال تطبيق السائق؟" at bounding box center [251, 222] width 91 height 8
checkbox input "true"
click at [310, 224] on span "تاكيد" at bounding box center [318, 221] width 39 height 14
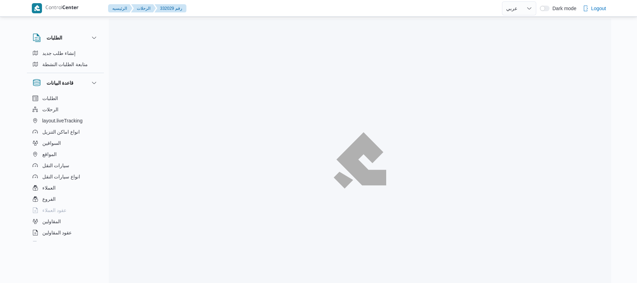
select select "ar"
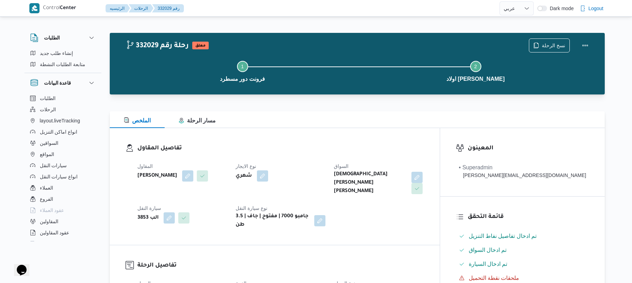
click at [358, 141] on div "تفاصيل المقاول المقاول [PERSON_NAME] نوع الايجار شهري السواق اسلام [PERSON_NAME…" at bounding box center [275, 186] width 330 height 117
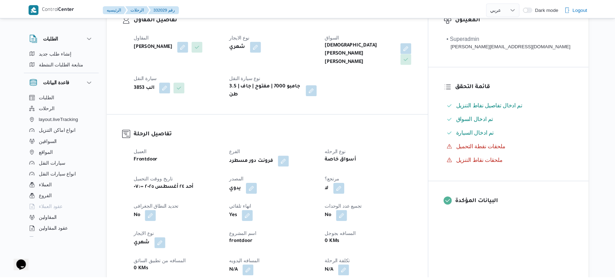
scroll to position [168, 0]
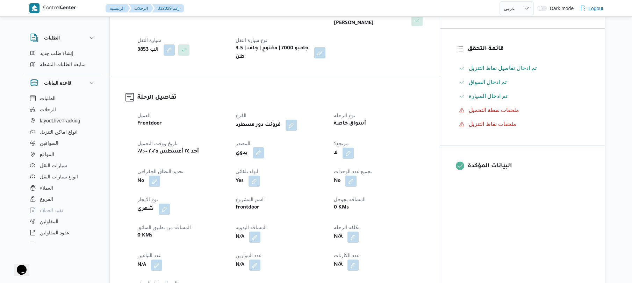
click at [264, 147] on button "button" at bounding box center [258, 152] width 11 height 11
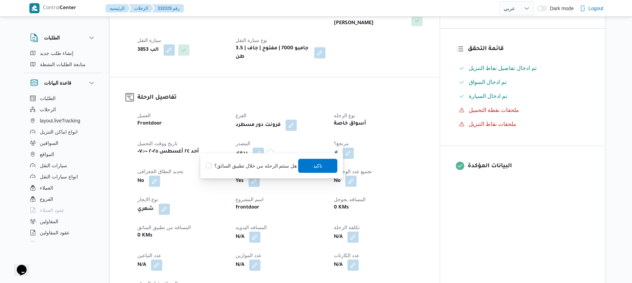
click at [264, 162] on label "هل ستتم الرحله من خلال تطبيق السائق؟" at bounding box center [251, 166] width 91 height 8
checkbox input "true"
click at [310, 161] on span "تاكيد" at bounding box center [318, 165] width 39 height 14
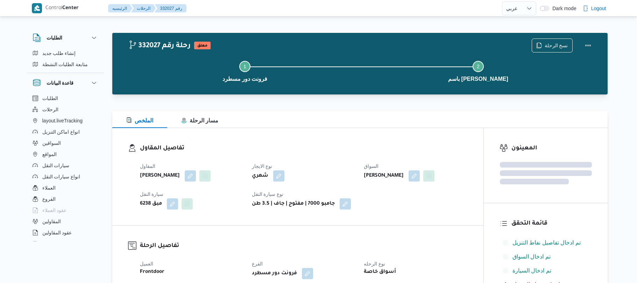
select select "ar"
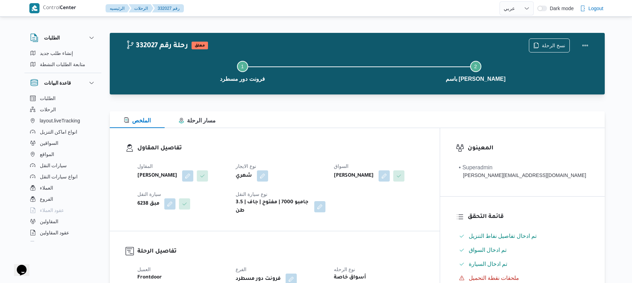
click at [353, 154] on dl "تفاصيل المقاول المقاول محمد صلاح عبداللطيف الشريف نوع الايجار شهري السواق عزت س…" at bounding box center [280, 179] width 287 height 71
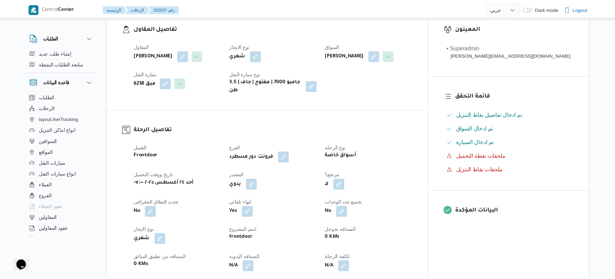
scroll to position [149, 0]
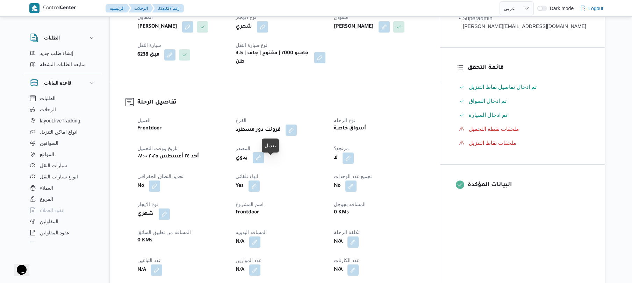
click at [264, 163] on button "button" at bounding box center [258, 157] width 11 height 11
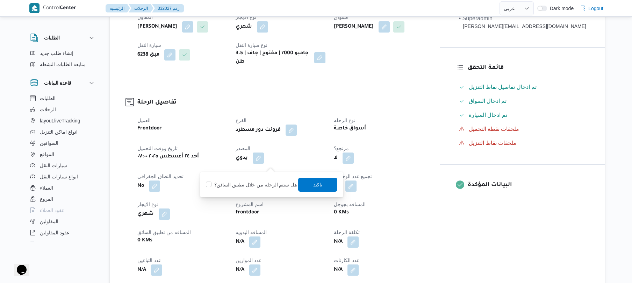
click at [261, 184] on label "هل ستتم الرحله من خلال تطبيق السائق؟" at bounding box center [251, 184] width 91 height 8
checkbox input "true"
click at [310, 184] on span "تاكيد" at bounding box center [318, 184] width 39 height 14
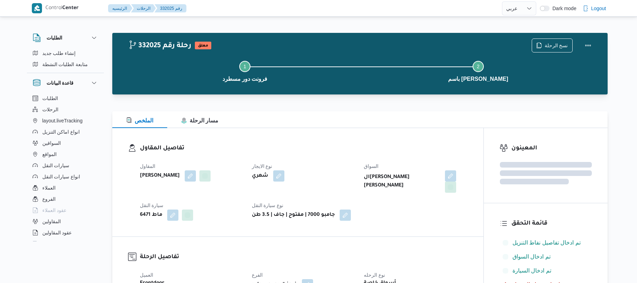
select select "ar"
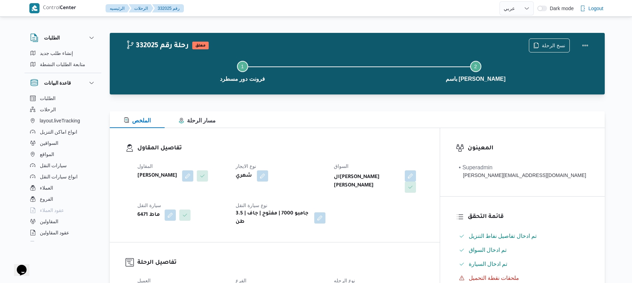
click at [354, 154] on dl "تفاصيل المقاول المقاول محمد صلاح عبداللطيف الشريف نوع الايجار شهري السواق السيد…" at bounding box center [280, 185] width 287 height 83
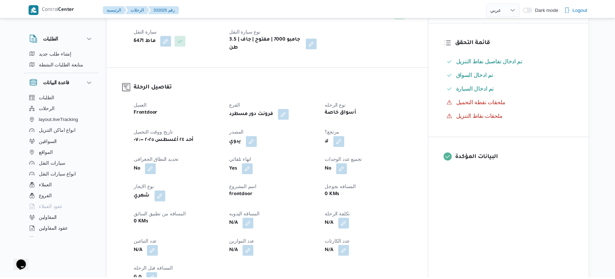
scroll to position [186, 0]
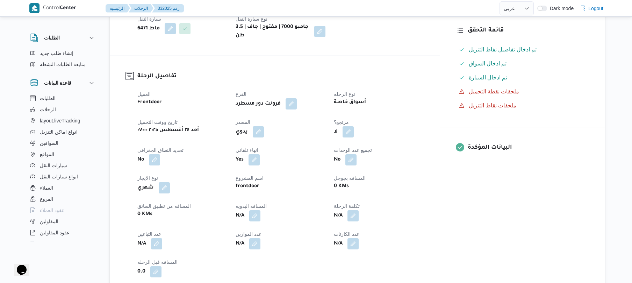
click at [278, 126] on div "يدوي" at bounding box center [280, 132] width 91 height 13
click at [264, 126] on button "button" at bounding box center [258, 131] width 11 height 11
click at [266, 148] on label "هل ستتم الرحله من خلال تطبيق السائق؟" at bounding box center [251, 147] width 91 height 8
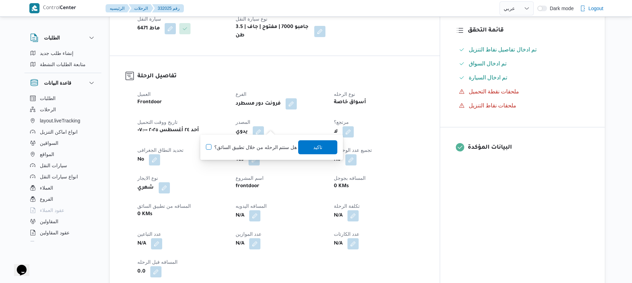
checkbox input "true"
click at [310, 150] on span "تاكيد" at bounding box center [318, 147] width 39 height 14
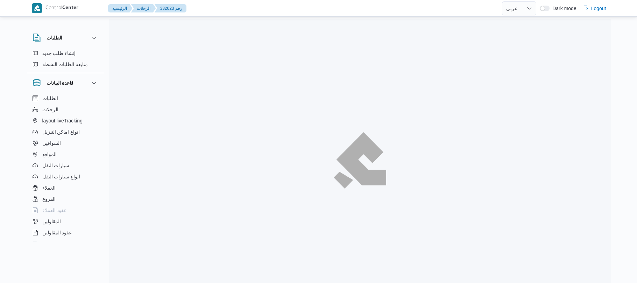
select select "ar"
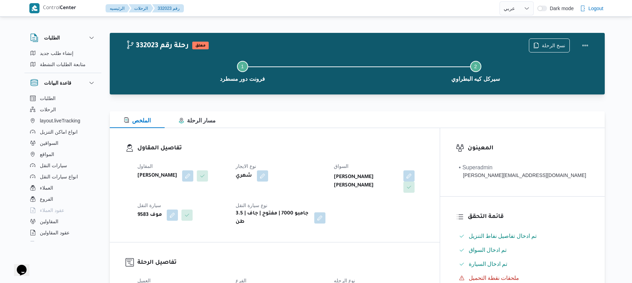
click at [329, 147] on h3 "تفاصيل المقاول" at bounding box center [280, 148] width 287 height 9
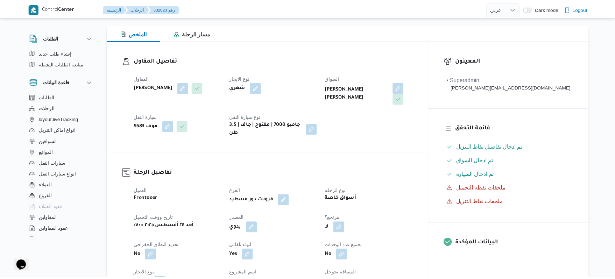
scroll to position [186, 0]
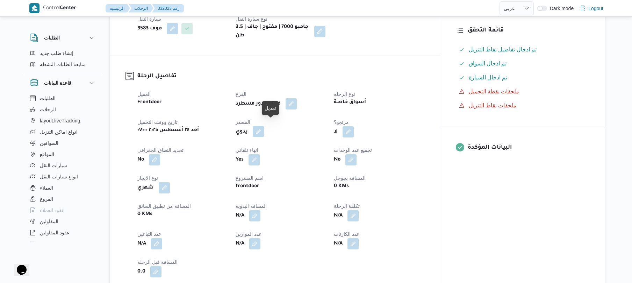
click at [264, 126] on button "button" at bounding box center [258, 131] width 11 height 11
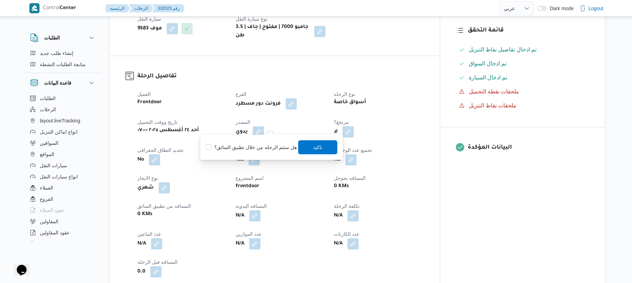
click at [269, 149] on label "هل ستتم الرحله من خلال تطبيق السائق؟" at bounding box center [251, 147] width 91 height 8
checkbox input "true"
click at [310, 146] on span "تاكيد" at bounding box center [318, 147] width 39 height 14
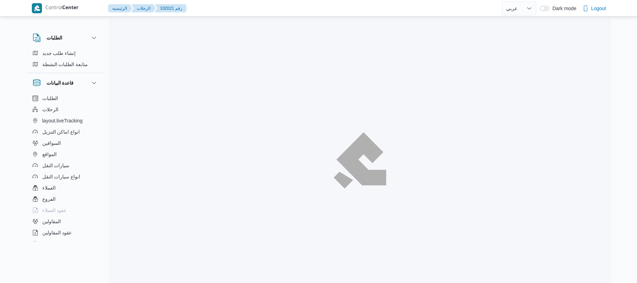
select select "ar"
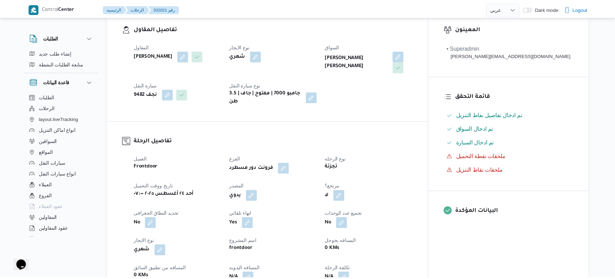
scroll to position [149, 0]
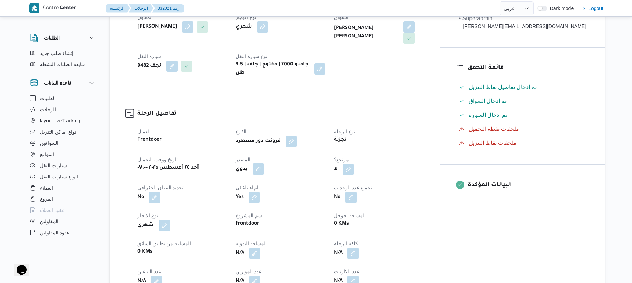
click at [264, 163] on button "button" at bounding box center [258, 168] width 11 height 11
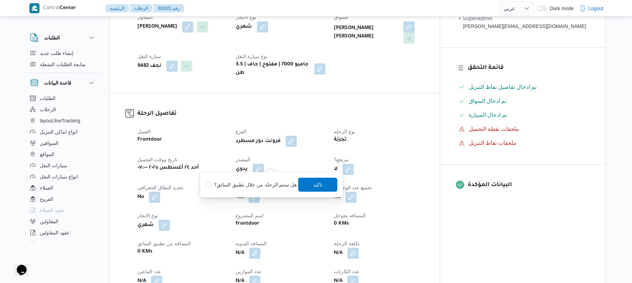
click at [265, 179] on div "هل ستتم الرحله من خلال تطبيق السائق؟ [GEOGRAPHIC_DATA]" at bounding box center [271, 184] width 133 height 15
click at [272, 182] on label "هل ستتم الرحله من خلال تطبيق السائق؟" at bounding box center [251, 184] width 91 height 8
checkbox input "true"
click at [306, 182] on span "تاكيد" at bounding box center [318, 185] width 39 height 14
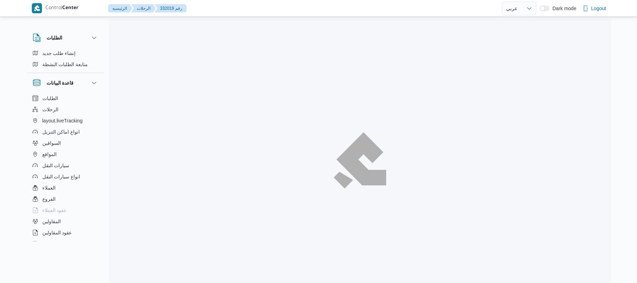
select select "ar"
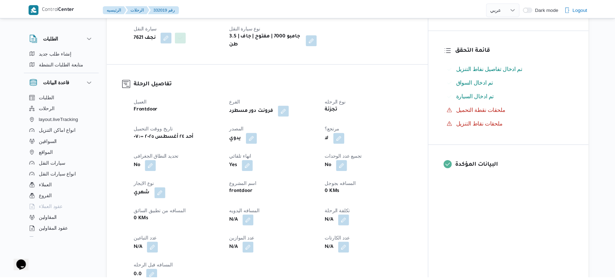
scroll to position [168, 0]
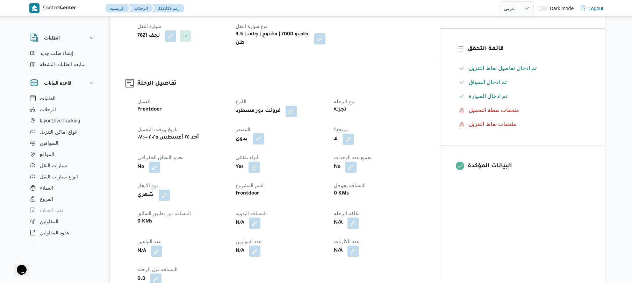
click at [264, 144] on button "button" at bounding box center [258, 138] width 11 height 11
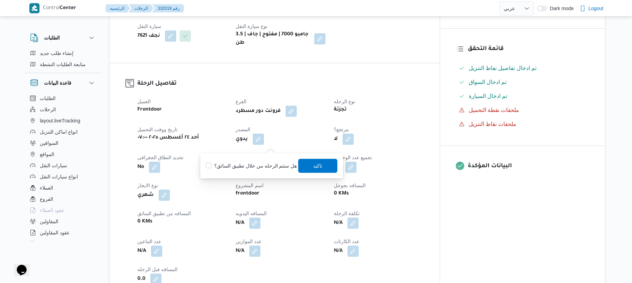
click at [264, 161] on div "هل ستتم الرحله من خلال تطبيق السائق؟ [GEOGRAPHIC_DATA]" at bounding box center [271, 165] width 133 height 15
click at [287, 164] on label "هل ستتم الرحله من خلال تطبيق السائق؟" at bounding box center [251, 166] width 91 height 8
checkbox input "true"
click at [324, 164] on span "تاكيد" at bounding box center [318, 165] width 39 height 14
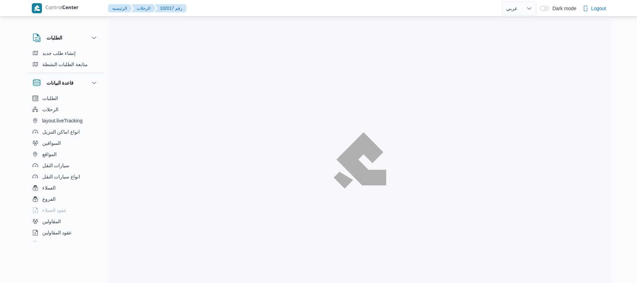
select select "ar"
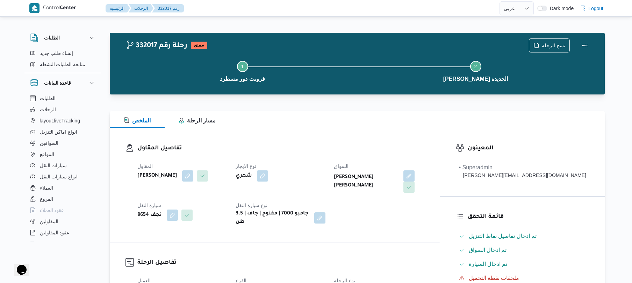
click at [349, 152] on h3 "تفاصيل المقاول" at bounding box center [280, 148] width 287 height 9
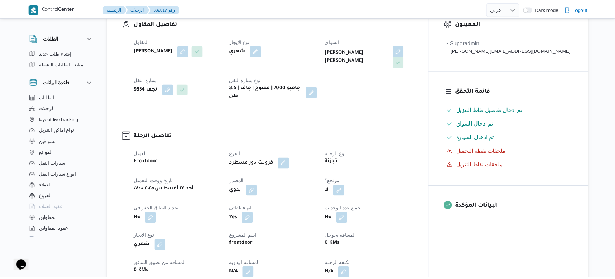
scroll to position [186, 0]
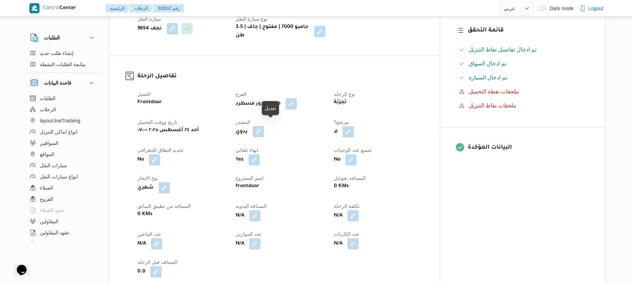
click at [264, 127] on button "button" at bounding box center [258, 131] width 11 height 11
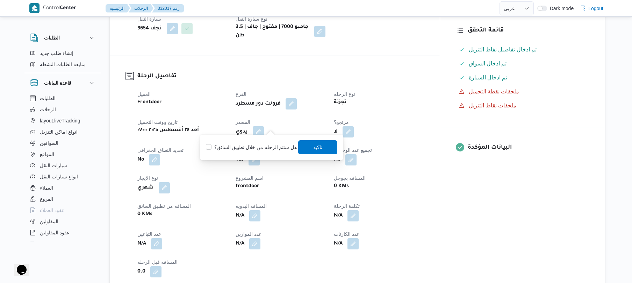
click at [258, 146] on label "هل ستتم الرحله من خلال تطبيق السائق؟" at bounding box center [251, 147] width 91 height 8
checkbox input "true"
click at [314, 147] on span "تاكيد" at bounding box center [318, 147] width 9 height 8
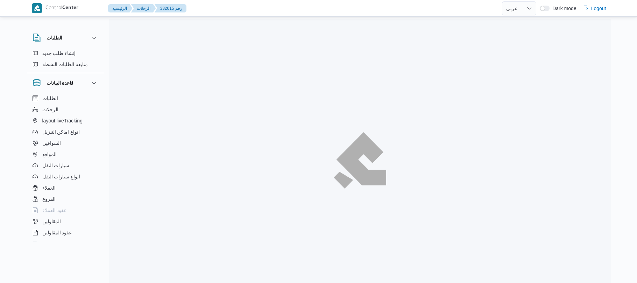
select select "ar"
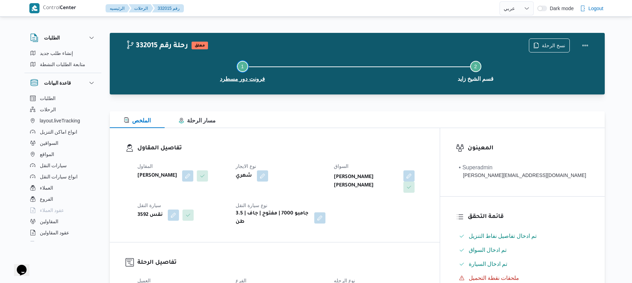
click at [350, 62] on button "Step 1 is incomplete 1 فرونت دور مسطرد" at bounding box center [242, 70] width 233 height 36
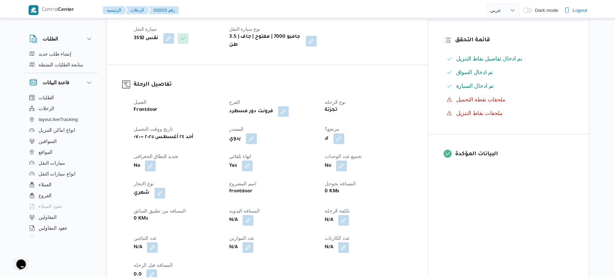
scroll to position [205, 0]
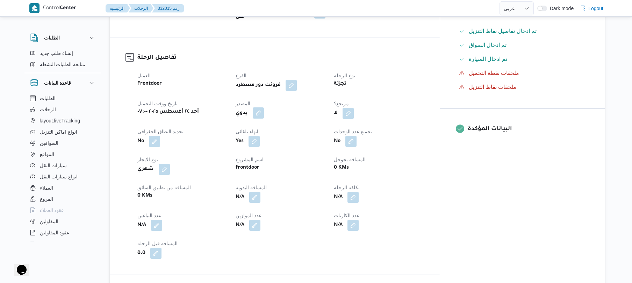
click at [264, 107] on button "button" at bounding box center [258, 112] width 11 height 11
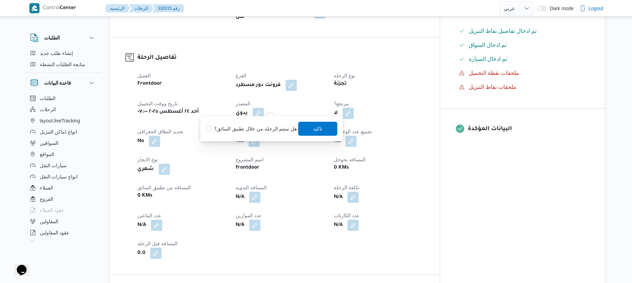
click at [259, 132] on label "هل ستتم الرحله من خلال تطبيق السائق؟" at bounding box center [251, 129] width 91 height 8
checkbox input "true"
click at [316, 132] on span "تاكيد" at bounding box center [318, 128] width 39 height 14
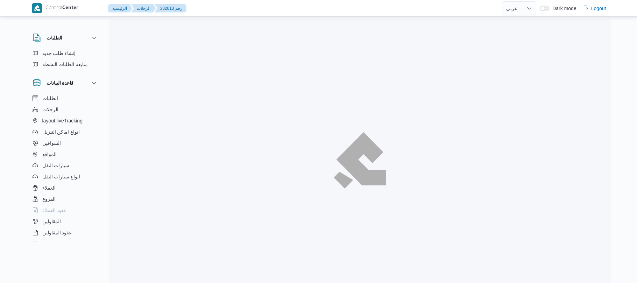
select select "ar"
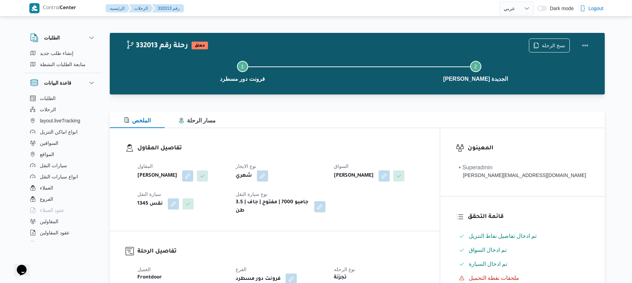
click at [390, 127] on div "الملخص مسار الرحلة" at bounding box center [357, 119] width 495 height 17
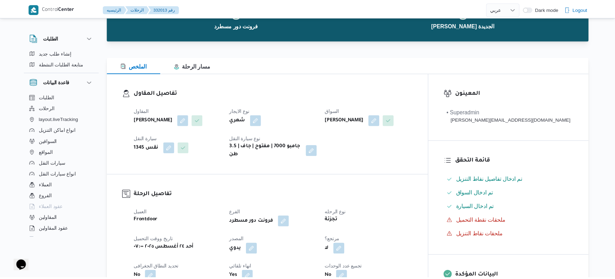
scroll to position [149, 0]
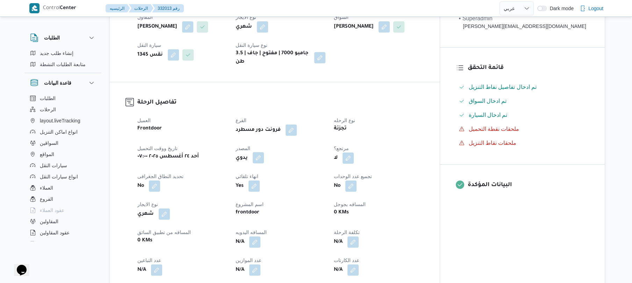
click at [264, 163] on button "button" at bounding box center [258, 157] width 11 height 11
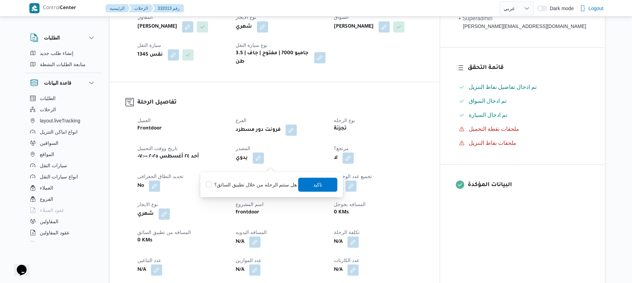
click at [262, 185] on label "هل ستتم الرحله من خلال تطبيق السائق؟" at bounding box center [251, 184] width 91 height 8
checkbox input "true"
click at [314, 185] on span "تاكيد" at bounding box center [318, 184] width 9 height 8
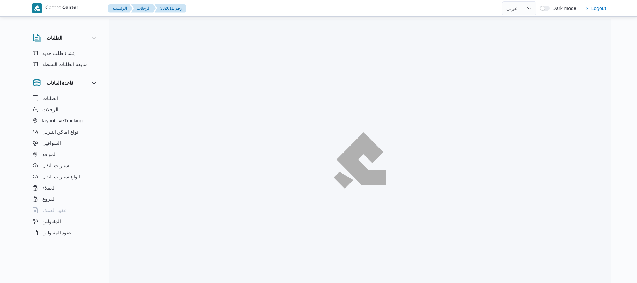
select select "ar"
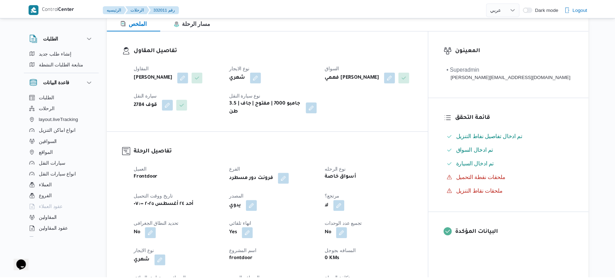
scroll to position [149, 0]
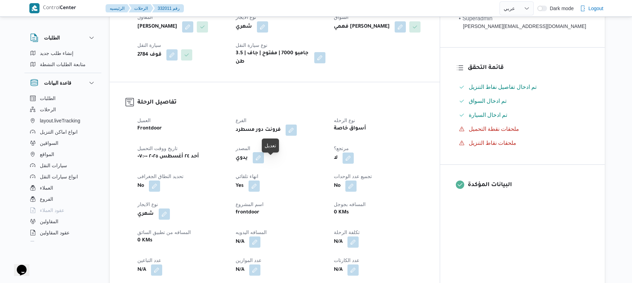
click at [264, 163] on button "button" at bounding box center [258, 157] width 11 height 11
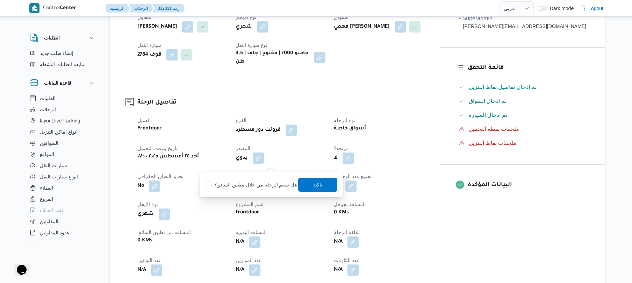
click at [251, 188] on label "هل ستتم الرحله من خلال تطبيق السائق؟" at bounding box center [251, 184] width 91 height 8
checkbox input "true"
click at [318, 183] on span "تاكيد" at bounding box center [318, 184] width 9 height 8
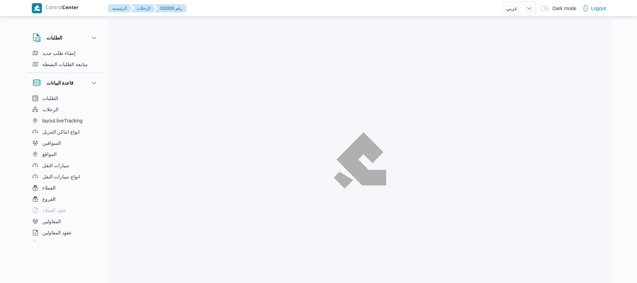
select select "ar"
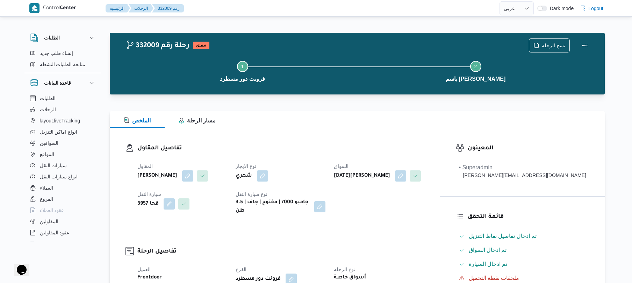
click at [416, 144] on h3 "تفاصيل المقاول" at bounding box center [280, 148] width 287 height 9
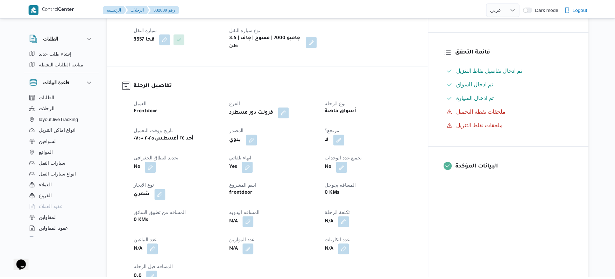
scroll to position [168, 0]
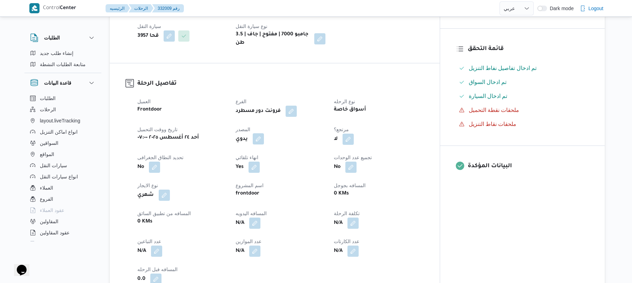
click at [264, 144] on button "button" at bounding box center [258, 138] width 11 height 11
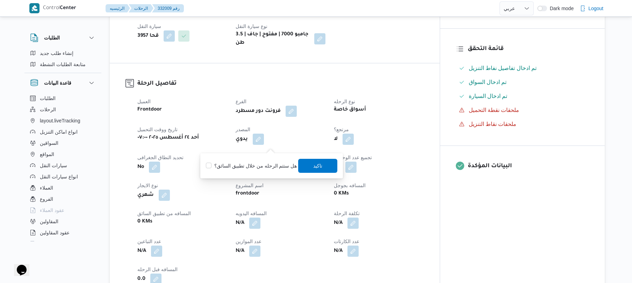
click at [261, 168] on label "هل ستتم الرحله من خلال تطبيق السائق؟" at bounding box center [251, 166] width 91 height 8
checkbox input "true"
click at [314, 170] on span "تاكيد" at bounding box center [318, 165] width 39 height 14
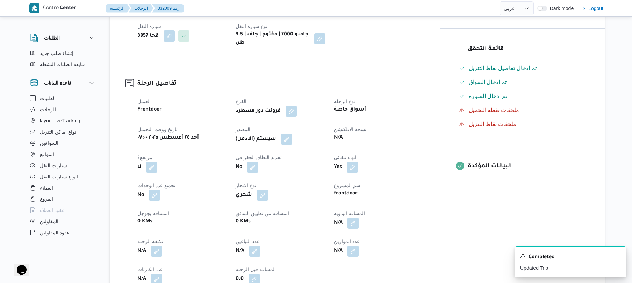
click at [326, 145] on div "(سيستم (الادمن" at bounding box center [280, 139] width 91 height 13
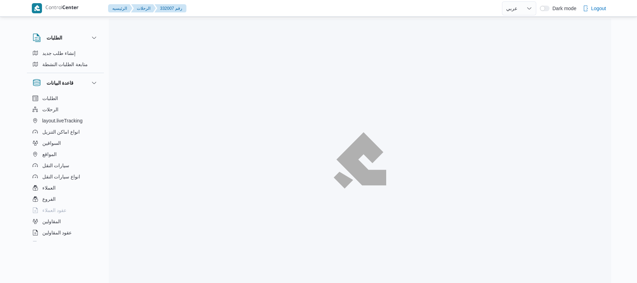
select select "ar"
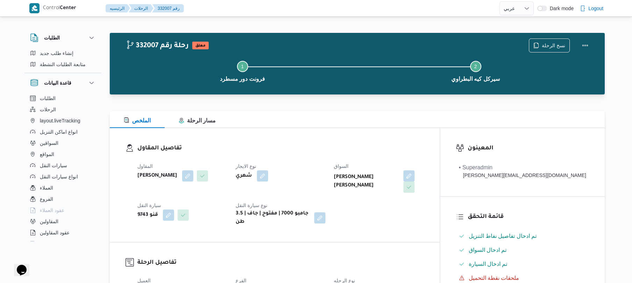
click at [399, 119] on div "الملخص مسار الرحلة" at bounding box center [357, 119] width 495 height 17
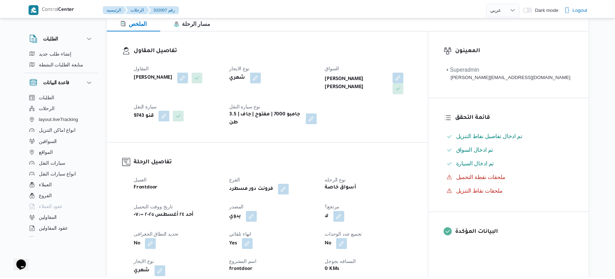
scroll to position [186, 0]
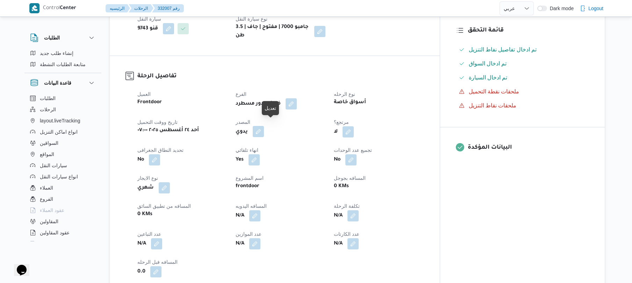
click at [264, 126] on button "button" at bounding box center [258, 131] width 11 height 11
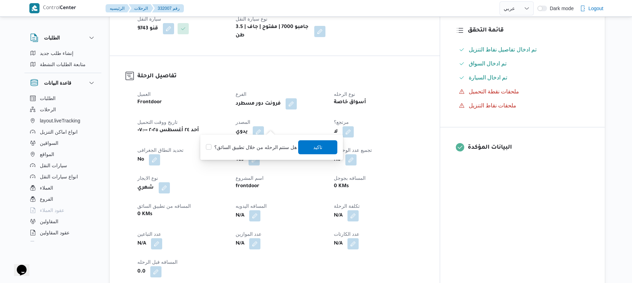
click at [259, 147] on label "هل ستتم الرحله من خلال تطبيق السائق؟" at bounding box center [251, 147] width 91 height 8
checkbox input "true"
click at [307, 150] on span "تاكيد" at bounding box center [318, 147] width 39 height 14
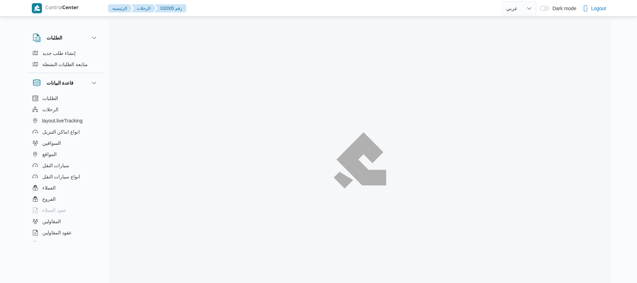
select select "ar"
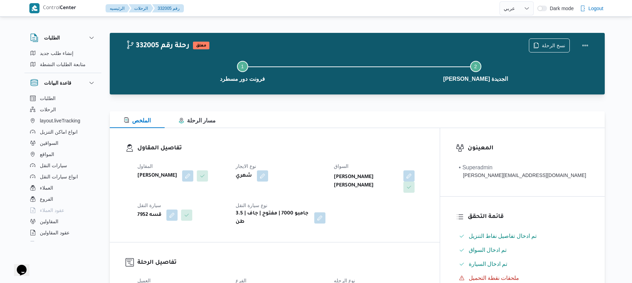
click at [345, 157] on dl "تفاصيل المقاول المقاول عبدالقادر عادل عبدالقادر الحسيني نوع الايجار شهري السواق…" at bounding box center [280, 185] width 287 height 83
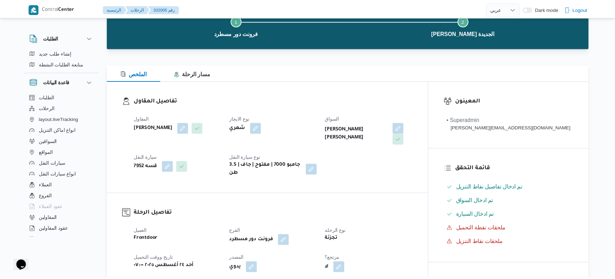
scroll to position [149, 0]
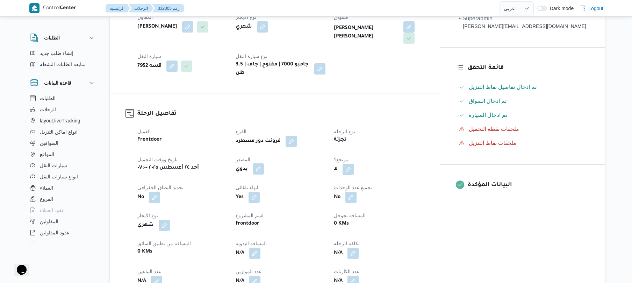
click at [264, 164] on button "button" at bounding box center [258, 168] width 11 height 11
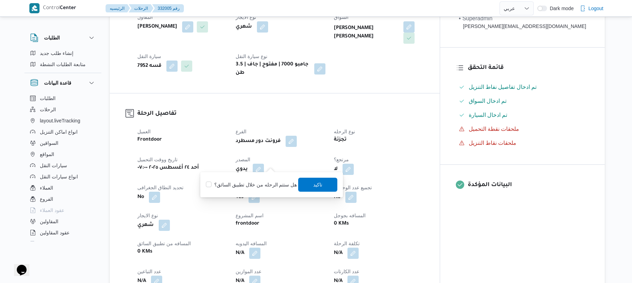
click at [266, 182] on label "هل ستتم الرحله من خلال تطبيق السائق؟" at bounding box center [251, 184] width 91 height 8
checkbox input "true"
click at [303, 184] on span "تاكيد" at bounding box center [318, 184] width 39 height 14
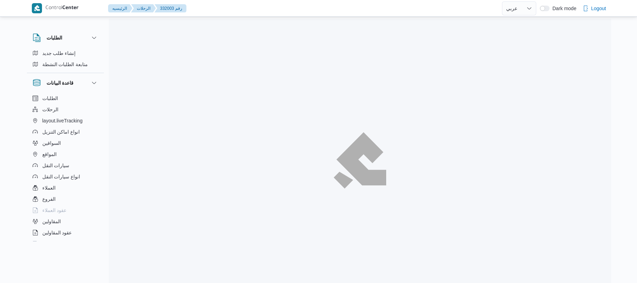
select select "ar"
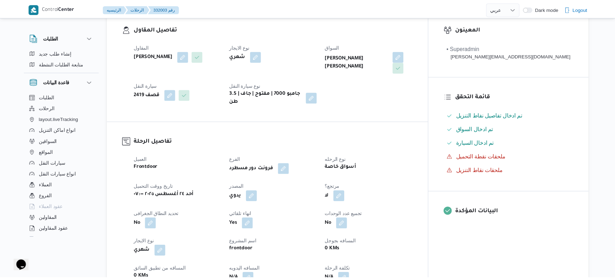
scroll to position [224, 0]
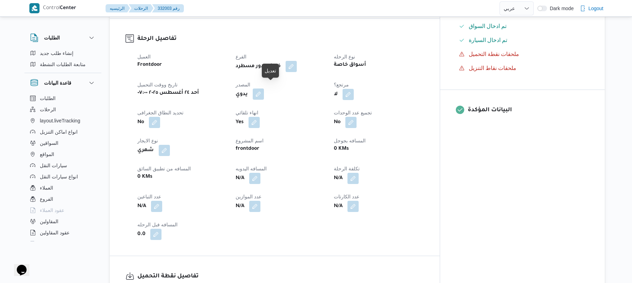
click at [327, 67] on div "العميل Frontdoor الفرع فرونت دور مسطرد نوع الرحله أسواق خاصة تاريخ ووقت التحميل…" at bounding box center [280, 146] width 295 height 196
click at [264, 90] on button "button" at bounding box center [258, 93] width 11 height 11
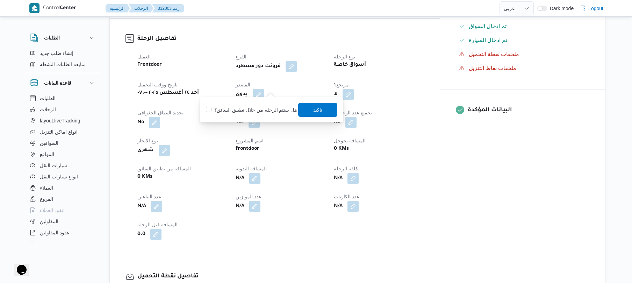
click at [264, 106] on label "هل ستتم الرحله من خلال تطبيق السائق؟" at bounding box center [251, 110] width 91 height 8
checkbox input "true"
click at [314, 109] on span "تاكيد" at bounding box center [318, 109] width 9 height 8
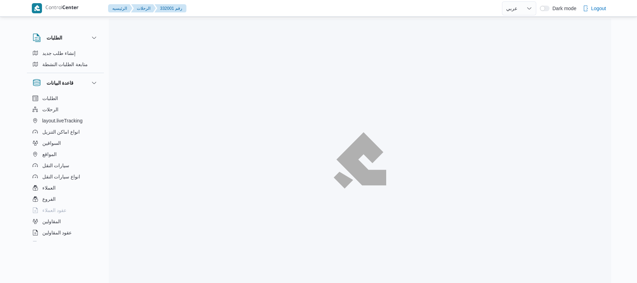
select select "ar"
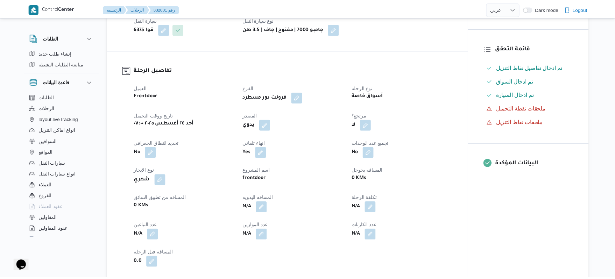
scroll to position [186, 0]
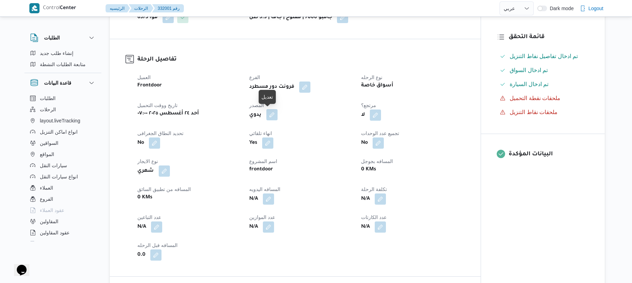
click at [274, 115] on button "button" at bounding box center [272, 114] width 11 height 11
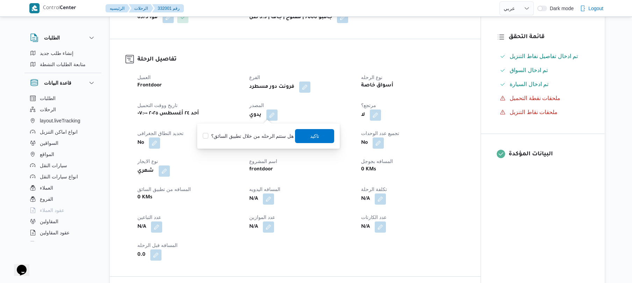
click at [260, 133] on label "هل ستتم الرحله من خلال تطبيق السائق؟" at bounding box center [248, 136] width 91 height 8
checkbox input "true"
click at [312, 136] on span "تاكيد" at bounding box center [315, 136] width 9 height 8
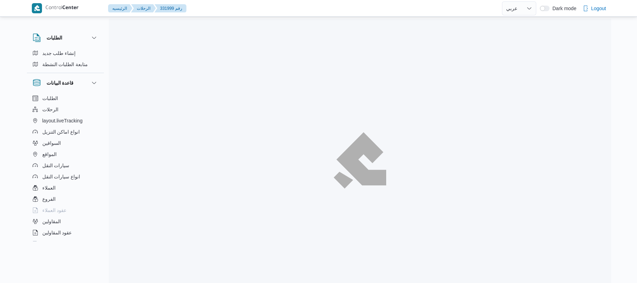
select select "ar"
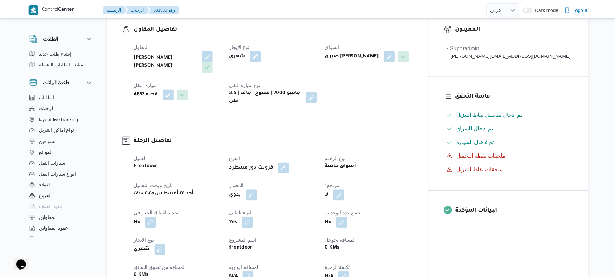
scroll to position [130, 0]
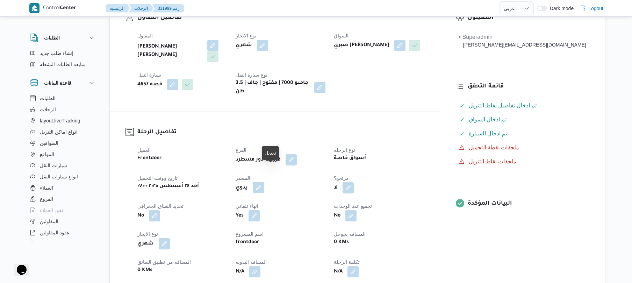
click at [264, 182] on button "button" at bounding box center [258, 187] width 11 height 11
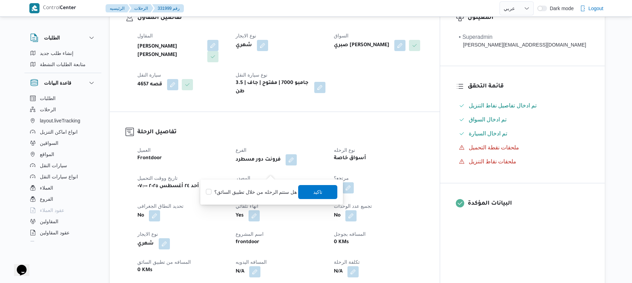
click at [260, 189] on label "هل ستتم الرحله من خلال تطبيق السائق؟" at bounding box center [251, 192] width 91 height 8
checkbox input "true"
click at [322, 190] on span "تاكيد" at bounding box center [318, 192] width 39 height 14
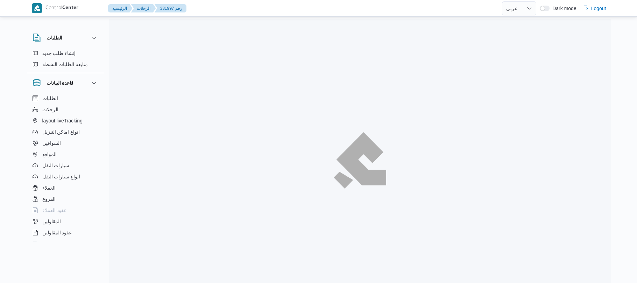
select select "ar"
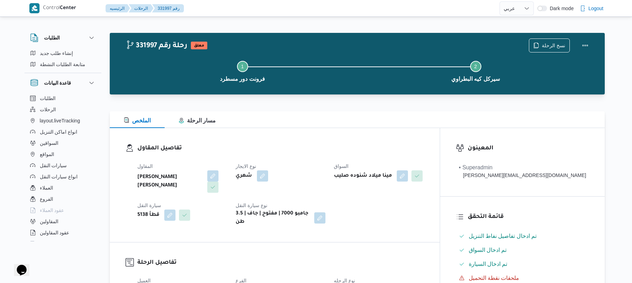
click at [330, 141] on div "تفاصيل المقاول المقاول [PERSON_NAME] [PERSON_NAME] نوع الايجار شهري السواق مينا…" at bounding box center [275, 185] width 330 height 114
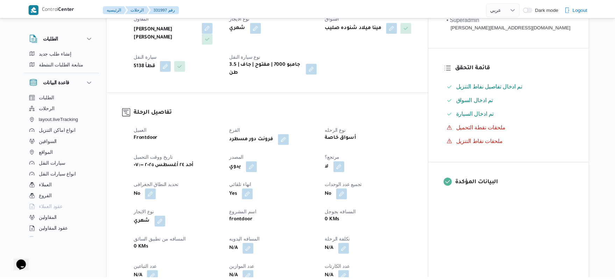
scroll to position [168, 0]
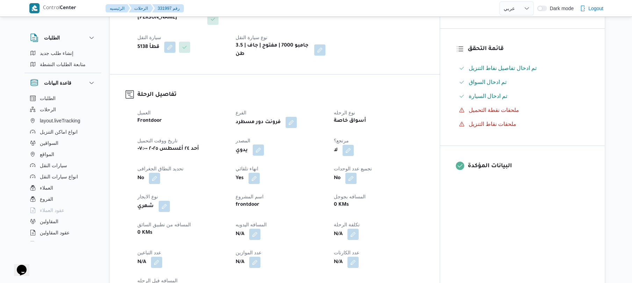
click at [264, 144] on button "button" at bounding box center [258, 149] width 11 height 11
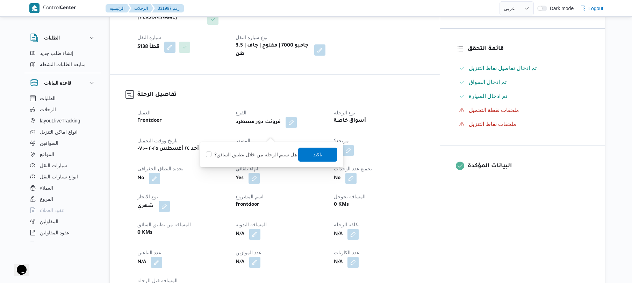
click at [258, 157] on label "هل ستتم الرحله من خلال تطبيق السائق؟" at bounding box center [251, 154] width 91 height 8
checkbox input "true"
click at [333, 157] on span "تاكيد" at bounding box center [318, 154] width 39 height 14
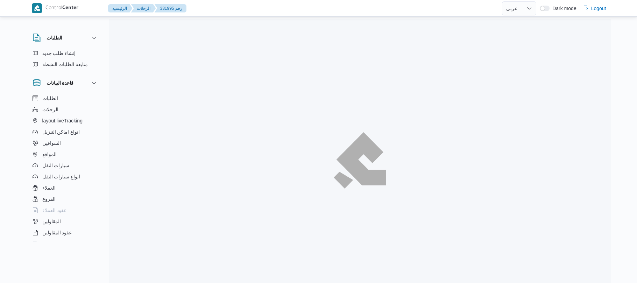
select select "ar"
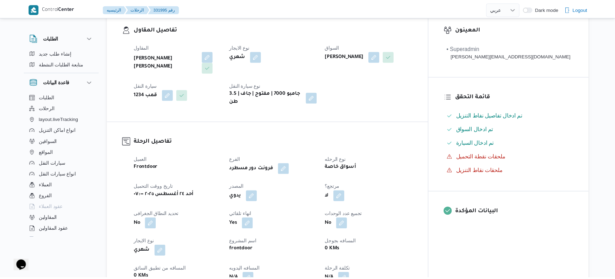
scroll to position [149, 0]
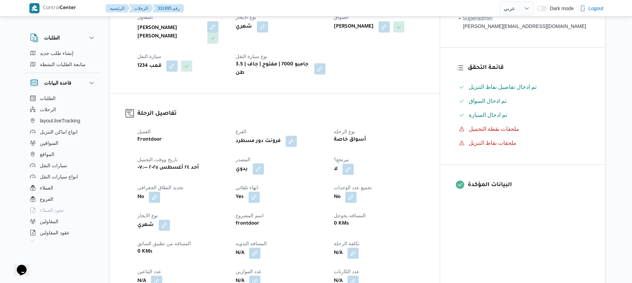
click at [264, 163] on button "button" at bounding box center [258, 168] width 11 height 11
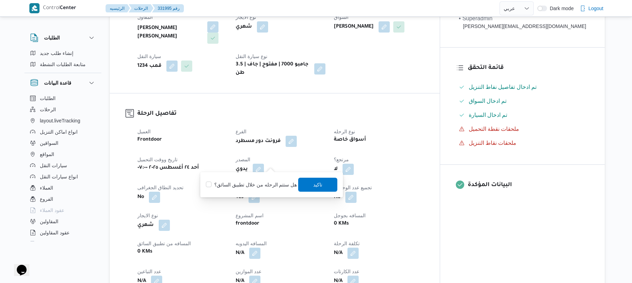
click at [265, 181] on label "هل ستتم الرحله من خلال تطبيق السائق؟" at bounding box center [251, 184] width 91 height 8
checkbox input "true"
click at [324, 183] on span "تاكيد" at bounding box center [318, 184] width 39 height 14
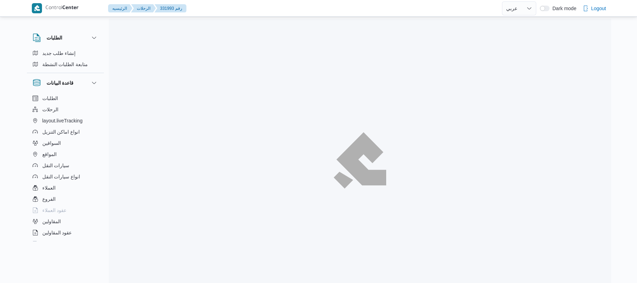
select select "ar"
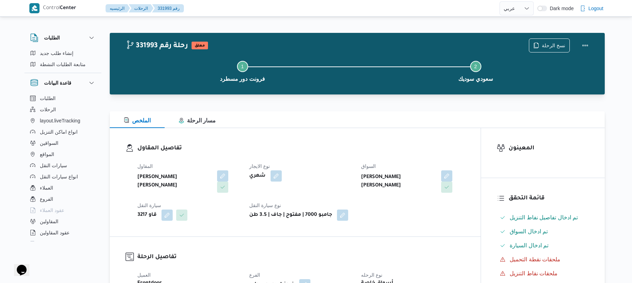
click at [409, 125] on div "الملخص مسار الرحلة" at bounding box center [357, 119] width 495 height 17
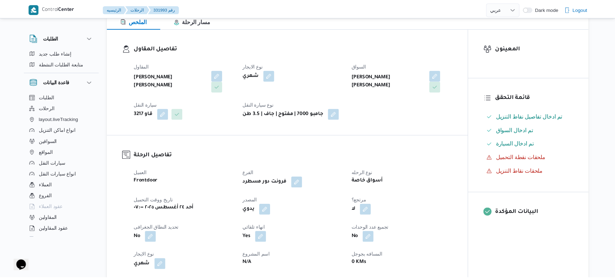
scroll to position [186, 0]
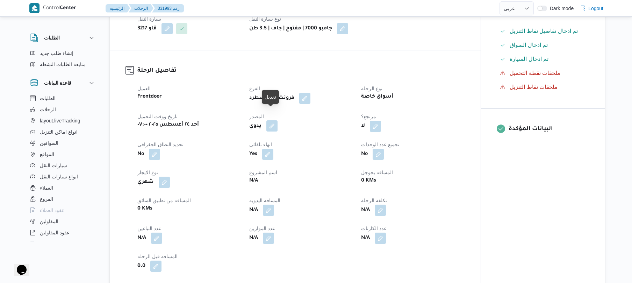
click at [272, 120] on button "button" at bounding box center [272, 125] width 11 height 11
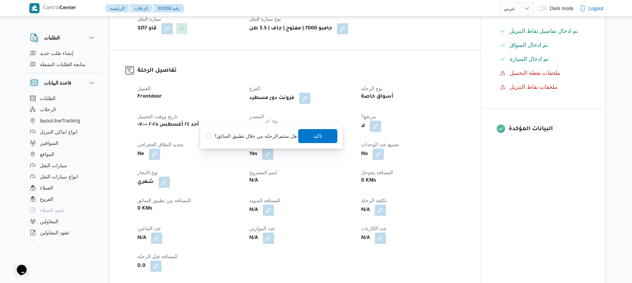
click at [255, 131] on div "هل ستتم الرحله من خلال تطبيق السائق؟ تاكيد" at bounding box center [271, 135] width 133 height 15
click at [276, 132] on label "هل ستتم الرحله من خلال تطبيق السائق؟" at bounding box center [251, 136] width 91 height 8
checkbox input "true"
click at [318, 138] on span "تاكيد" at bounding box center [318, 136] width 9 height 8
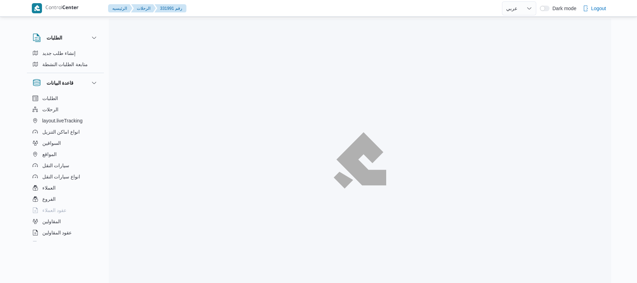
select select "ar"
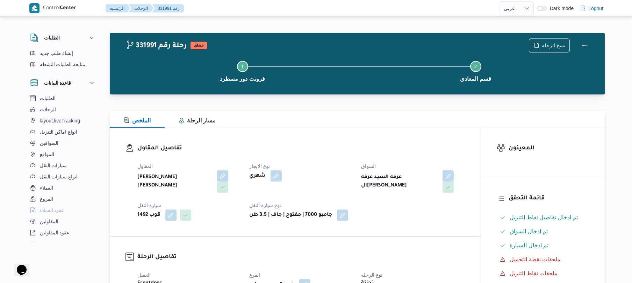
click at [397, 126] on div "الملخص مسار الرحلة" at bounding box center [357, 119] width 495 height 17
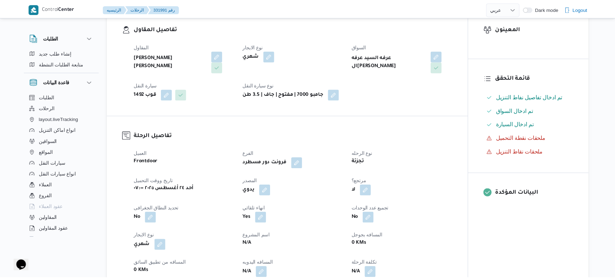
scroll to position [168, 0]
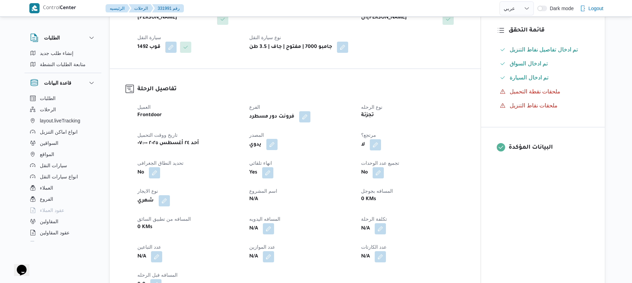
click at [275, 139] on button "button" at bounding box center [272, 144] width 11 height 11
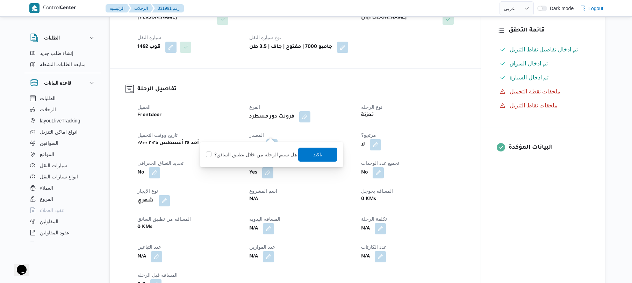
click at [259, 152] on label "هل ستتم الرحله من خلال تطبيق السائق؟" at bounding box center [251, 154] width 91 height 8
checkbox input "true"
click at [321, 154] on span "تاكيد" at bounding box center [318, 154] width 39 height 14
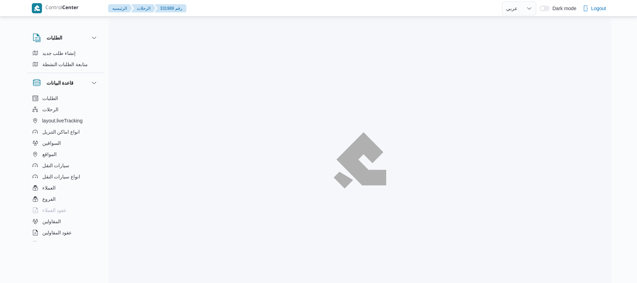
select select "ar"
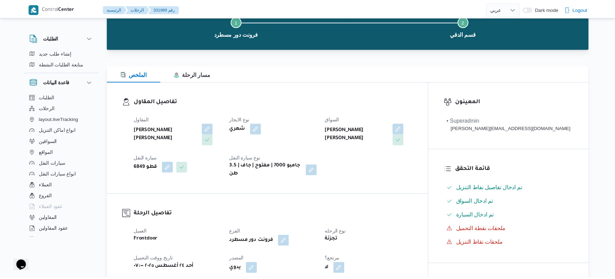
scroll to position [112, 0]
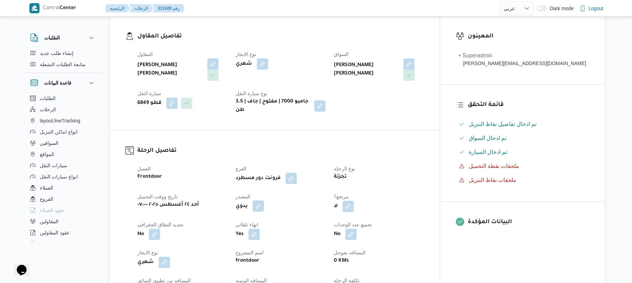
click at [264, 200] on button "button" at bounding box center [258, 205] width 11 height 11
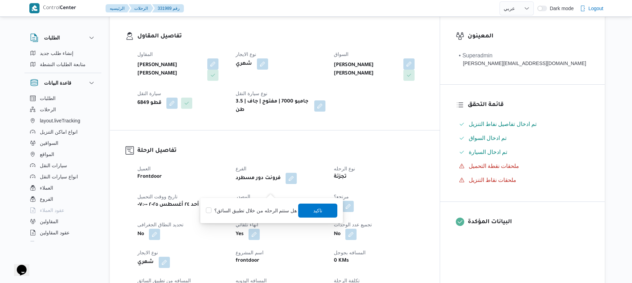
click at [262, 208] on label "هل ستتم الرحله من خلال تطبيق السائق؟" at bounding box center [251, 210] width 91 height 8
checkbox input "true"
click at [314, 209] on span "تاكيد" at bounding box center [318, 210] width 9 height 8
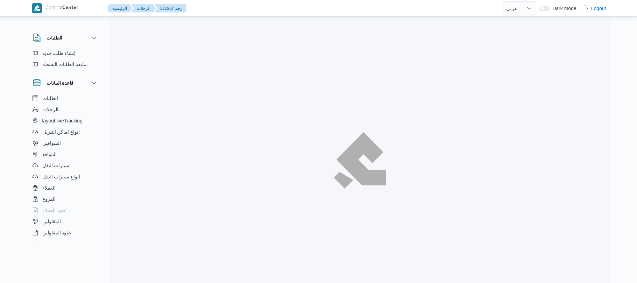
select select "ar"
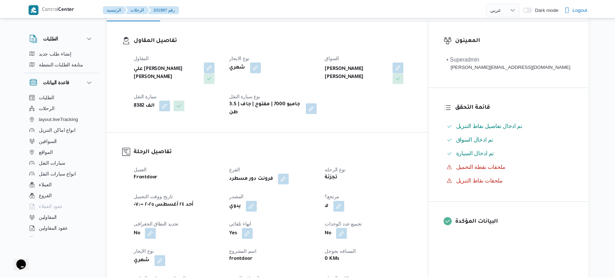
scroll to position [130, 0]
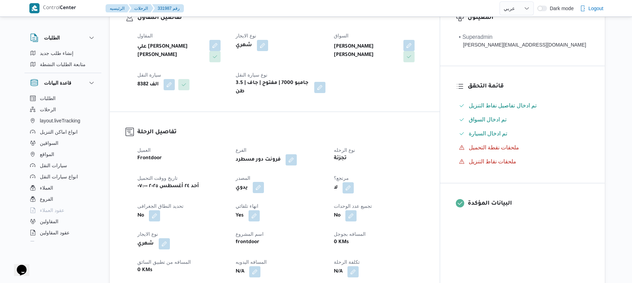
click at [264, 182] on button "button" at bounding box center [258, 187] width 11 height 11
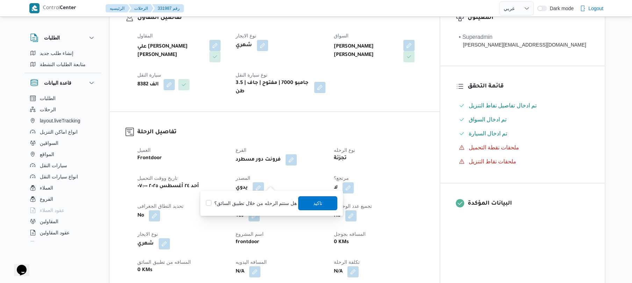
click at [254, 203] on label "هل ستتم الرحله من خلال تطبيق السائق؟" at bounding box center [251, 203] width 91 height 8
checkbox input "true"
click at [314, 200] on span "تاكيد" at bounding box center [318, 203] width 9 height 8
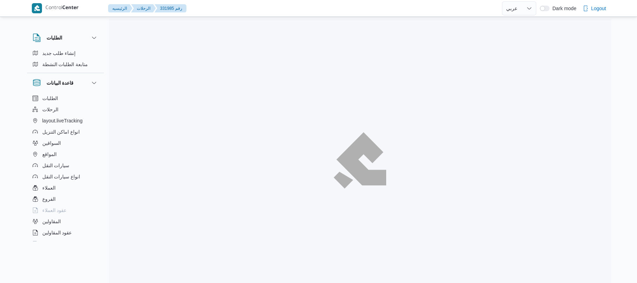
select select "ar"
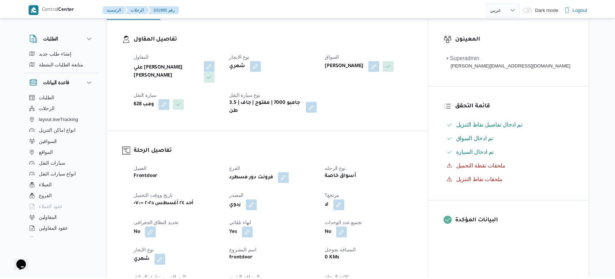
scroll to position [149, 0]
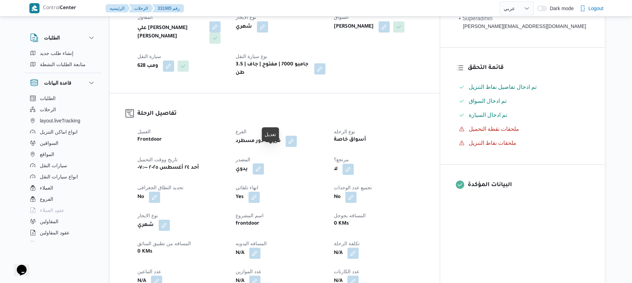
click at [264, 163] on button "button" at bounding box center [258, 168] width 11 height 11
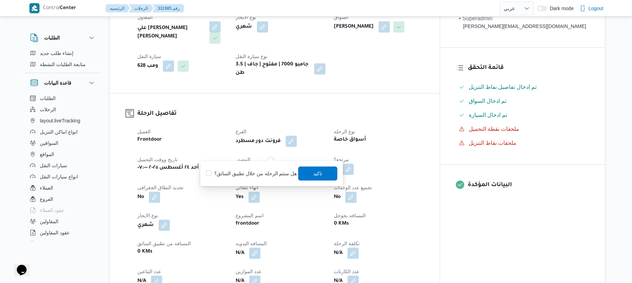
click at [264, 180] on div "هل ستتم الرحله من خلال تطبيق السائق؟ تاكيد" at bounding box center [271, 173] width 133 height 15
click at [273, 168] on div "هل ستتم الرحله من خلال تطبيق السائق؟ تاكيد" at bounding box center [271, 173] width 133 height 15
click at [272, 171] on label "هل ستتم الرحله من خلال تطبيق السائق؟" at bounding box center [251, 173] width 91 height 8
checkbox input "true"
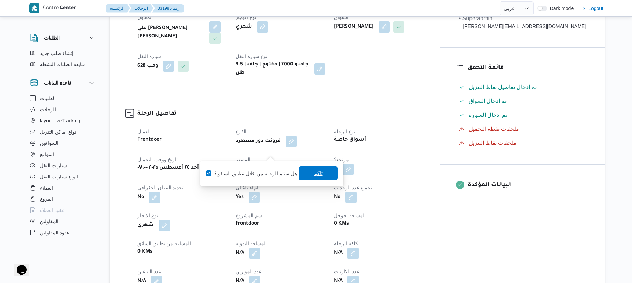
click at [312, 169] on span "تاكيد" at bounding box center [318, 173] width 39 height 14
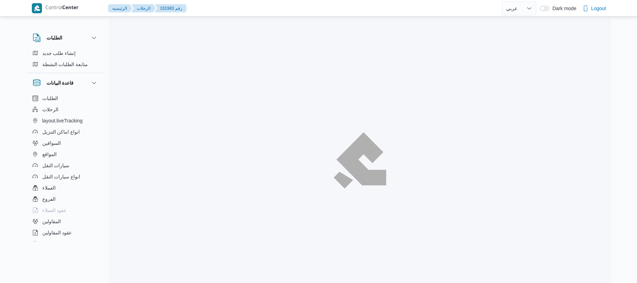
select select "ar"
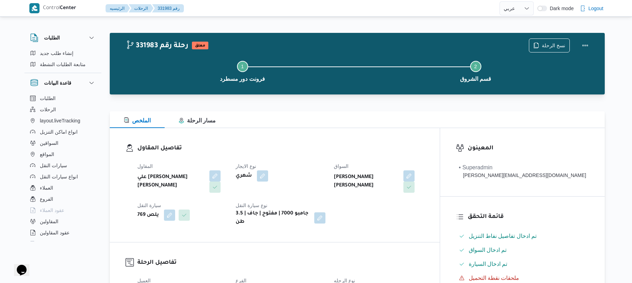
click at [399, 143] on div "تفاصيل المقاول المقاول علي [PERSON_NAME] [PERSON_NAME] نوع الايجار شهري السواق …" at bounding box center [275, 185] width 330 height 114
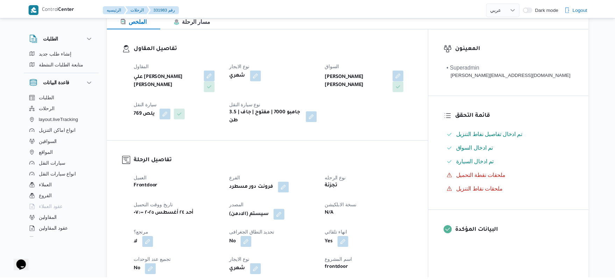
scroll to position [186, 0]
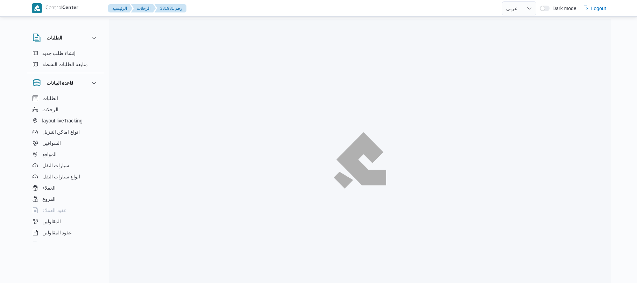
select select "ar"
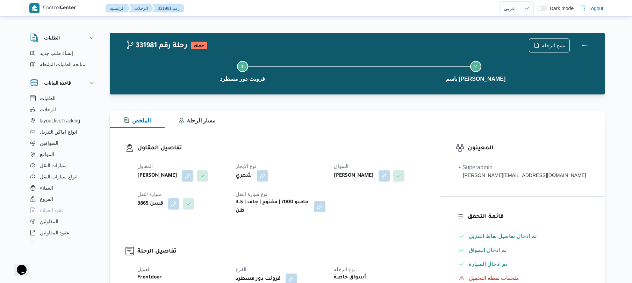
click at [429, 132] on div "تفاصيل المقاول المقاول [PERSON_NAME] نوع الايجار شهري السواق [PERSON_NAME] سيار…" at bounding box center [275, 179] width 330 height 103
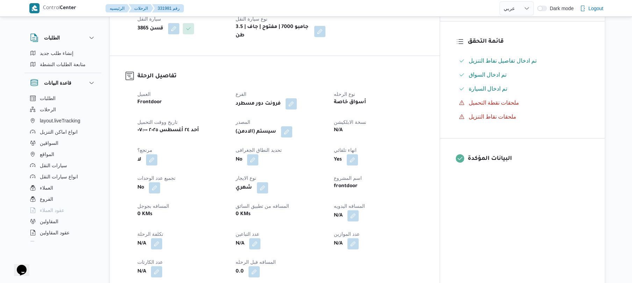
scroll to position [186, 0]
